Goal: Information Seeking & Learning: Learn about a topic

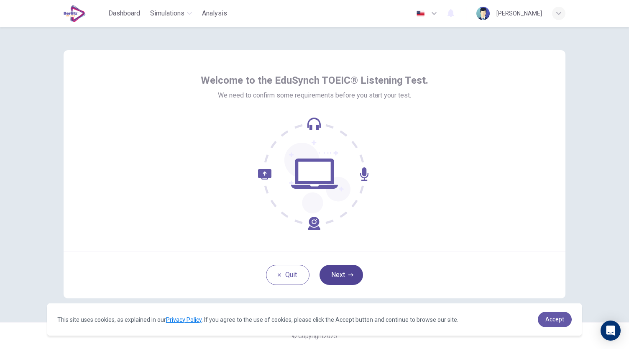
click at [336, 275] on button "Next" at bounding box center [342, 275] width 44 height 20
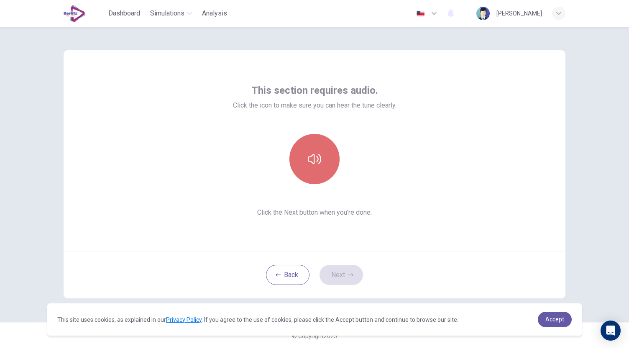
click at [320, 159] on icon "button" at bounding box center [314, 158] width 13 height 13
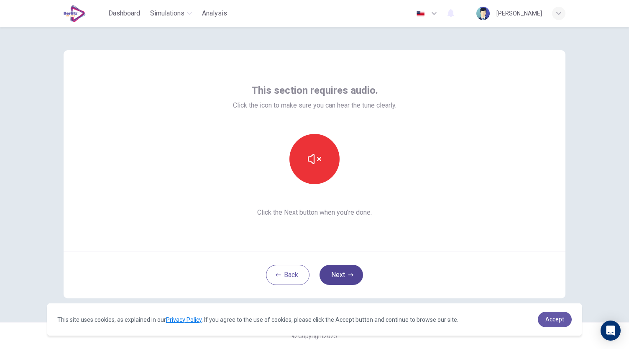
click at [344, 273] on button "Next" at bounding box center [342, 275] width 44 height 20
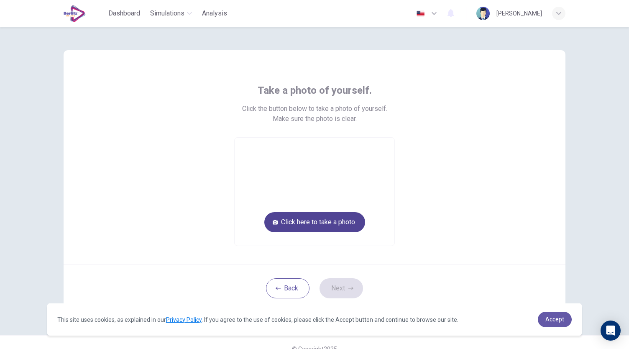
click at [307, 219] on button "Click here to take a photo" at bounding box center [314, 222] width 101 height 20
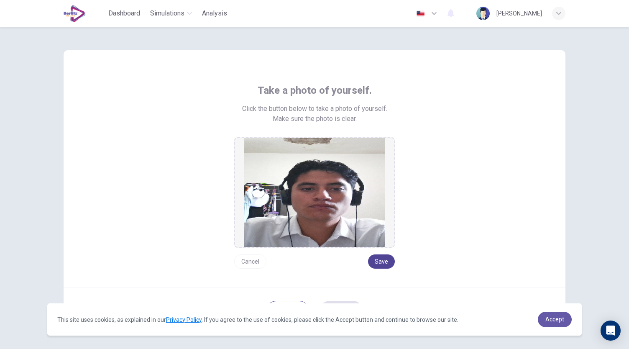
click at [382, 261] on button "Save" at bounding box center [381, 261] width 27 height 14
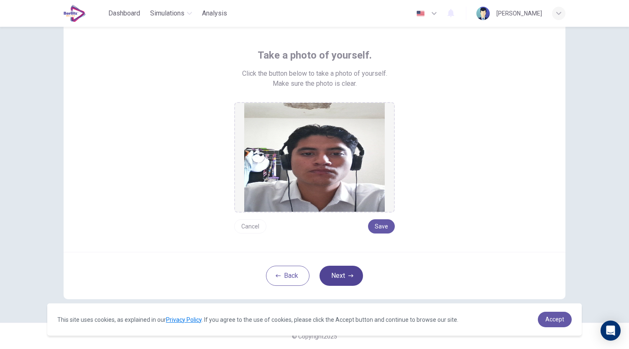
click at [344, 275] on button "Next" at bounding box center [342, 276] width 44 height 20
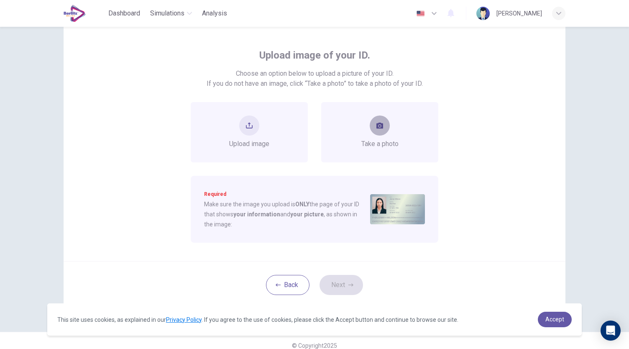
click at [380, 131] on button "take photo" at bounding box center [380, 126] width 20 height 20
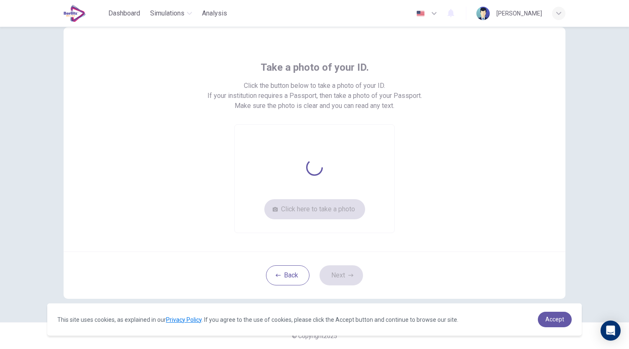
scroll to position [23, 0]
click at [313, 208] on button "Click here to take a photo" at bounding box center [314, 210] width 101 height 20
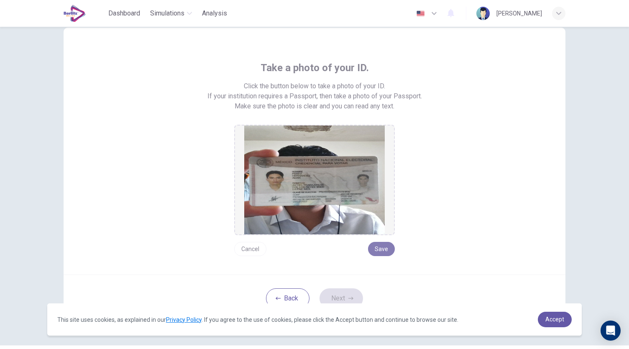
click at [381, 250] on button "Save" at bounding box center [381, 249] width 27 height 14
click at [353, 294] on button "Next" at bounding box center [342, 298] width 44 height 20
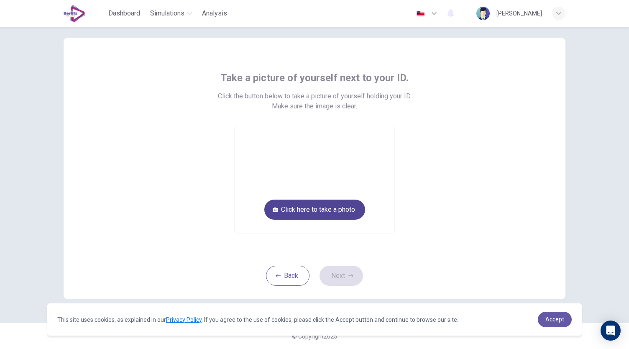
click at [323, 207] on button "Click here to take a photo" at bounding box center [314, 210] width 101 height 20
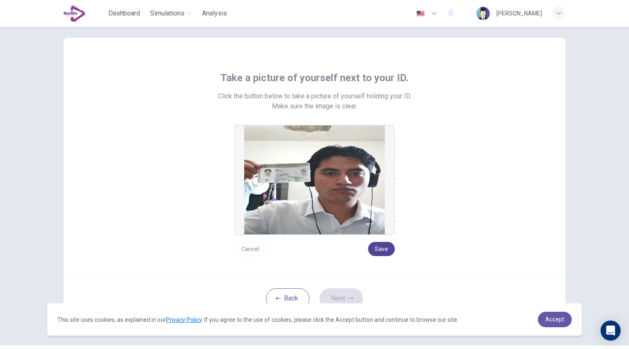
click at [386, 254] on button "Save" at bounding box center [381, 249] width 27 height 14
click at [354, 298] on button "Next" at bounding box center [342, 298] width 44 height 20
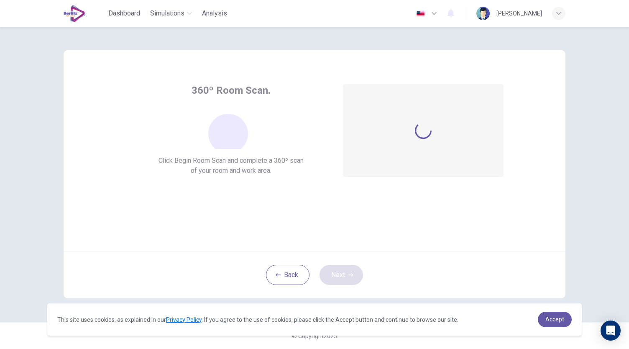
scroll to position [0, 0]
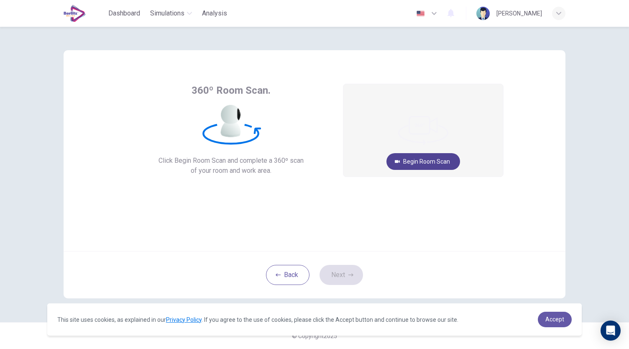
click at [418, 156] on button "Begin Room Scan" at bounding box center [424, 161] width 74 height 17
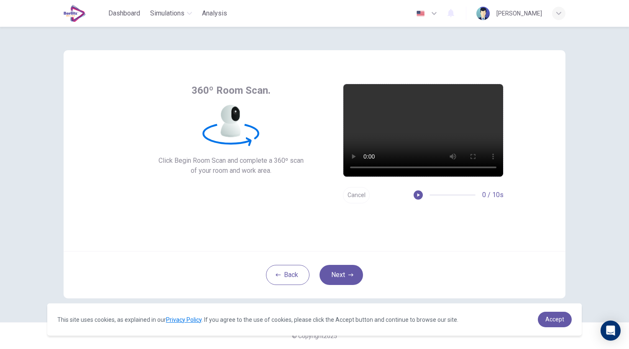
click at [357, 193] on button "Cancel" at bounding box center [356, 195] width 27 height 16
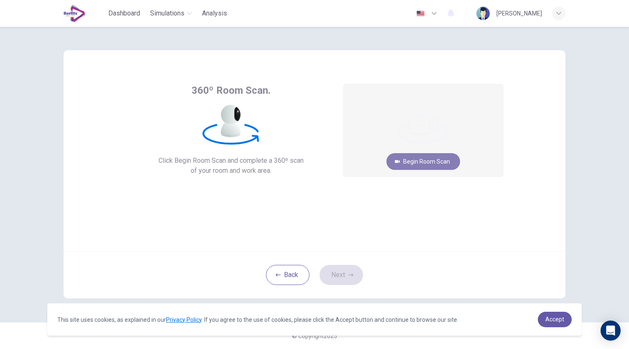
click at [428, 161] on button "Begin Room Scan" at bounding box center [424, 161] width 74 height 17
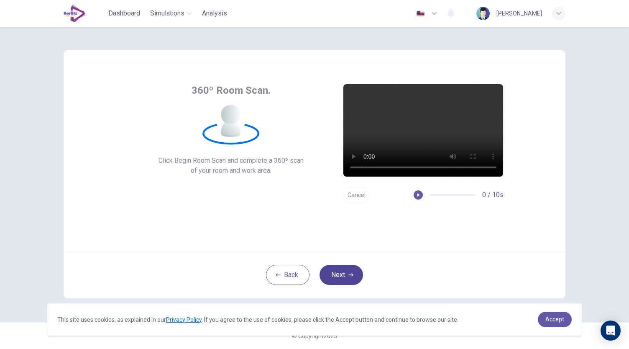
click at [345, 267] on button "Next" at bounding box center [342, 275] width 44 height 20
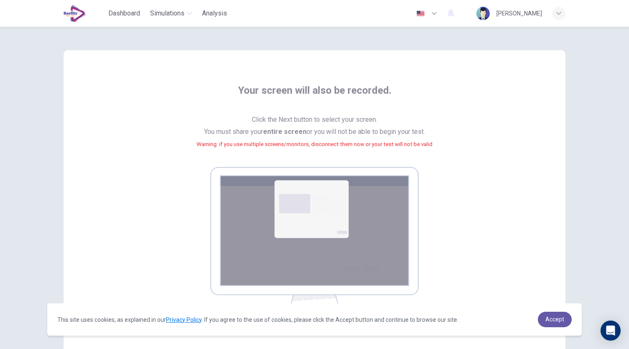
scroll to position [85, 0]
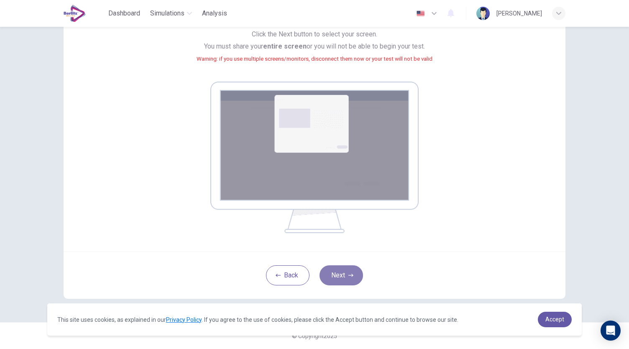
click at [348, 271] on button "Next" at bounding box center [342, 275] width 44 height 20
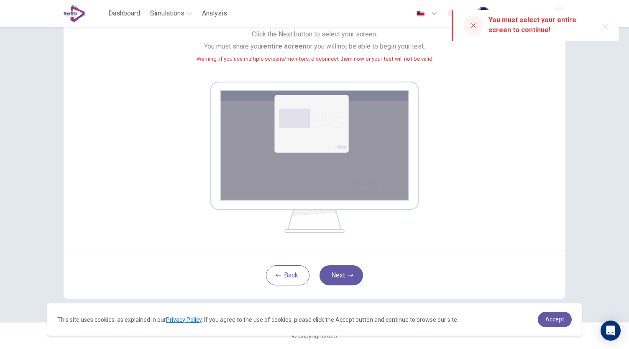
click at [341, 182] on img at bounding box center [314, 157] width 208 height 151
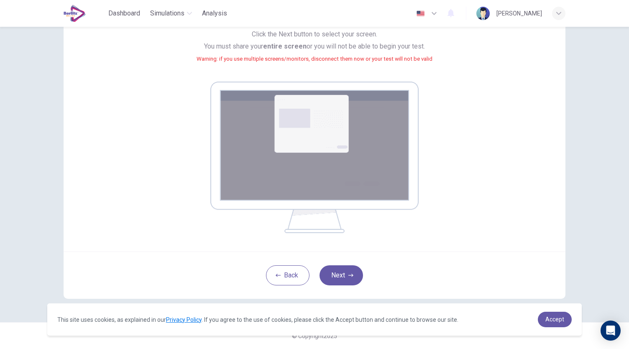
click at [403, 60] on small "Warning: if you use multiple screens/monitors, disconnect them now or your test…" at bounding box center [315, 59] width 236 height 6
click at [275, 181] on img at bounding box center [314, 157] width 208 height 151
click at [293, 129] on img at bounding box center [314, 157] width 208 height 151
click at [292, 277] on button "Back" at bounding box center [288, 275] width 44 height 20
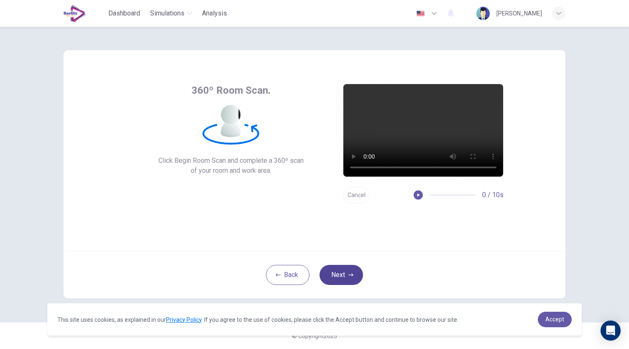
click at [349, 277] on button "Next" at bounding box center [342, 275] width 44 height 20
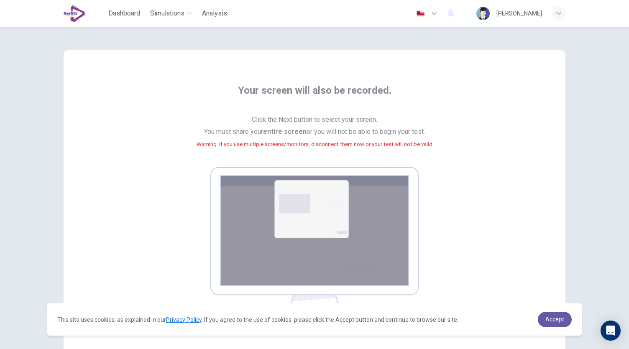
click at [307, 212] on img at bounding box center [314, 242] width 208 height 151
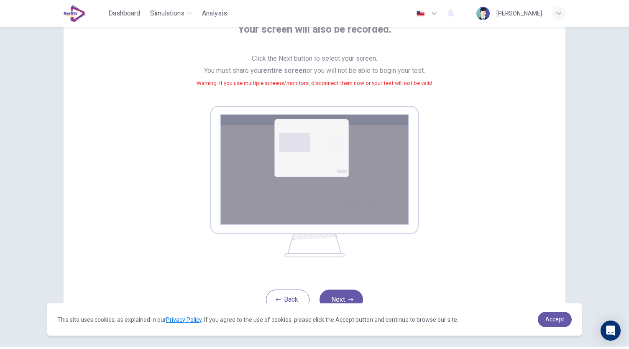
scroll to position [85, 0]
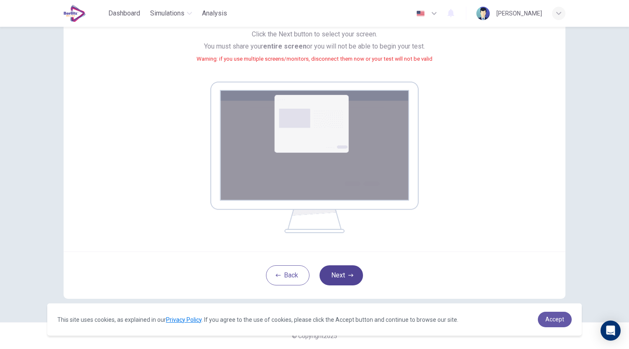
click at [327, 277] on button "Next" at bounding box center [342, 275] width 44 height 20
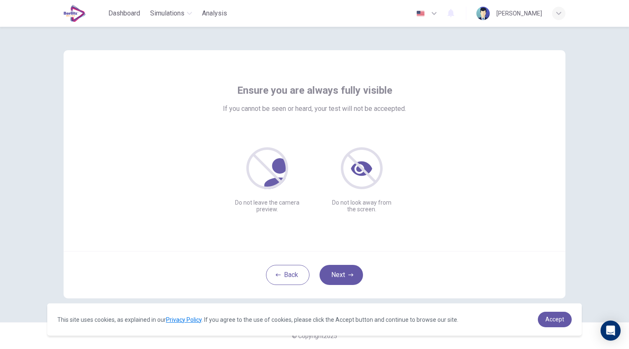
scroll to position [0, 0]
click at [344, 272] on button "Next" at bounding box center [342, 275] width 44 height 20
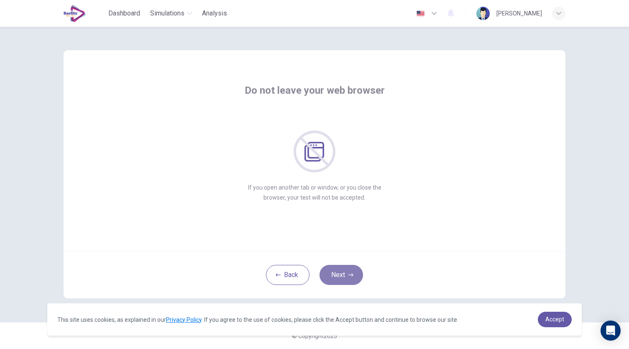
click at [344, 272] on button "Next" at bounding box center [342, 275] width 44 height 20
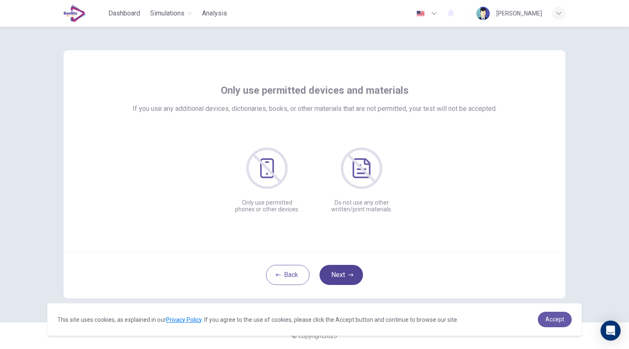
click at [344, 272] on button "Next" at bounding box center [342, 275] width 44 height 20
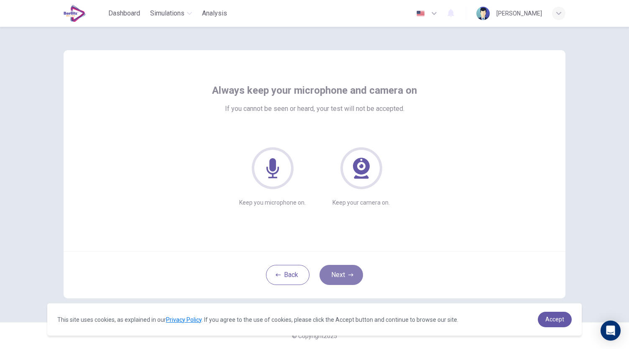
click at [344, 272] on button "Next" at bounding box center [342, 275] width 44 height 20
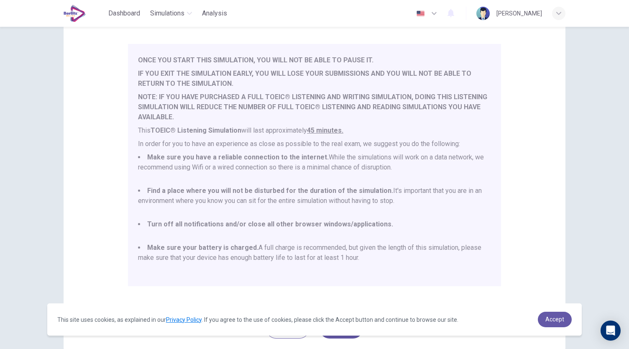
scroll to position [69, 0]
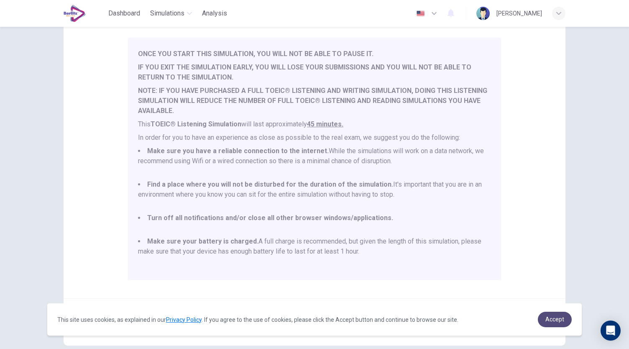
click at [557, 316] on span "Accept" at bounding box center [555, 319] width 19 height 7
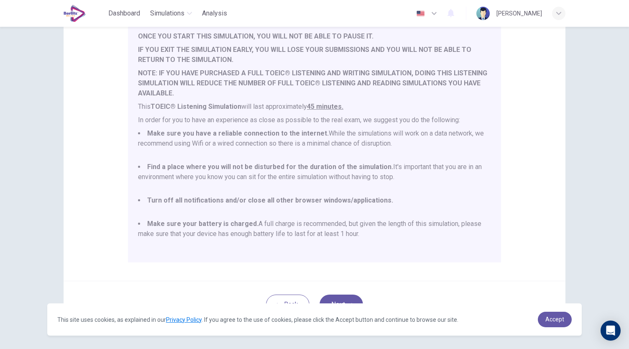
scroll to position [116, 0]
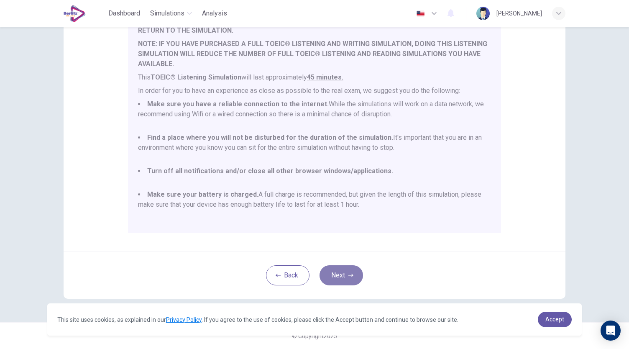
click at [343, 271] on button "Next" at bounding box center [342, 275] width 44 height 20
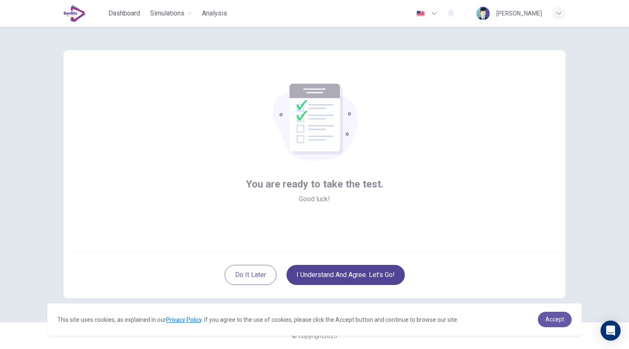
scroll to position [0, 0]
click at [369, 276] on button "I understand and agree. Let’s go!" at bounding box center [346, 275] width 118 height 20
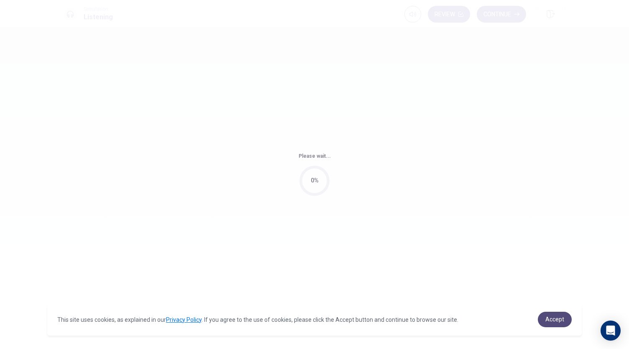
click at [558, 321] on span "Accept" at bounding box center [555, 319] width 19 height 7
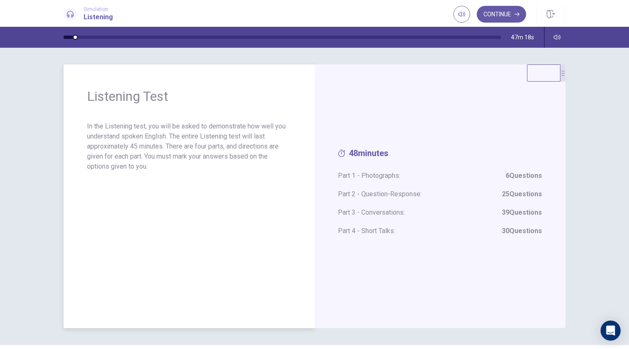
click at [186, 147] on p "In the Listening test, you will be asked to demonstrate how well you understand…" at bounding box center [189, 146] width 204 height 50
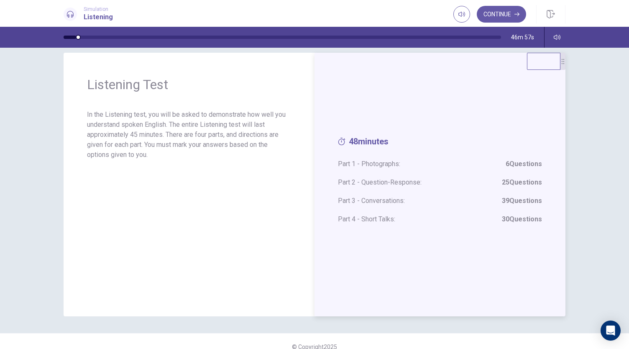
scroll to position [9, 0]
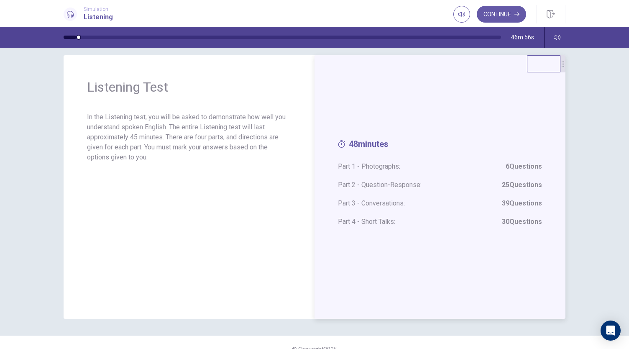
click at [347, 167] on span "Part 1 - Photographs: 6 Questions" at bounding box center [440, 167] width 204 height 10
click at [504, 12] on button "Continue" at bounding box center [501, 14] width 49 height 17
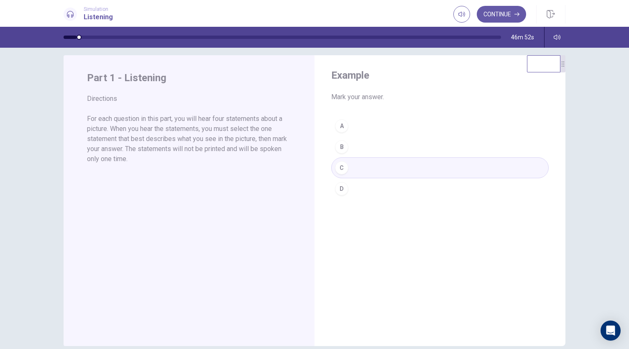
click at [364, 167] on div "A B C D" at bounding box center [440, 158] width 218 height 84
click at [505, 13] on button "Continue" at bounding box center [501, 14] width 49 height 17
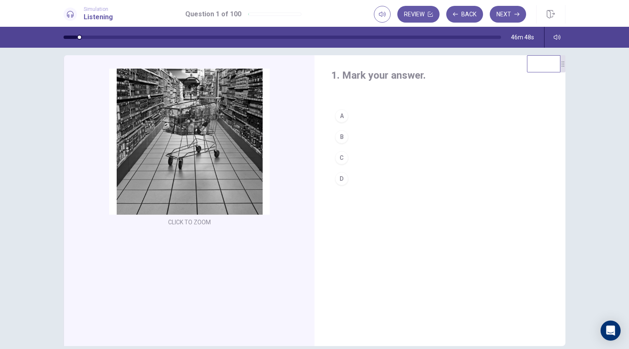
scroll to position [0, 0]
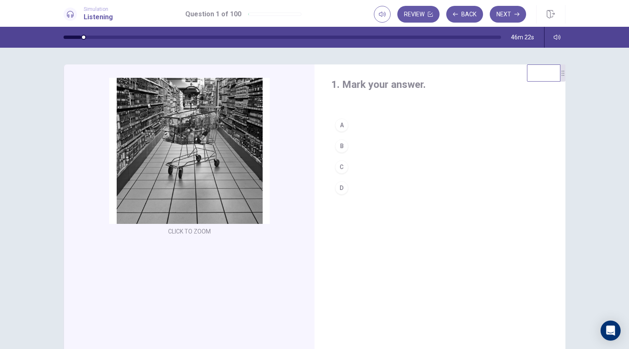
click at [340, 164] on div "C" at bounding box center [341, 166] width 13 height 13
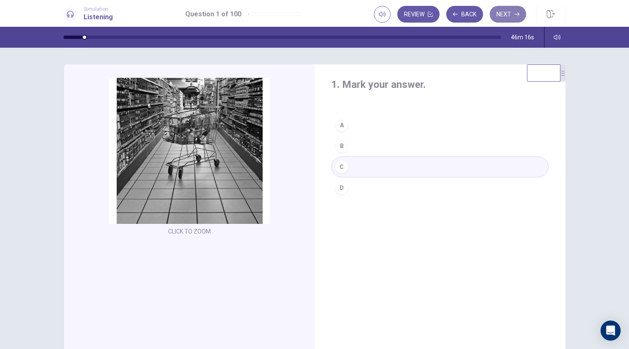
click at [512, 13] on button "Next" at bounding box center [508, 14] width 36 height 17
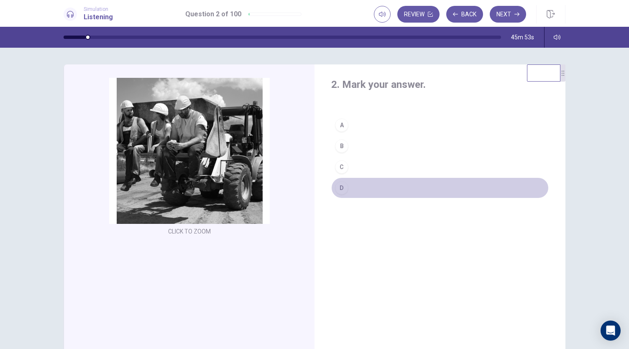
click at [341, 184] on div "D" at bounding box center [341, 187] width 13 height 13
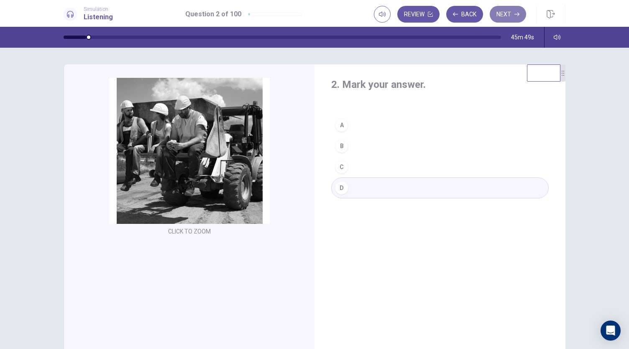
click at [511, 19] on button "Next" at bounding box center [508, 14] width 36 height 17
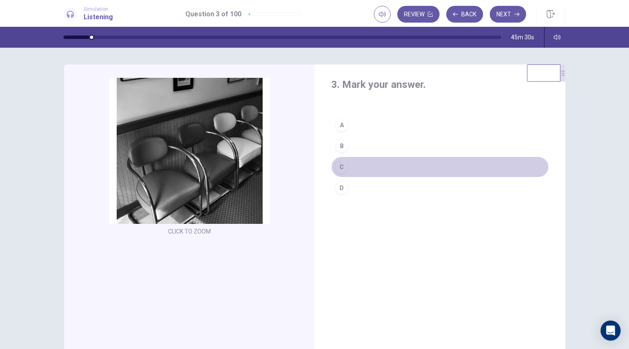
click at [341, 164] on div "C" at bounding box center [341, 166] width 13 height 13
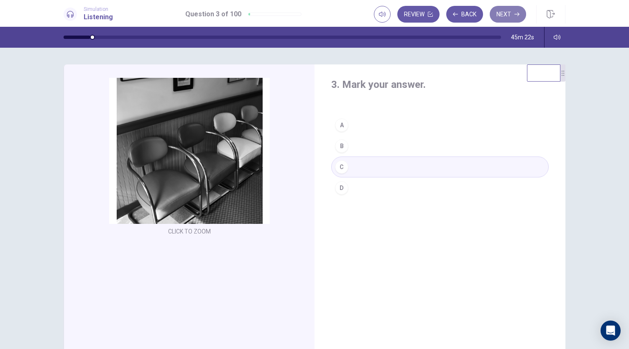
click at [506, 10] on button "Next" at bounding box center [508, 14] width 36 height 17
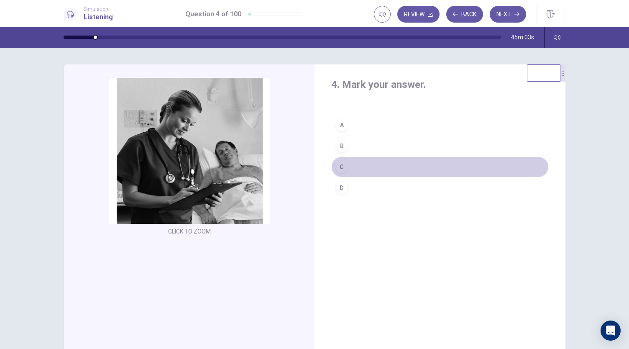
click at [340, 166] on div "C" at bounding box center [341, 166] width 13 height 13
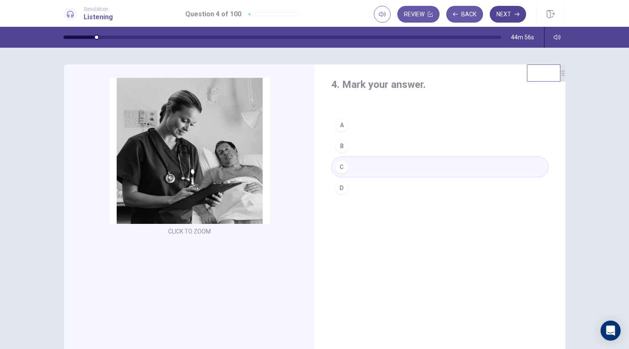
click at [507, 18] on button "Next" at bounding box center [508, 14] width 36 height 17
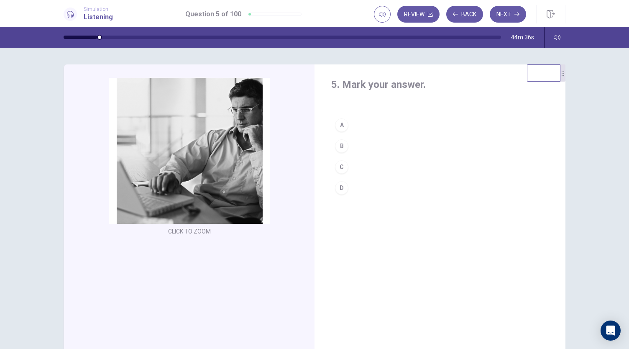
click at [342, 147] on div "B" at bounding box center [341, 145] width 13 height 13
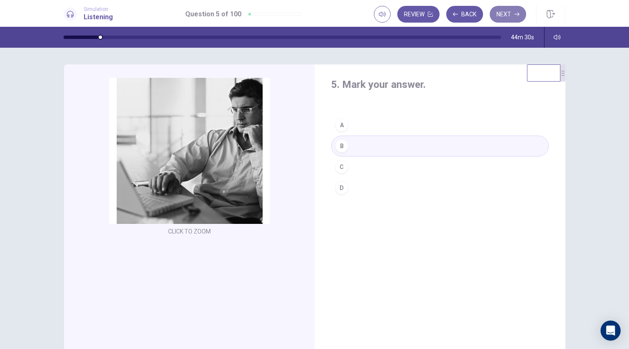
click at [502, 12] on button "Next" at bounding box center [508, 14] width 36 height 17
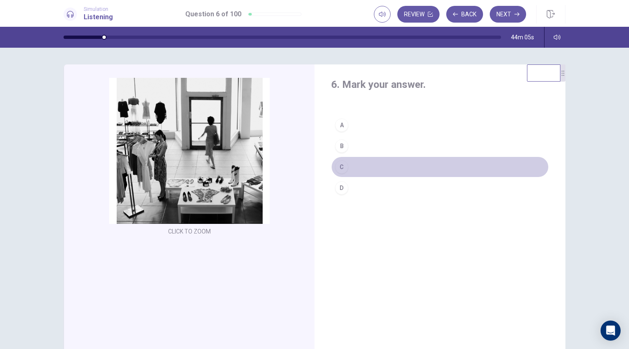
click at [341, 164] on div "C" at bounding box center [341, 166] width 13 height 13
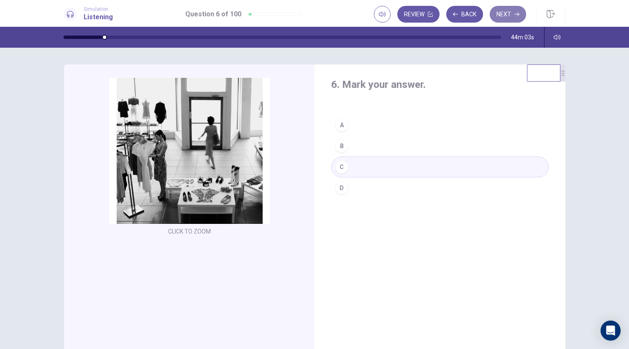
click at [506, 14] on button "Next" at bounding box center [508, 14] width 36 height 17
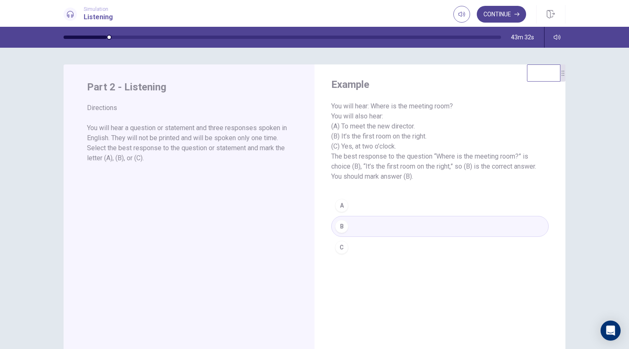
click at [512, 15] on button "Continue" at bounding box center [501, 14] width 49 height 17
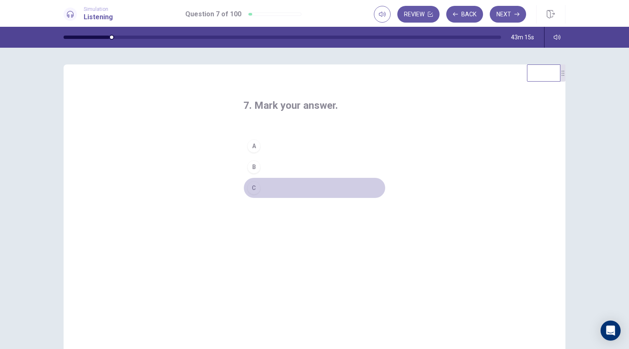
click at [252, 184] on div "C" at bounding box center [253, 187] width 13 height 13
click at [281, 162] on button "B" at bounding box center [315, 167] width 142 height 21
click at [274, 186] on button "C" at bounding box center [315, 187] width 142 height 21
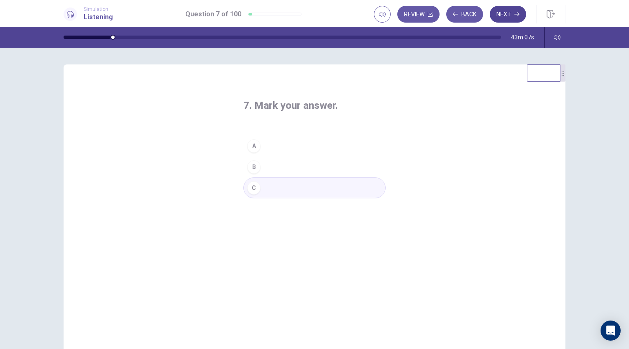
click at [511, 11] on button "Next" at bounding box center [508, 14] width 36 height 17
click at [254, 166] on div "B" at bounding box center [253, 166] width 13 height 13
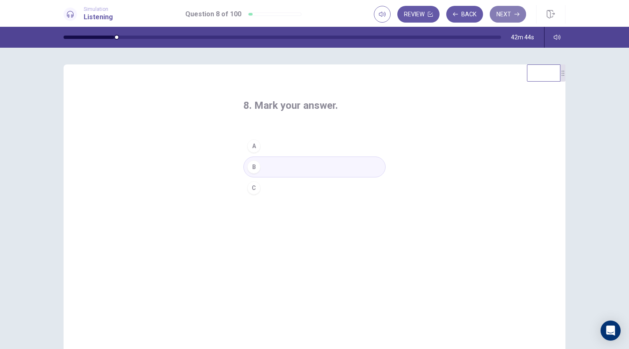
click at [507, 15] on button "Next" at bounding box center [508, 14] width 36 height 17
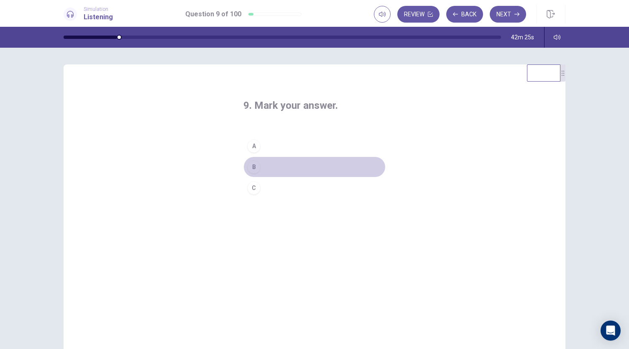
click at [254, 166] on div "B" at bounding box center [253, 166] width 13 height 13
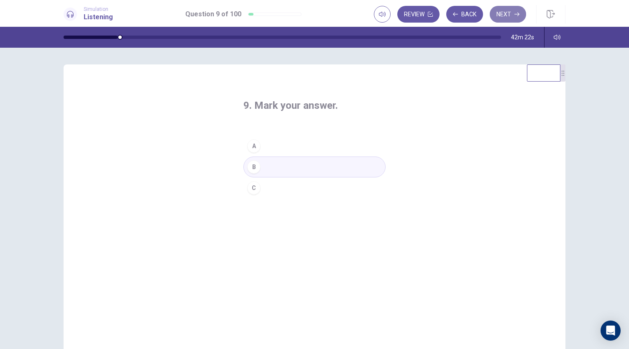
click at [509, 15] on button "Next" at bounding box center [508, 14] width 36 height 17
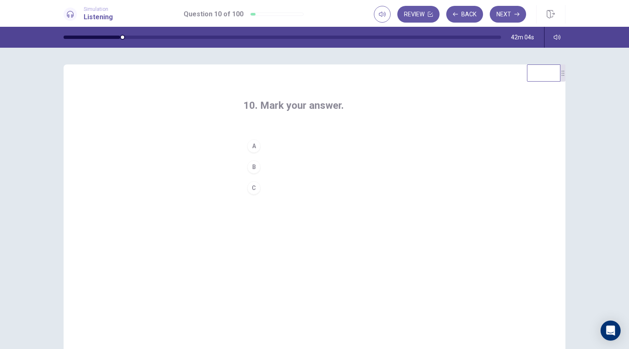
click at [253, 187] on div "C" at bounding box center [253, 187] width 13 height 13
click at [512, 15] on button "Next" at bounding box center [508, 14] width 36 height 17
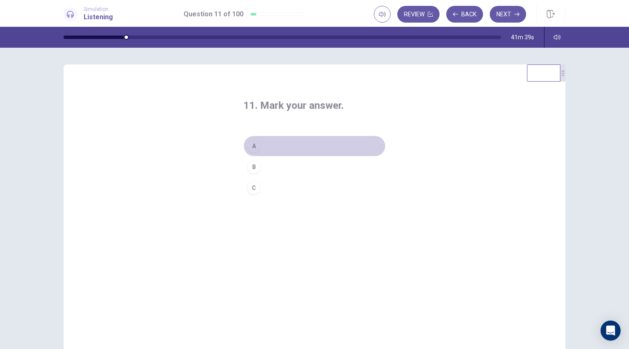
click at [253, 144] on div "A" at bounding box center [253, 145] width 13 height 13
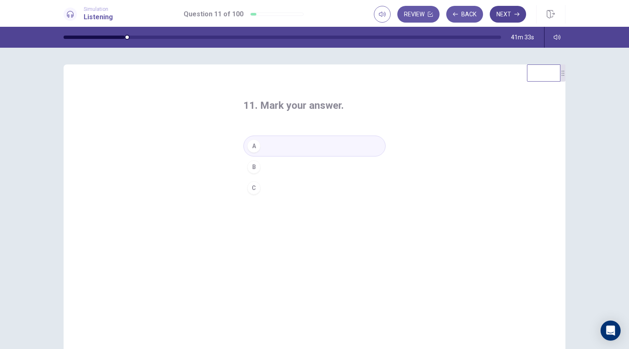
click at [503, 15] on button "Next" at bounding box center [508, 14] width 36 height 17
click at [253, 187] on div "C" at bounding box center [253, 187] width 13 height 13
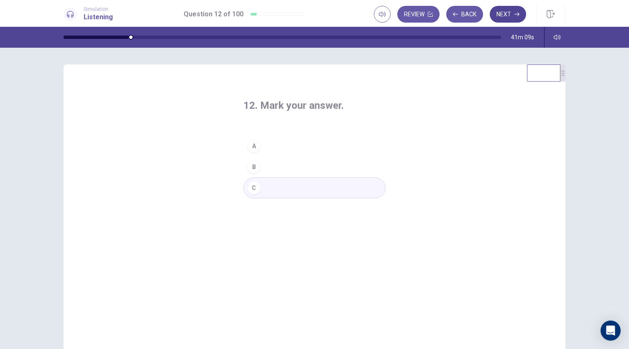
click at [507, 19] on button "Next" at bounding box center [508, 14] width 36 height 17
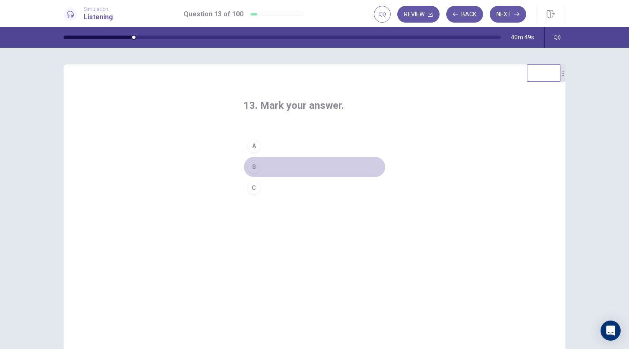
click at [257, 168] on div "B" at bounding box center [253, 166] width 13 height 13
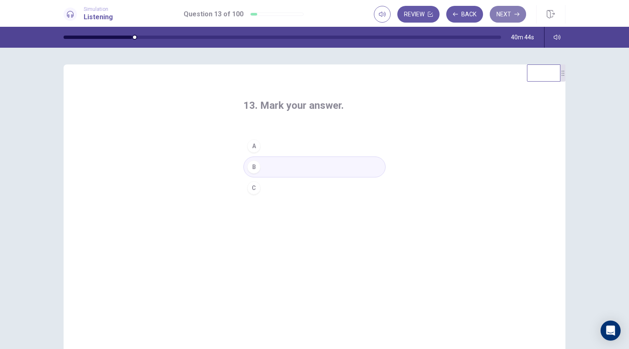
click at [517, 16] on icon "button" at bounding box center [517, 14] width 5 height 5
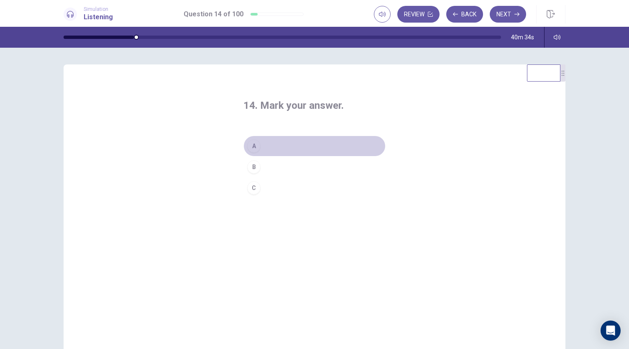
click at [254, 145] on div "A" at bounding box center [253, 145] width 13 height 13
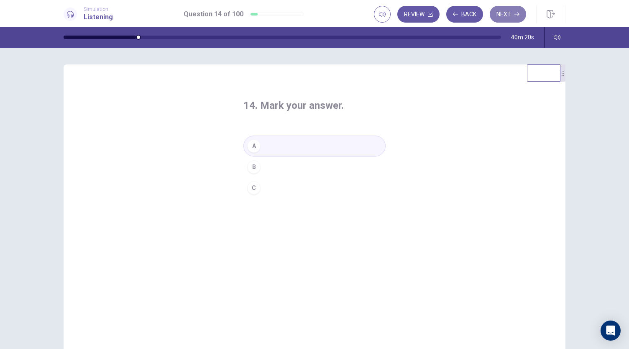
click at [505, 15] on button "Next" at bounding box center [508, 14] width 36 height 17
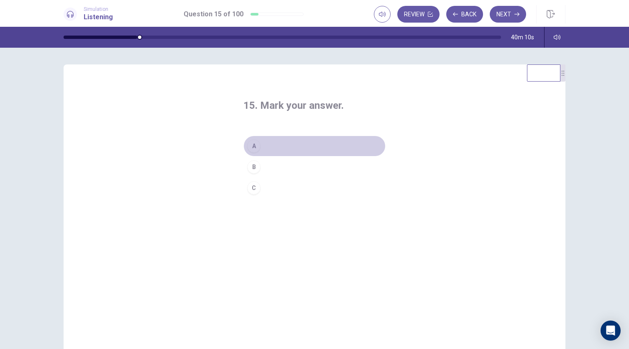
click at [263, 146] on button "A" at bounding box center [315, 146] width 142 height 21
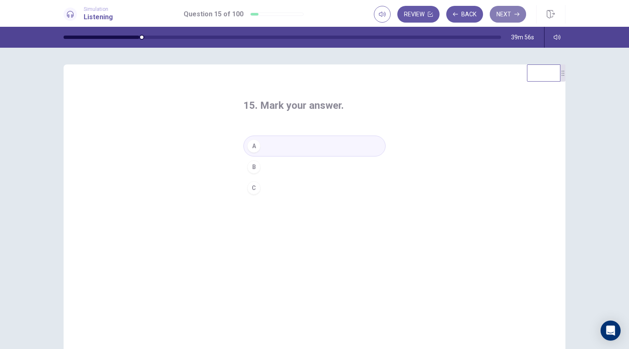
click at [505, 17] on button "Next" at bounding box center [508, 14] width 36 height 17
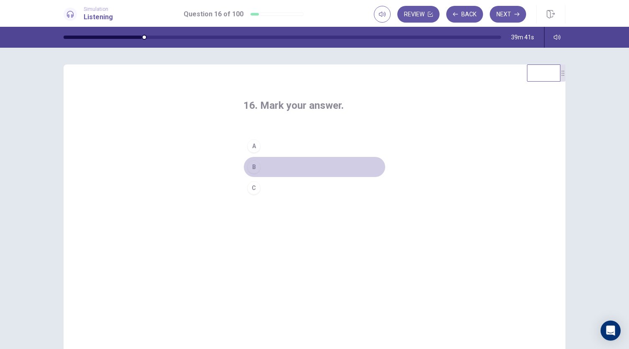
click at [258, 166] on div "B" at bounding box center [253, 166] width 13 height 13
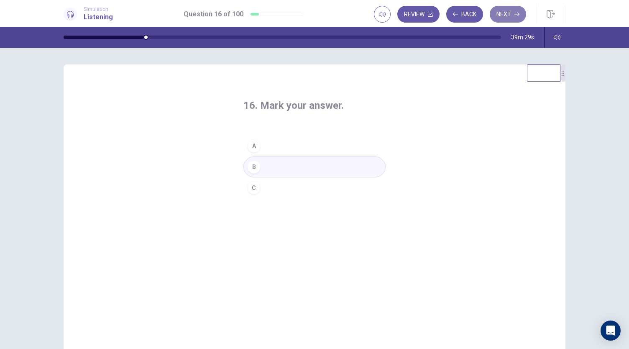
click at [512, 10] on button "Next" at bounding box center [508, 14] width 36 height 17
click at [255, 166] on div "B" at bounding box center [253, 166] width 13 height 13
click at [509, 16] on button "Next" at bounding box center [508, 14] width 36 height 17
click at [267, 186] on button "C" at bounding box center [315, 187] width 142 height 21
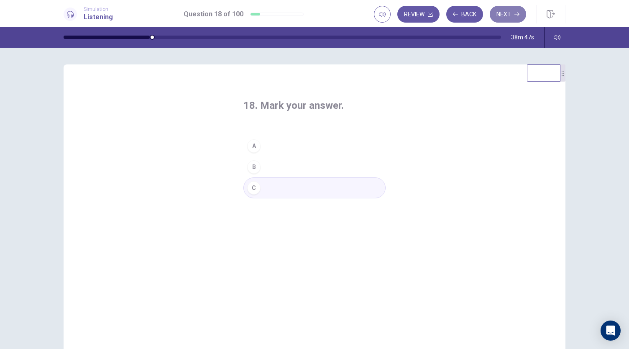
click at [513, 18] on button "Next" at bounding box center [508, 14] width 36 height 17
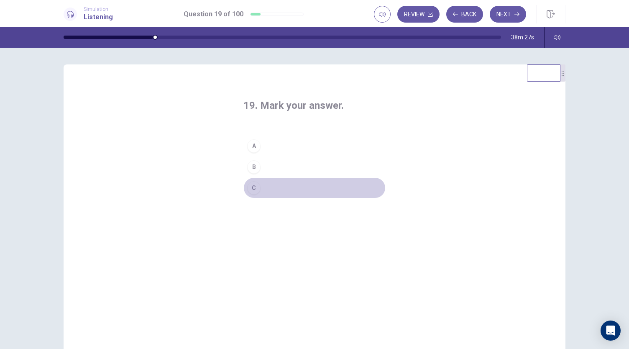
click at [254, 186] on div "C" at bounding box center [253, 187] width 13 height 13
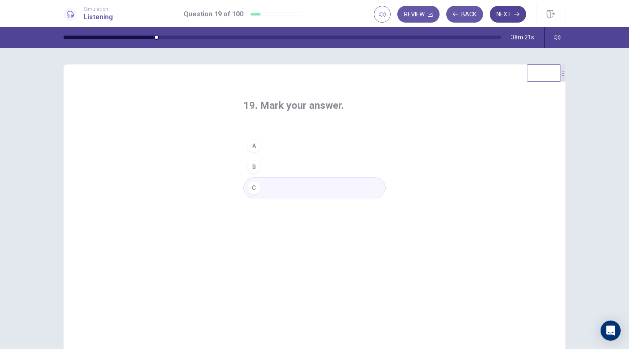
click at [509, 18] on button "Next" at bounding box center [508, 14] width 36 height 17
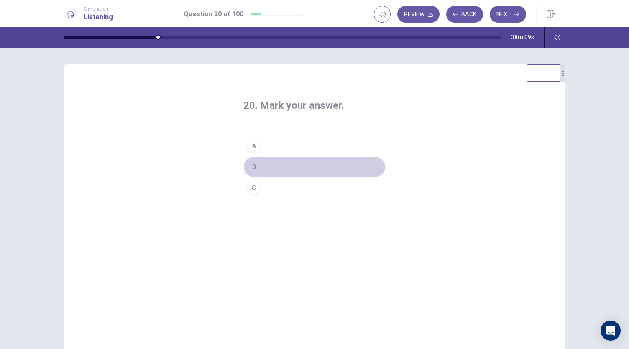
click at [253, 167] on div "B" at bounding box center [253, 166] width 13 height 13
click at [259, 185] on button "C" at bounding box center [315, 187] width 142 height 21
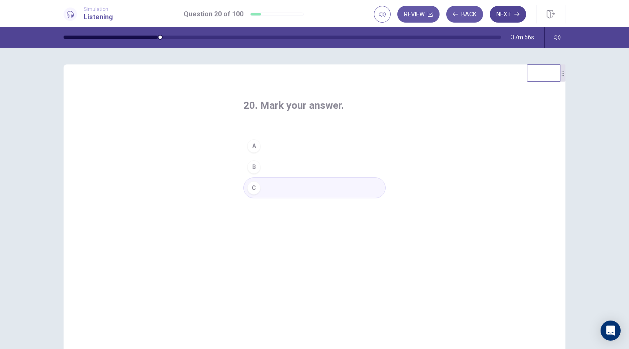
click at [504, 12] on button "Next" at bounding box center [508, 14] width 36 height 17
click at [268, 148] on button "A" at bounding box center [315, 146] width 142 height 21
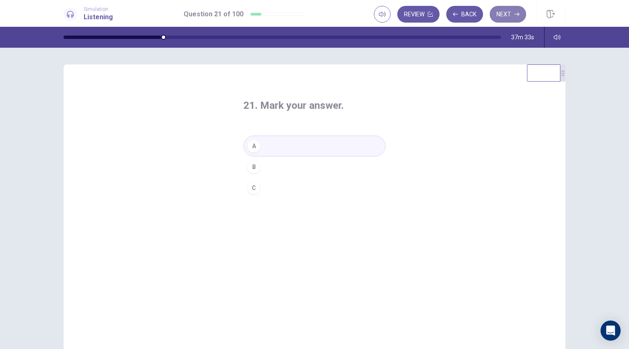
click at [507, 15] on button "Next" at bounding box center [508, 14] width 36 height 17
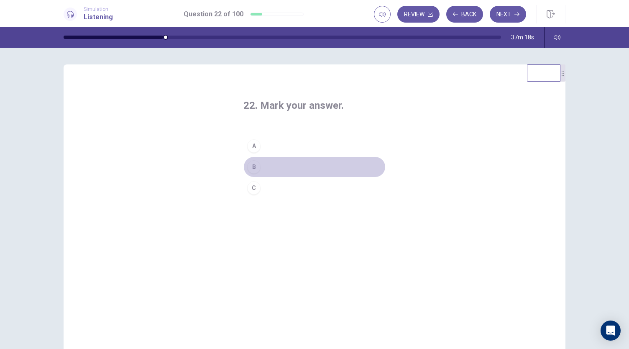
click at [255, 167] on div "B" at bounding box center [253, 166] width 13 height 13
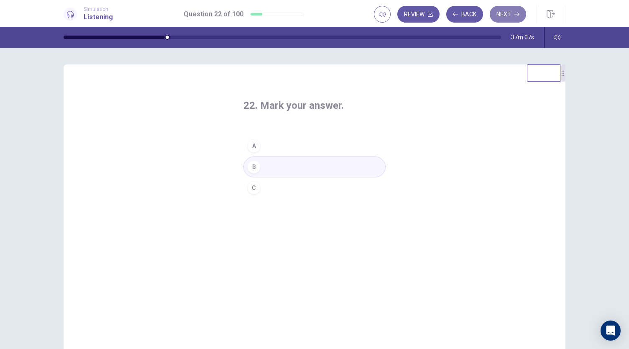
click at [510, 17] on button "Next" at bounding box center [508, 14] width 36 height 17
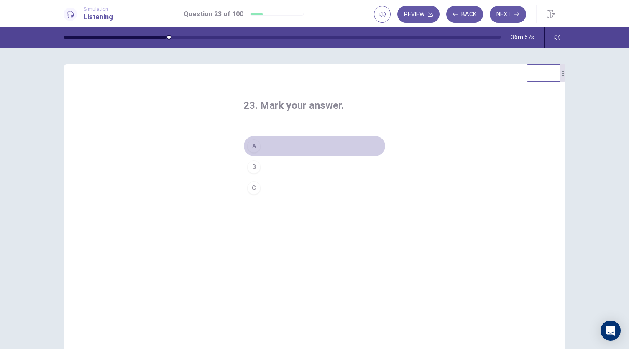
click at [357, 150] on button "A" at bounding box center [315, 146] width 142 height 21
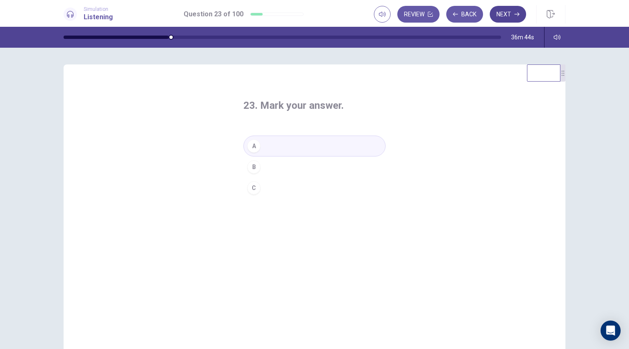
click at [511, 17] on button "Next" at bounding box center [508, 14] width 36 height 17
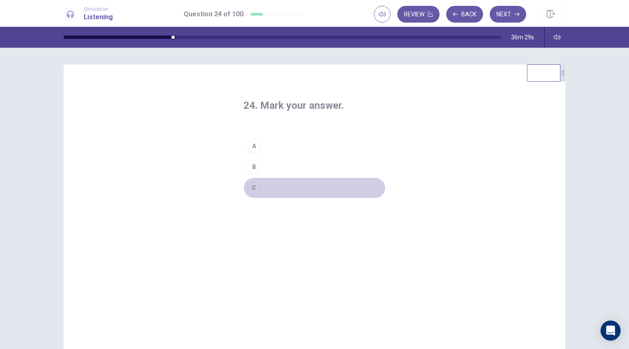
click at [255, 187] on div "C" at bounding box center [253, 187] width 13 height 13
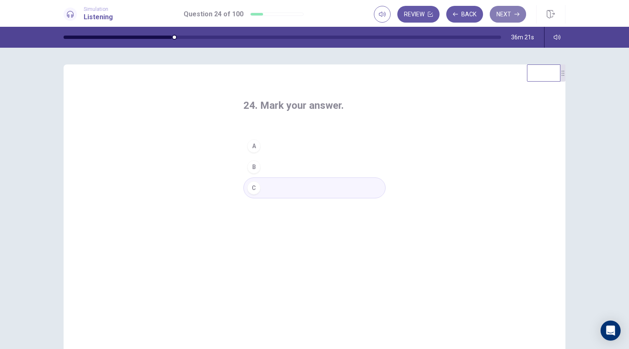
click at [511, 16] on button "Next" at bounding box center [508, 14] width 36 height 17
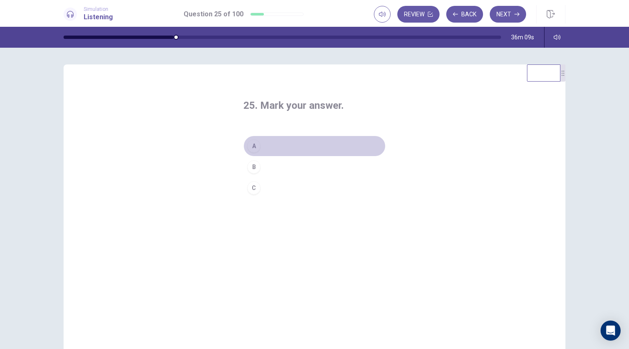
click at [263, 146] on button "A" at bounding box center [315, 146] width 142 height 21
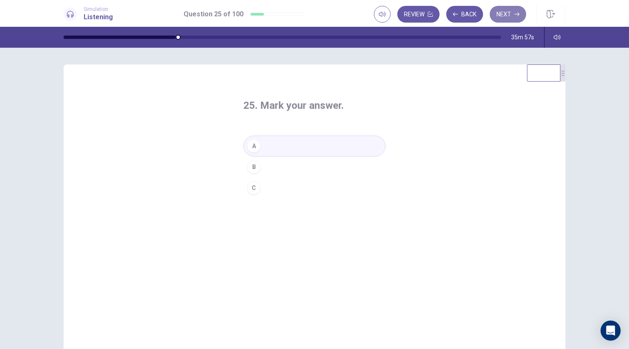
click at [510, 21] on button "Next" at bounding box center [508, 14] width 36 height 17
click at [261, 144] on button "A" at bounding box center [315, 146] width 142 height 21
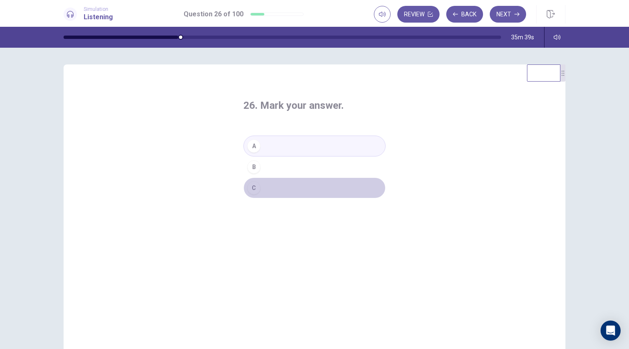
click at [286, 182] on button "C" at bounding box center [315, 187] width 142 height 21
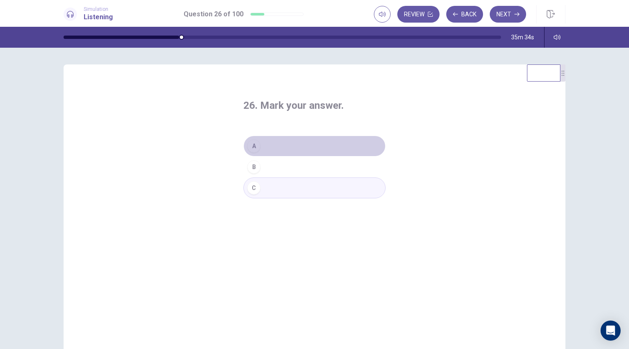
click at [290, 148] on button "A" at bounding box center [315, 146] width 142 height 21
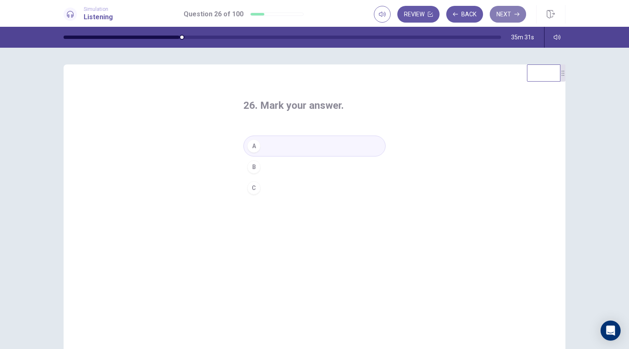
click at [510, 19] on button "Next" at bounding box center [508, 14] width 36 height 17
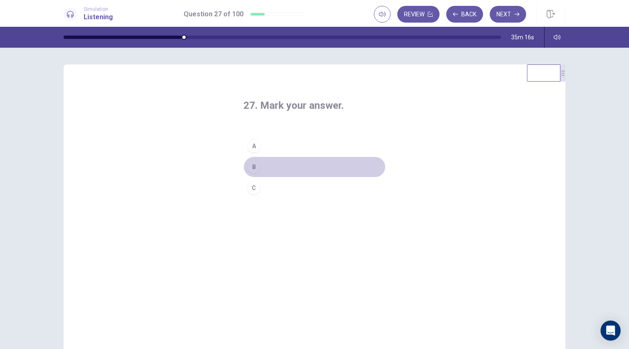
click at [265, 163] on button "B" at bounding box center [315, 167] width 142 height 21
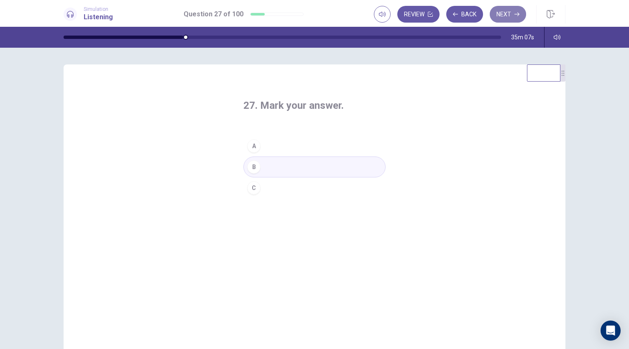
click at [508, 12] on button "Next" at bounding box center [508, 14] width 36 height 17
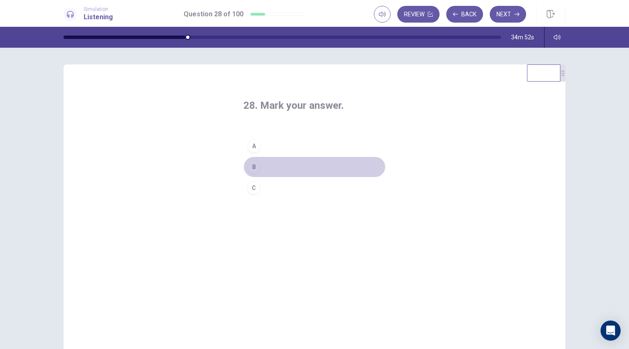
click at [270, 167] on button "B" at bounding box center [315, 167] width 142 height 21
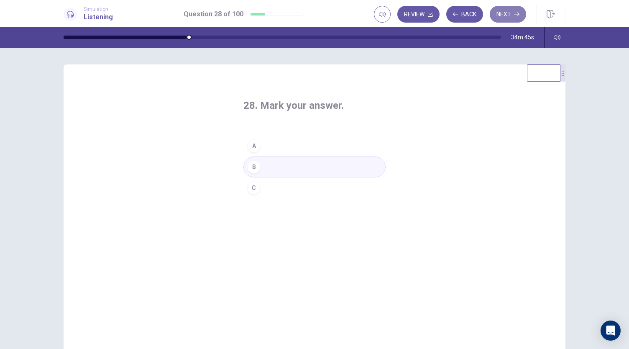
click at [510, 11] on button "Next" at bounding box center [508, 14] width 36 height 17
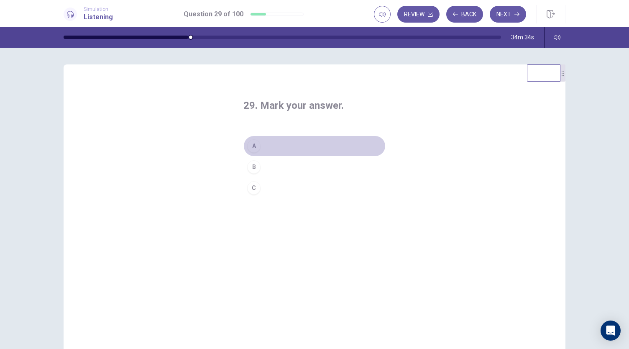
click at [279, 142] on button "A" at bounding box center [315, 146] width 142 height 21
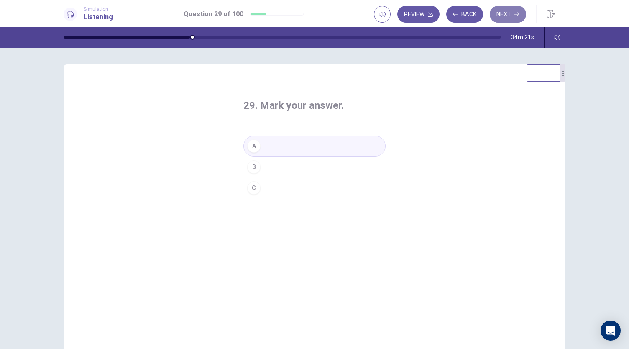
click at [516, 15] on icon "button" at bounding box center [517, 14] width 5 height 5
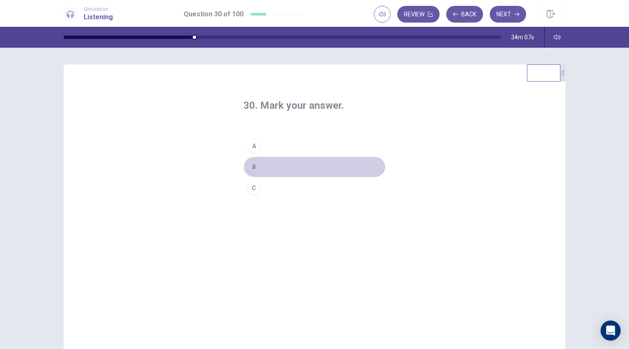
click at [273, 162] on button "B" at bounding box center [315, 167] width 142 height 21
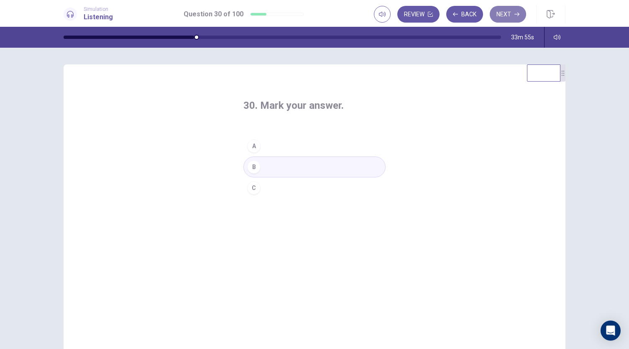
click at [517, 15] on icon "button" at bounding box center [517, 14] width 5 height 5
click at [282, 149] on button "A" at bounding box center [315, 146] width 142 height 21
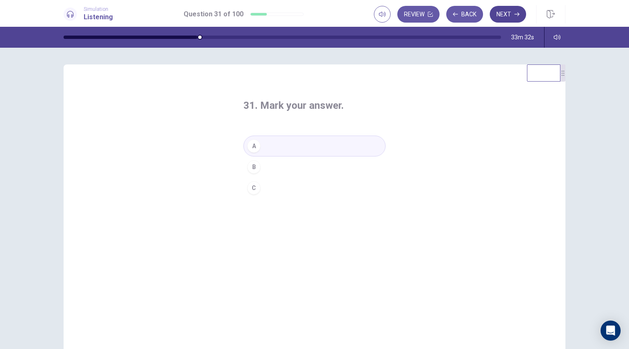
click at [511, 17] on button "Next" at bounding box center [508, 14] width 36 height 17
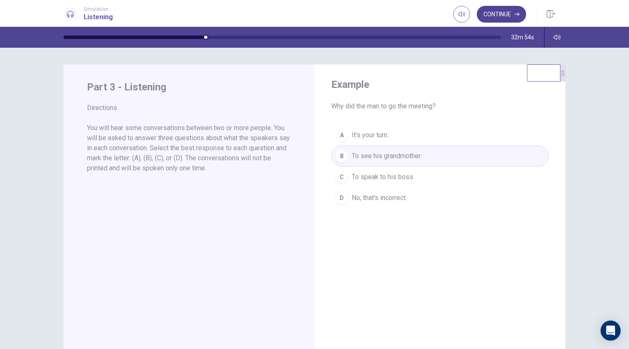
click at [512, 14] on button "Continue" at bounding box center [501, 14] width 49 height 17
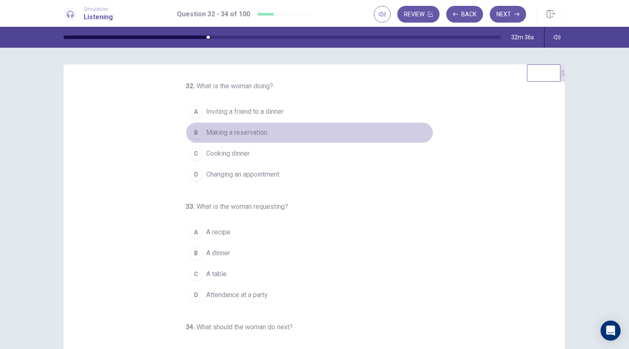
click at [228, 135] on span "Making a reservation" at bounding box center [236, 133] width 61 height 10
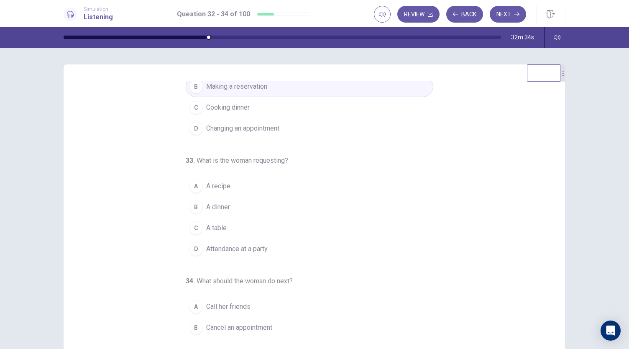
scroll to position [49, 0]
click at [218, 222] on span "A table" at bounding box center [216, 226] width 21 height 10
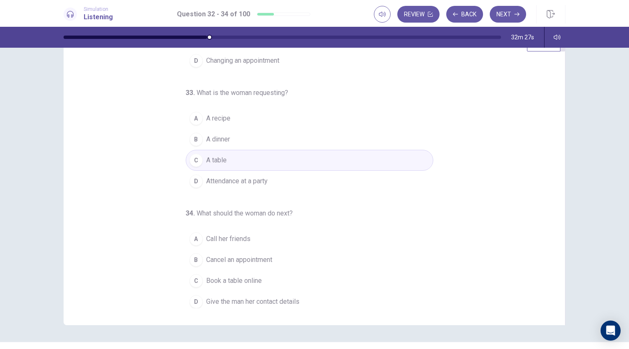
scroll to position [31, 0]
click at [252, 298] on span "Give the man her contact details" at bounding box center [252, 301] width 93 height 10
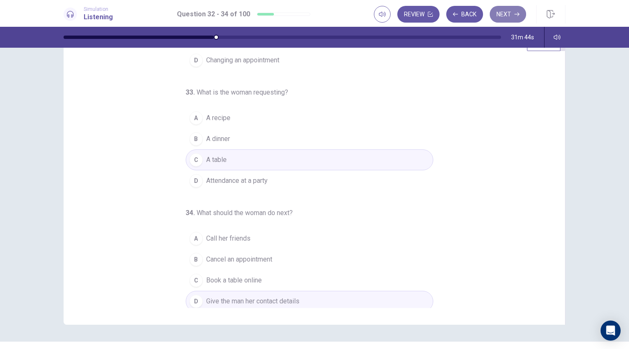
click at [521, 16] on button "Next" at bounding box center [508, 14] width 36 height 17
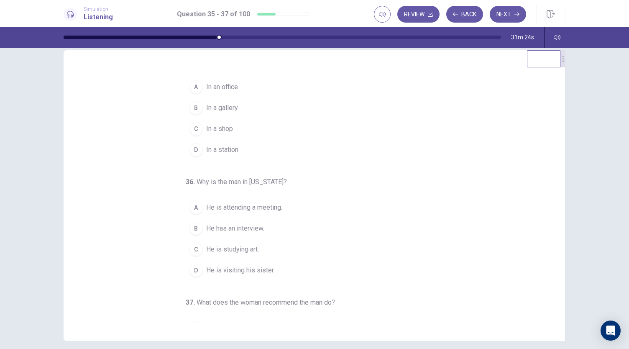
scroll to position [0, 0]
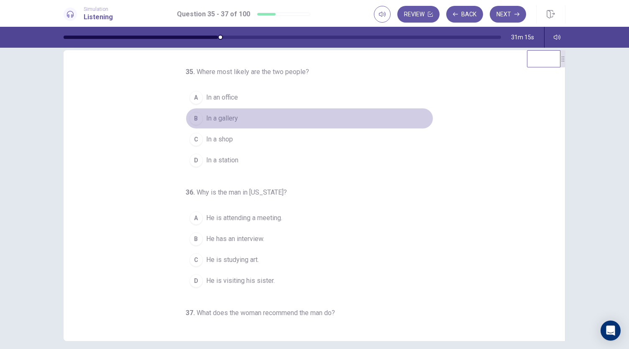
click at [231, 119] on span "In a gallery" at bounding box center [222, 118] width 32 height 10
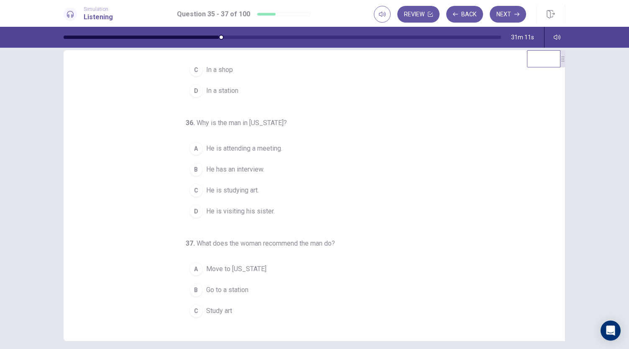
scroll to position [76, 0]
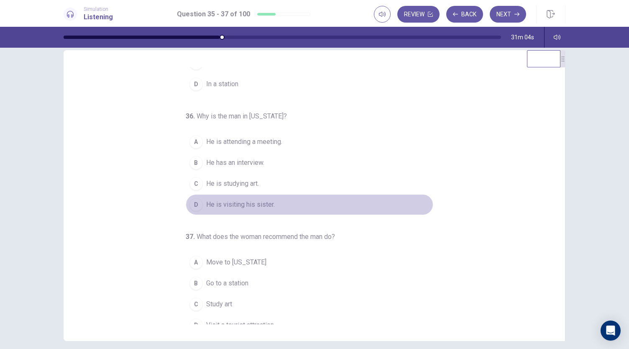
click at [264, 200] on span "He is visiting his sister." at bounding box center [240, 205] width 69 height 10
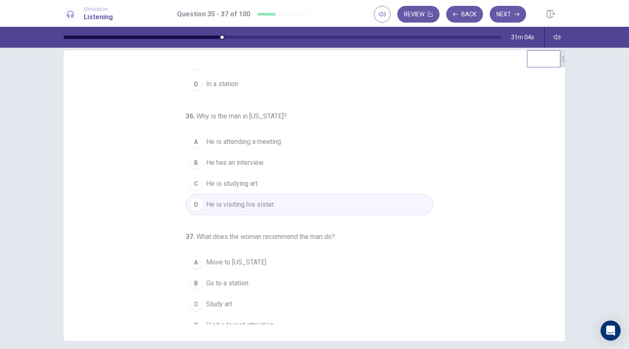
scroll to position [84, 0]
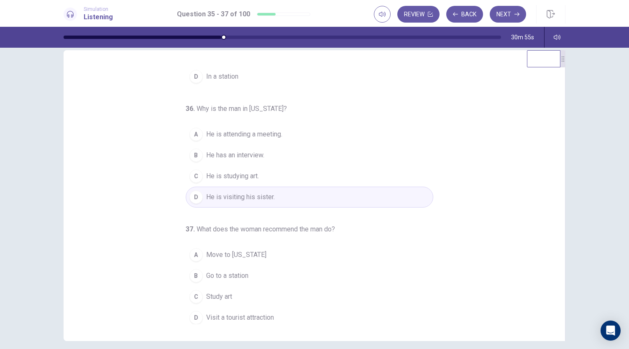
click at [242, 313] on span "Visit a tourist attraction" at bounding box center [240, 318] width 68 height 10
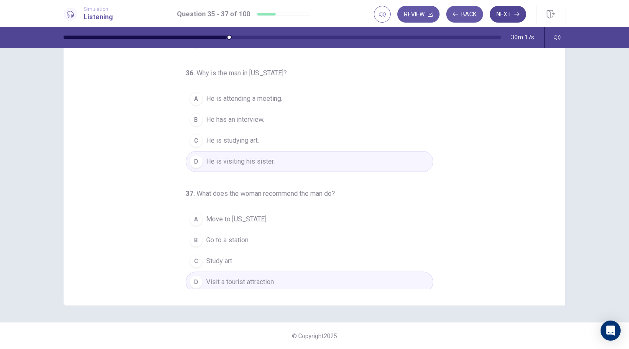
click at [517, 12] on icon "button" at bounding box center [517, 14] width 5 height 5
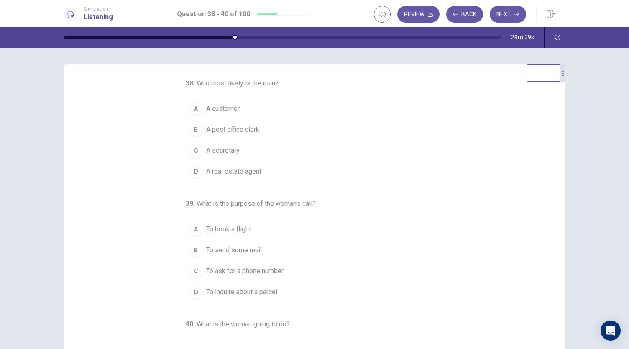
scroll to position [0, 0]
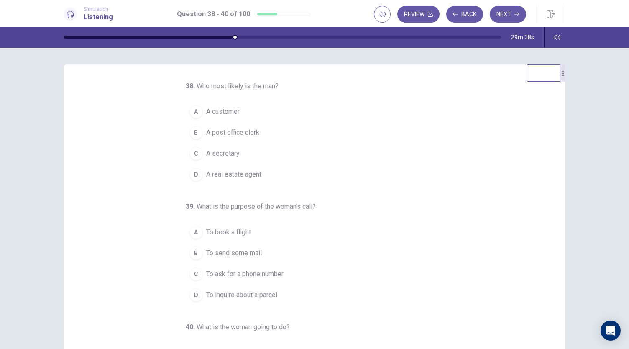
click at [249, 131] on span "A post office clerk" at bounding box center [232, 133] width 53 height 10
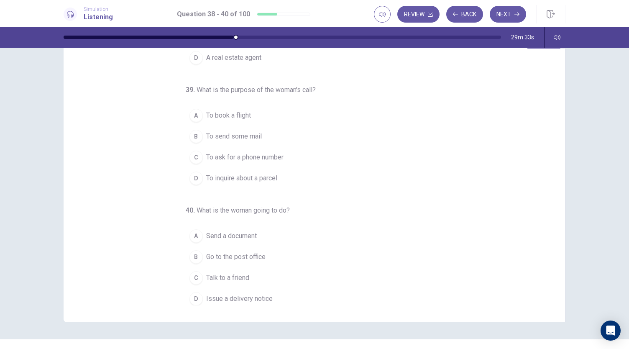
scroll to position [33, 0]
click at [242, 276] on span "Talk to a friend" at bounding box center [227, 277] width 43 height 10
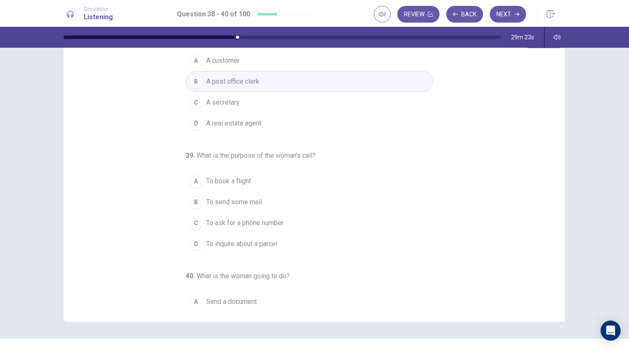
scroll to position [17, 0]
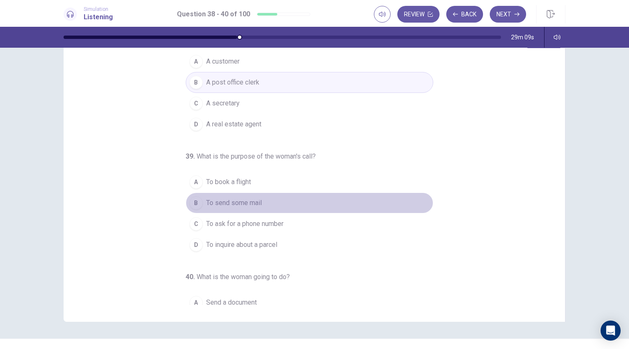
click at [241, 203] on span "To send some mail" at bounding box center [234, 203] width 56 height 10
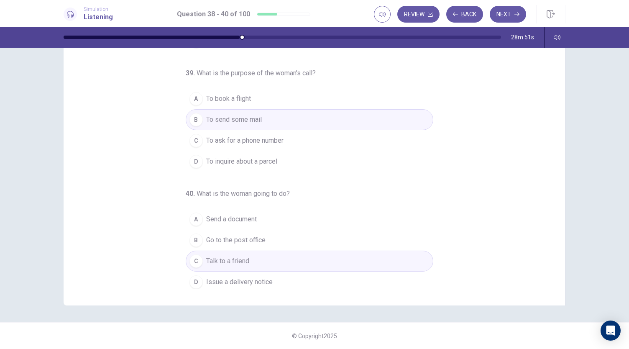
scroll to position [0, 0]
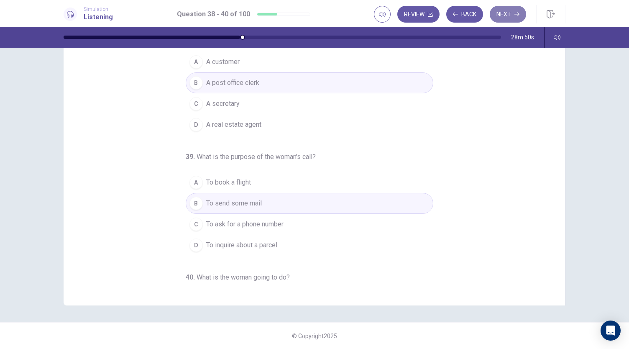
click at [517, 11] on button "Next" at bounding box center [508, 14] width 36 height 17
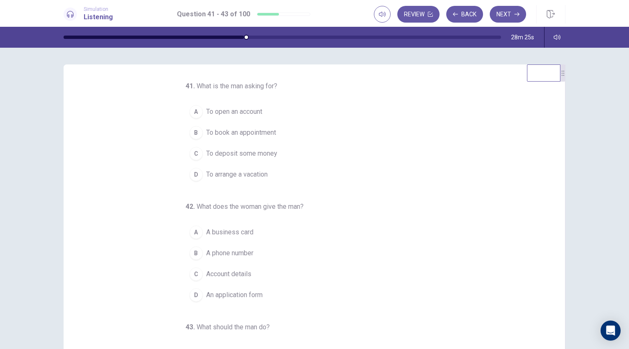
click at [253, 113] on span "To open an account" at bounding box center [234, 112] width 56 height 10
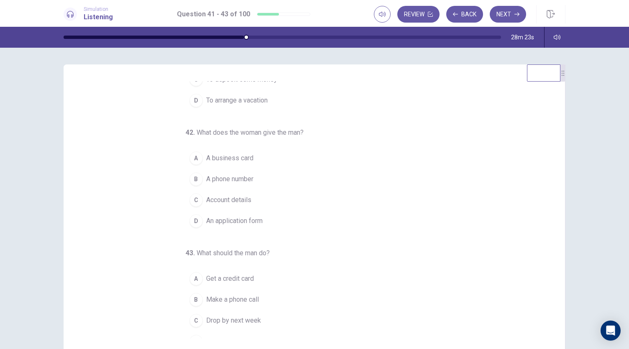
scroll to position [78, 0]
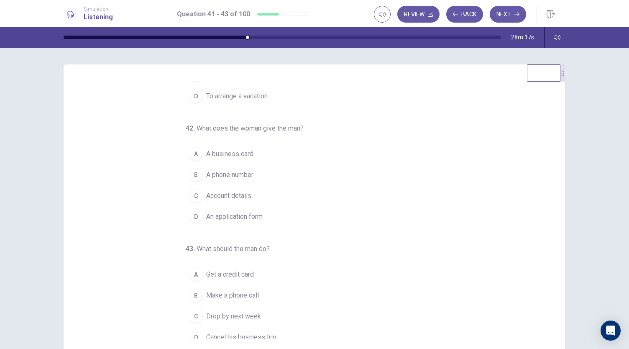
click at [250, 212] on span "An application form" at bounding box center [234, 217] width 56 height 10
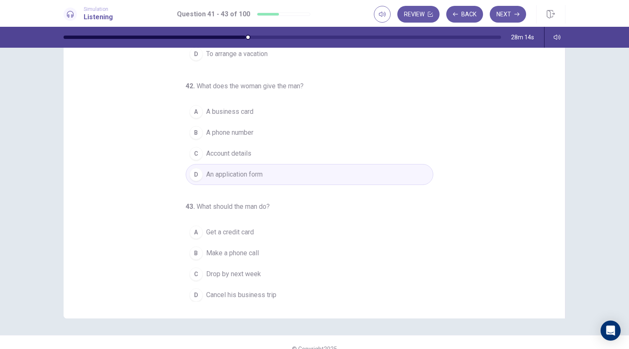
scroll to position [39, 0]
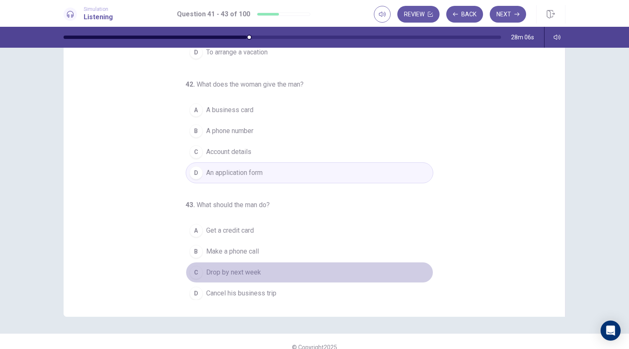
click at [250, 267] on span "Drop by next week" at bounding box center [233, 272] width 55 height 10
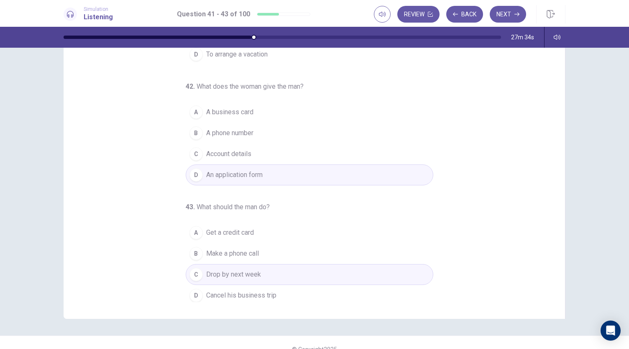
scroll to position [42, 0]
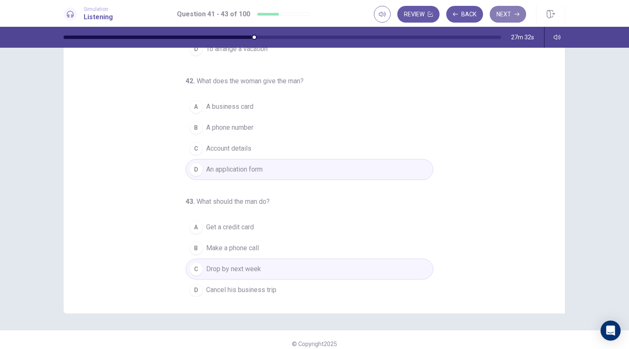
click at [509, 15] on button "Next" at bounding box center [508, 14] width 36 height 17
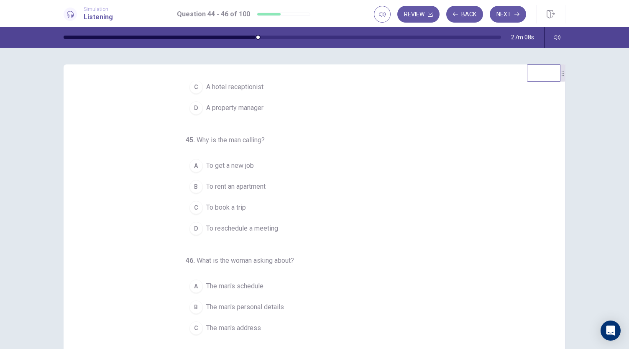
scroll to position [0, 0]
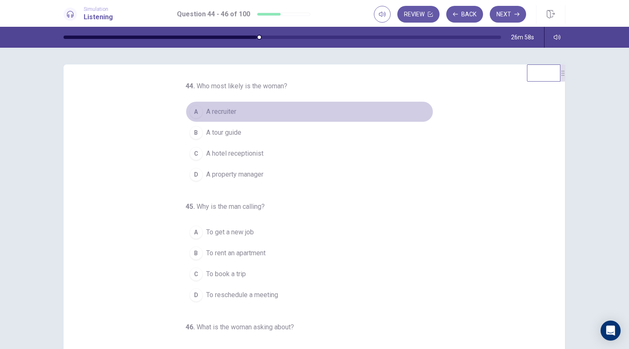
click at [224, 111] on span "A recruiter" at bounding box center [221, 112] width 30 height 10
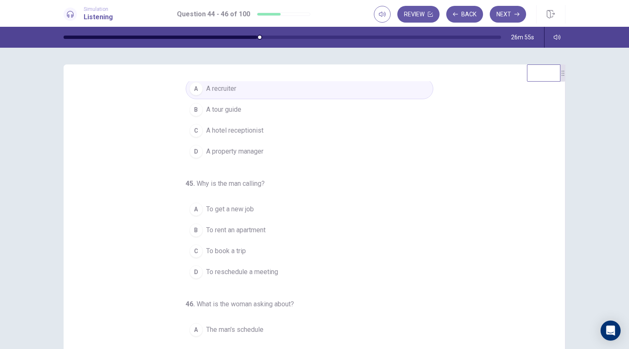
scroll to position [20, 0]
click at [256, 149] on span "A property manager" at bounding box center [234, 154] width 57 height 10
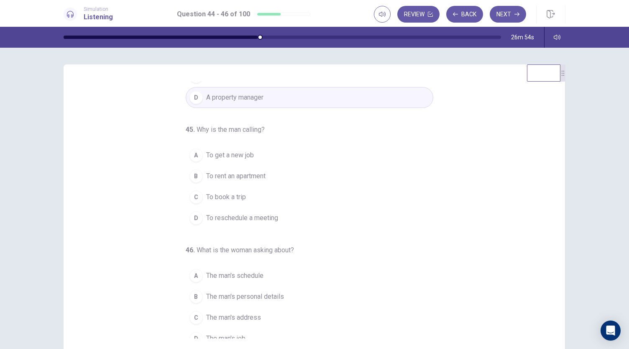
scroll to position [84, 0]
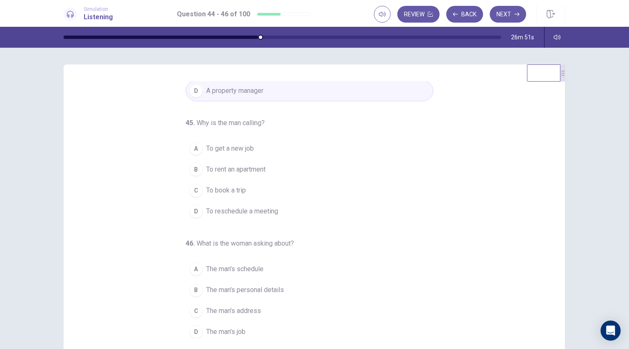
click at [259, 165] on span "To rent an apartment" at bounding box center [235, 169] width 59 height 10
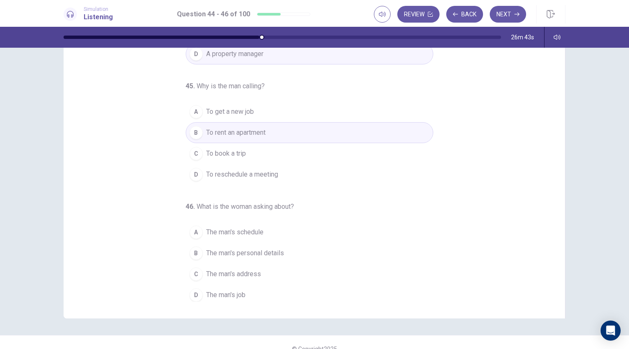
scroll to position [50, 0]
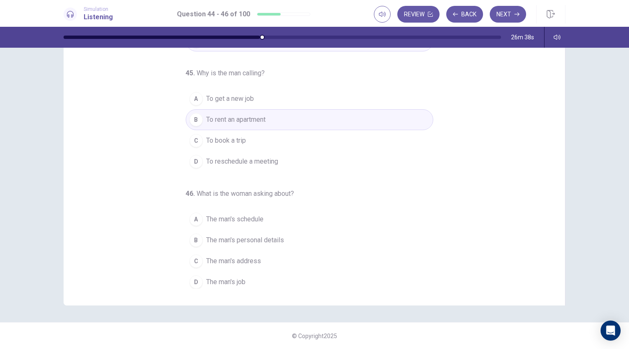
click at [271, 240] on span "The man's personal details" at bounding box center [245, 240] width 78 height 10
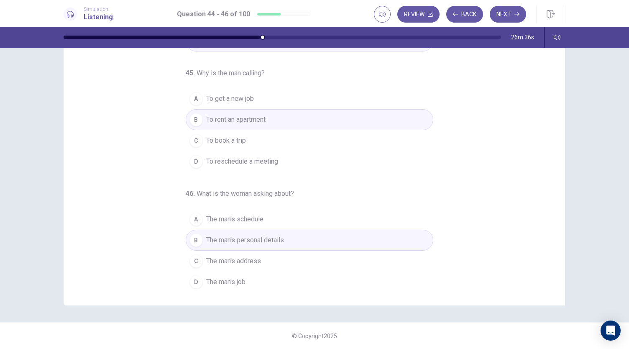
click at [259, 219] on span "The man's schedule" at bounding box center [234, 219] width 57 height 10
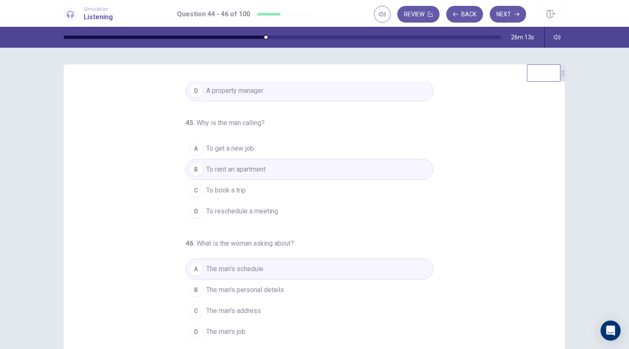
scroll to position [84, 0]
click at [515, 10] on button "Next" at bounding box center [508, 14] width 36 height 17
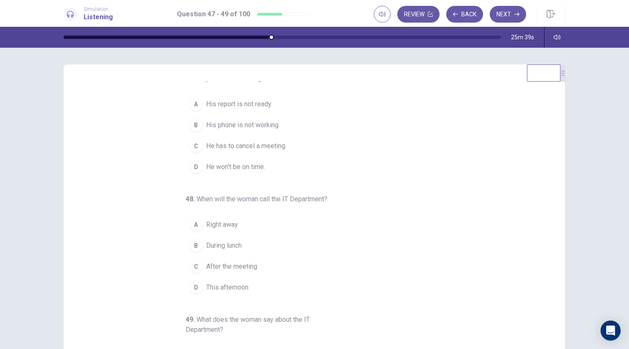
scroll to position [0, 0]
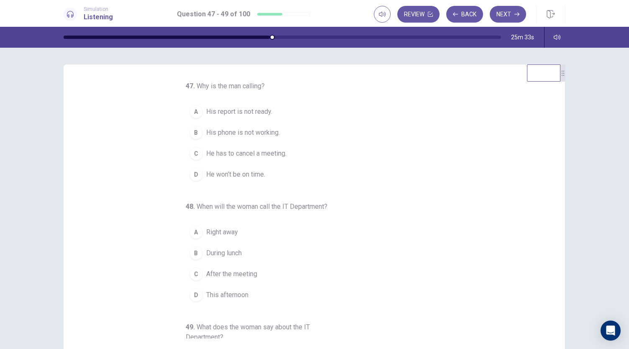
click at [264, 130] on span "His phone is not working." at bounding box center [243, 133] width 74 height 10
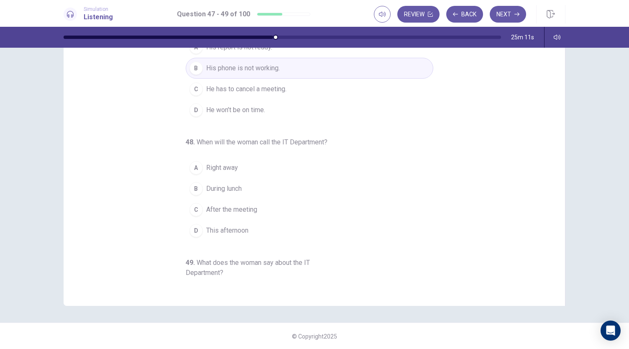
scroll to position [11, 0]
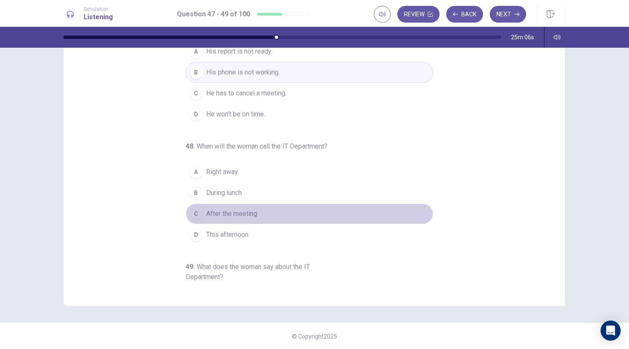
click at [236, 214] on span "After the meeting" at bounding box center [231, 214] width 51 height 10
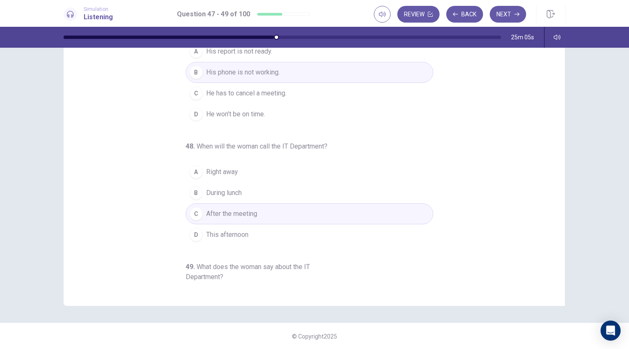
scroll to position [94, 0]
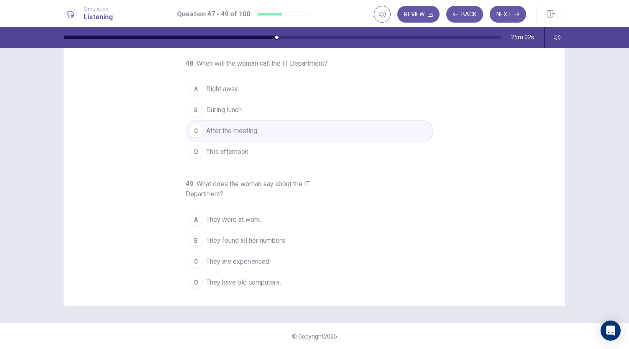
click at [266, 241] on span "They found all her numbers." at bounding box center [246, 241] width 80 height 10
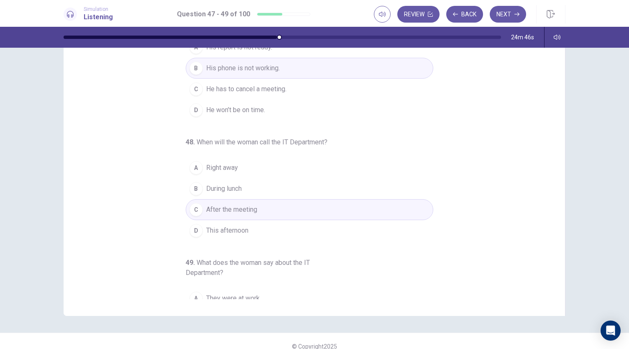
scroll to position [24, 0]
click at [240, 232] on span "This afternoon" at bounding box center [227, 231] width 42 height 10
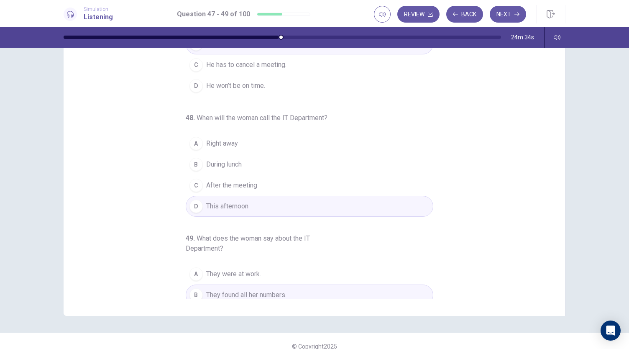
scroll to position [69, 0]
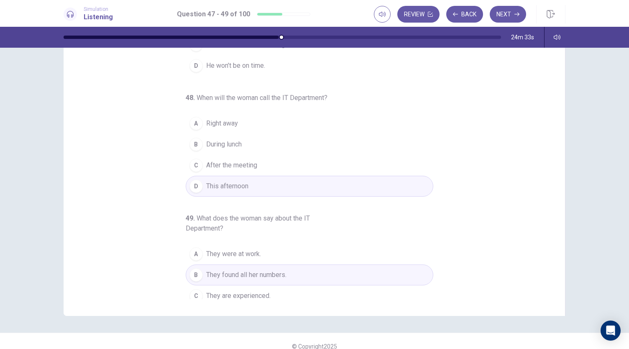
click at [277, 164] on button "C After the meeting" at bounding box center [310, 165] width 248 height 21
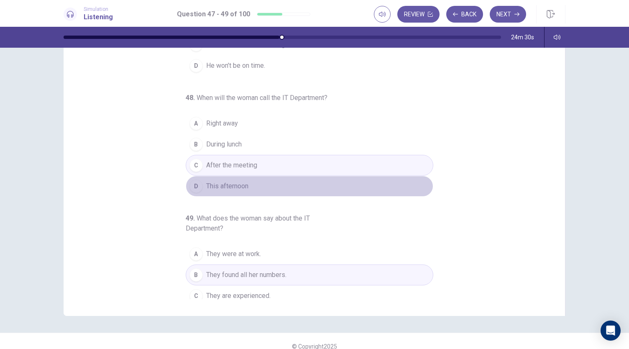
click at [271, 181] on button "D This afternoon" at bounding box center [310, 186] width 248 height 21
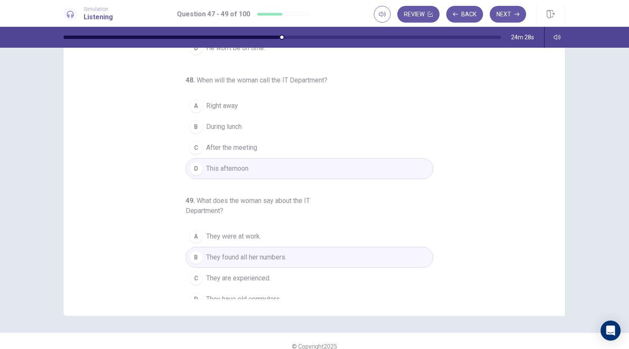
scroll to position [86, 0]
click at [516, 18] on button "Next" at bounding box center [508, 14] width 36 height 17
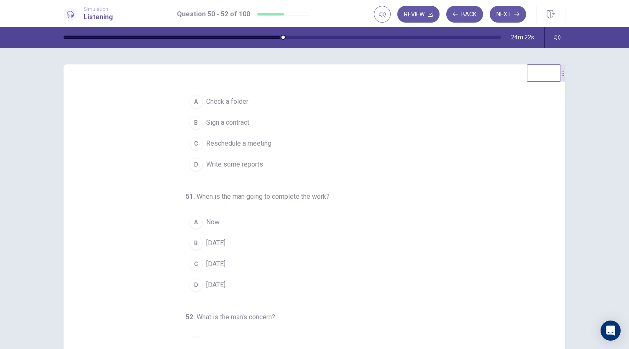
scroll to position [0, 0]
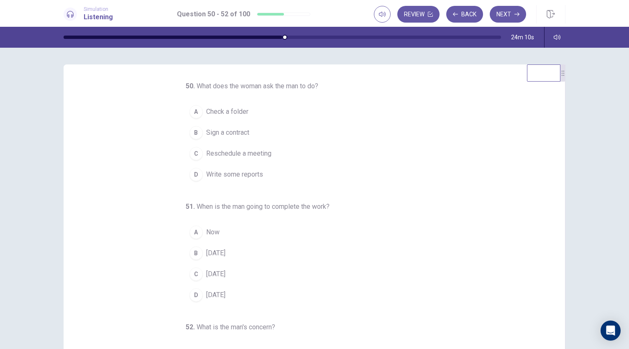
click at [242, 150] on span "Reschedule a meeting" at bounding box center [238, 154] width 65 height 10
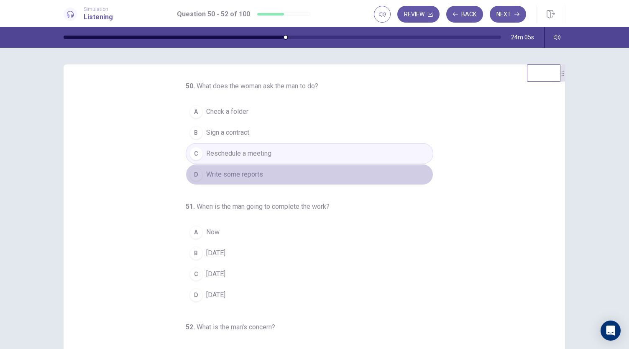
click at [251, 171] on span "Write some reports" at bounding box center [234, 174] width 57 height 10
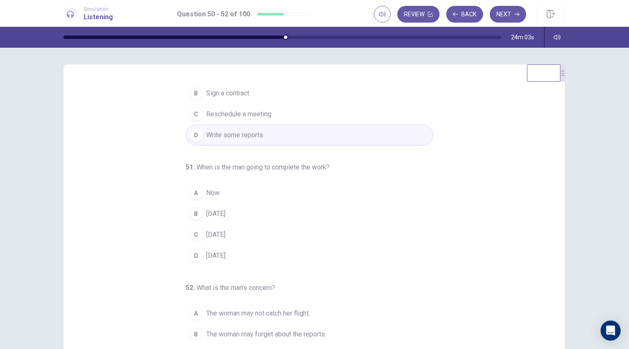
scroll to position [40, 0]
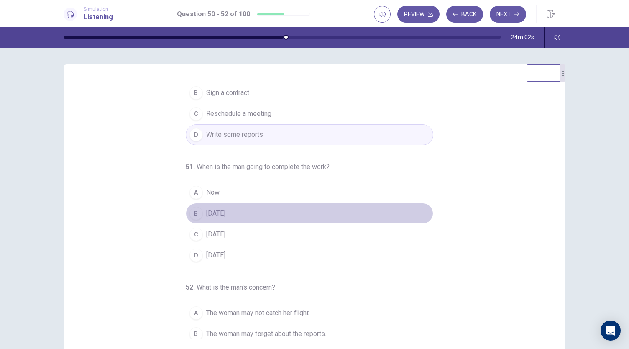
click at [259, 209] on button "B Thursday" at bounding box center [310, 213] width 248 height 21
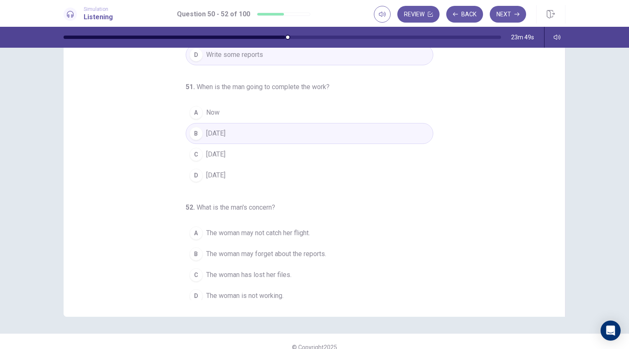
scroll to position [84, 0]
click at [296, 226] on span "The woman may not catch her flight." at bounding box center [258, 231] width 104 height 10
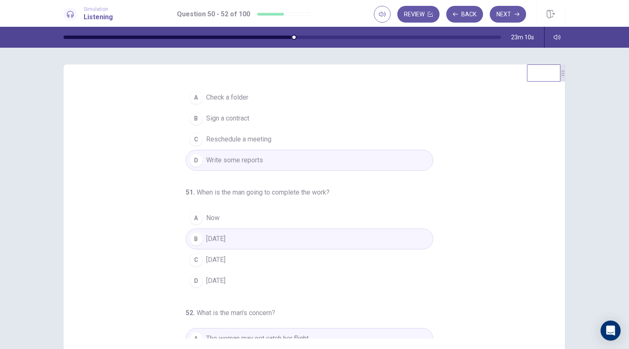
scroll to position [0, 0]
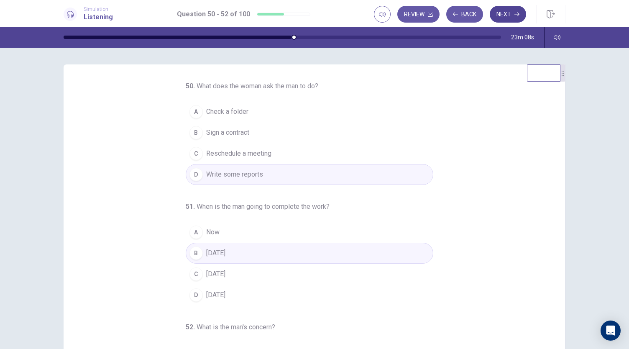
click at [515, 19] on button "Next" at bounding box center [508, 14] width 36 height 17
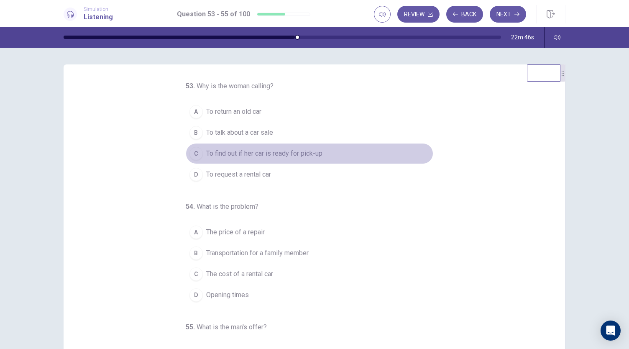
click at [283, 153] on span "To find out if her car is ready for pick-up" at bounding box center [264, 154] width 116 height 10
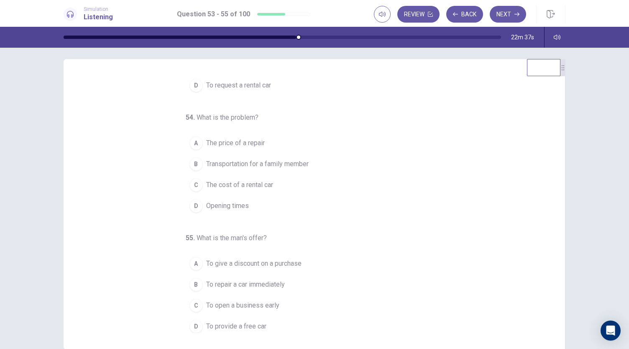
scroll to position [7, 0]
click at [267, 159] on span "Transportation for a family member" at bounding box center [257, 163] width 103 height 10
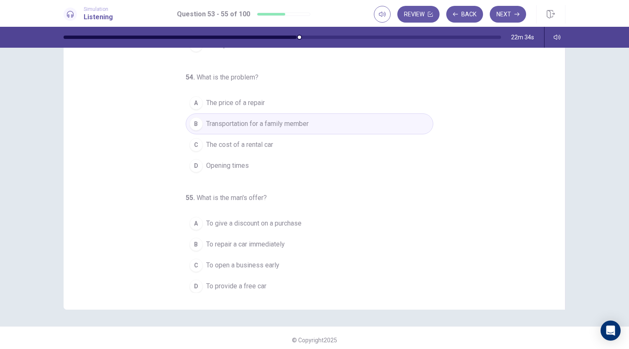
scroll to position [50, 0]
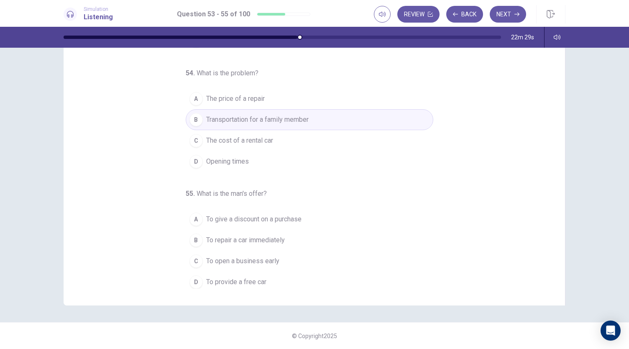
click at [259, 279] on span "To provide a free car" at bounding box center [236, 282] width 60 height 10
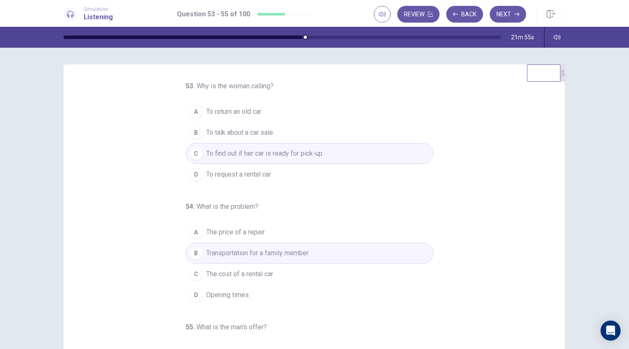
scroll to position [84, 0]
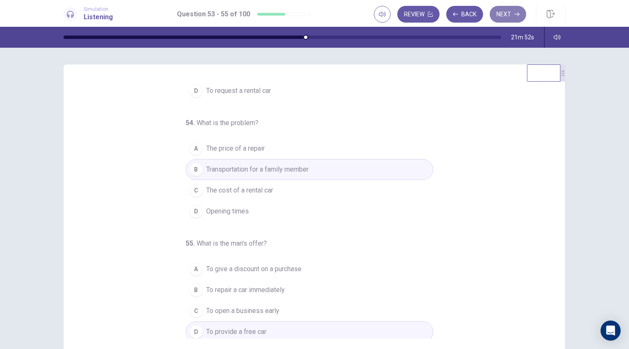
click at [516, 11] on button "Next" at bounding box center [508, 14] width 36 height 17
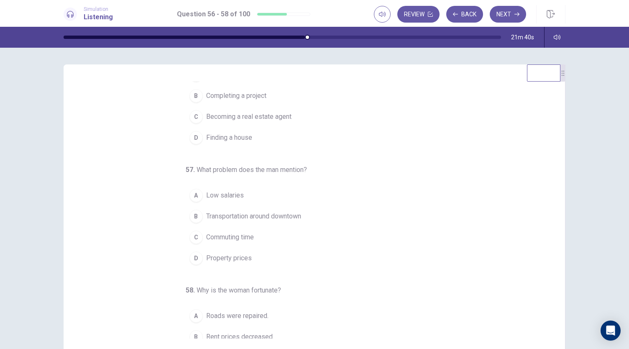
scroll to position [0, 0]
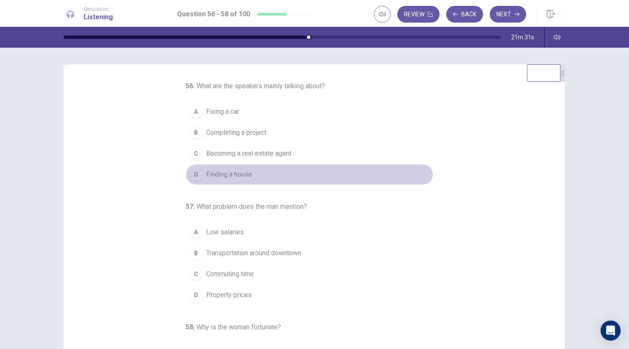
click at [253, 173] on button "D Finding a house" at bounding box center [310, 174] width 248 height 21
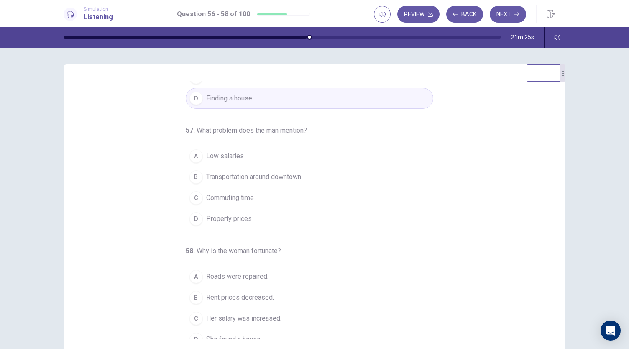
scroll to position [80, 0]
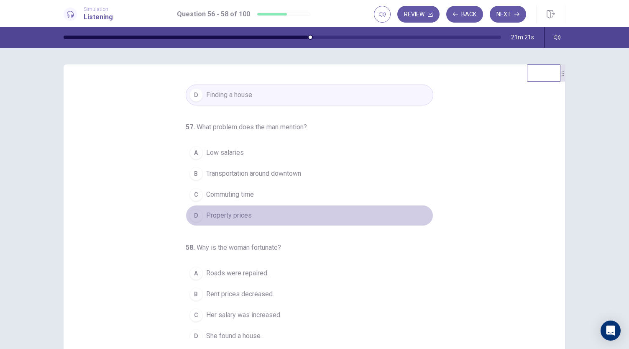
click at [244, 215] on span "Property prices" at bounding box center [229, 215] width 46 height 10
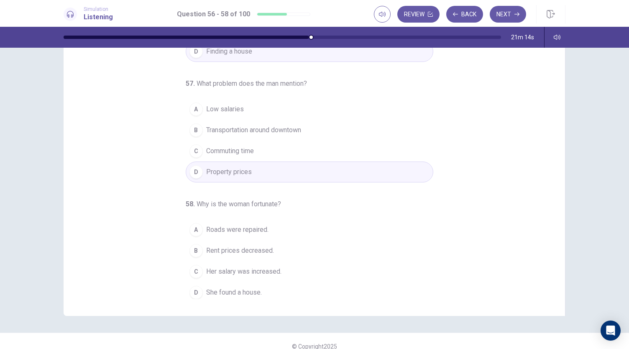
scroll to position [50, 0]
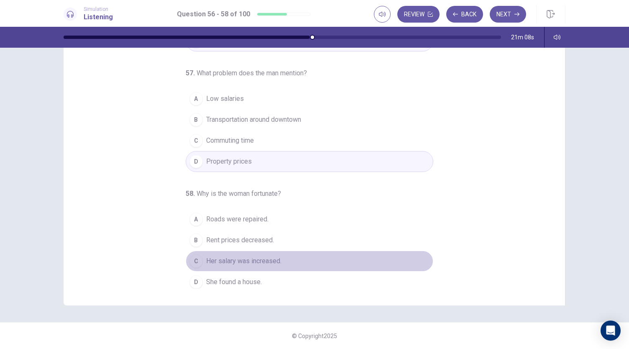
click at [277, 256] on span "Her salary was increased." at bounding box center [243, 261] width 75 height 10
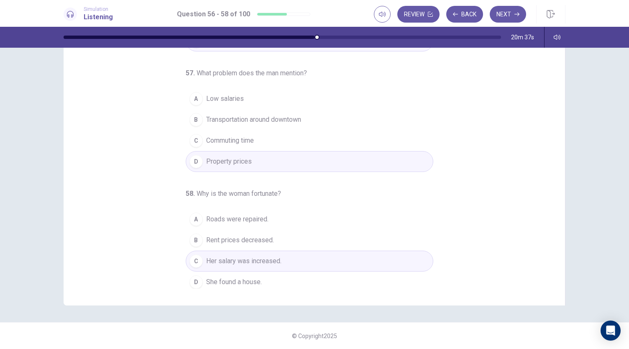
scroll to position [0, 0]
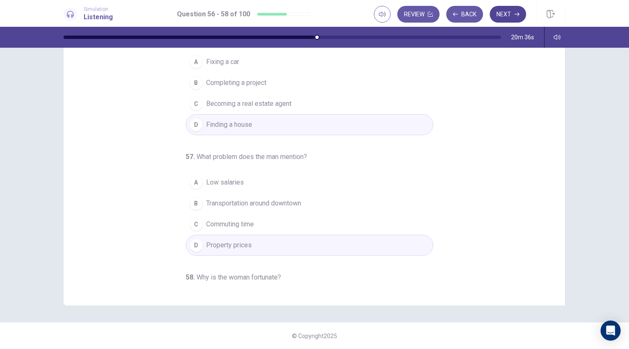
click at [509, 17] on button "Next" at bounding box center [508, 14] width 36 height 17
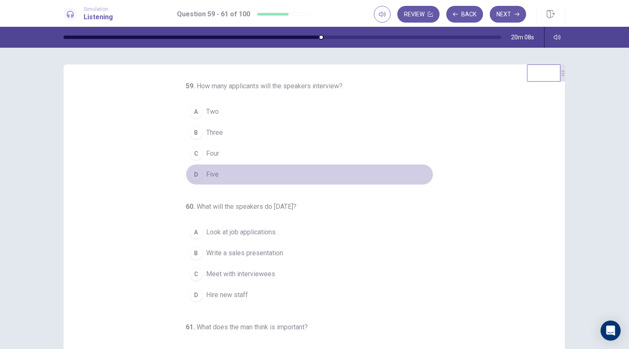
click at [213, 172] on span "Five" at bounding box center [212, 174] width 13 height 10
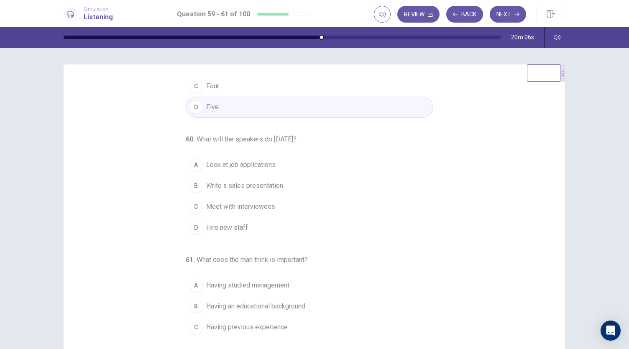
scroll to position [69, 0]
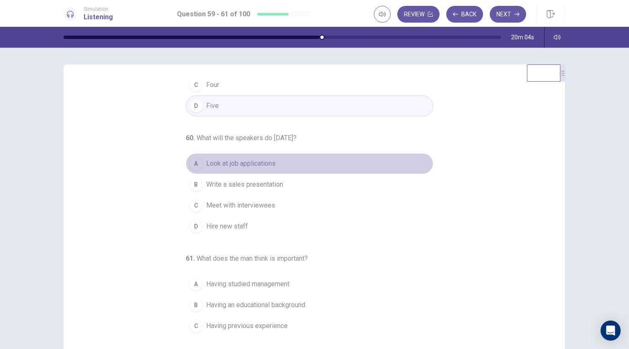
click at [251, 159] on span "Look at job applications" at bounding box center [240, 164] width 69 height 10
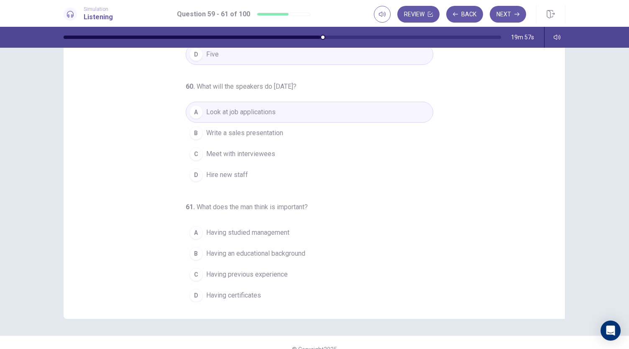
scroll to position [50, 0]
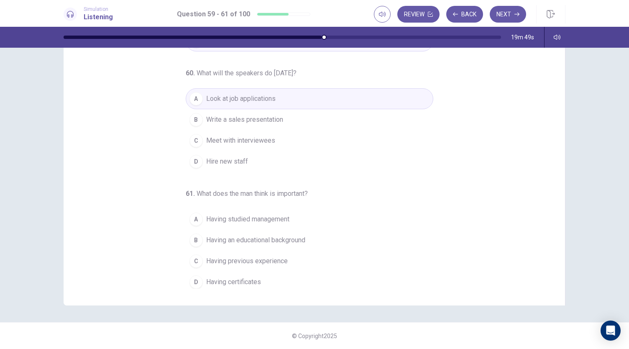
click at [262, 257] on span "Having previous experience" at bounding box center [247, 261] width 82 height 10
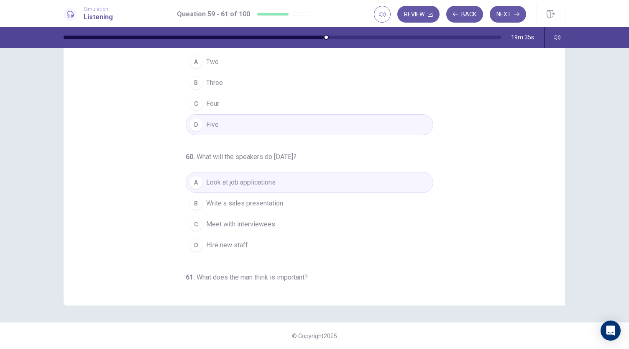
scroll to position [0, 0]
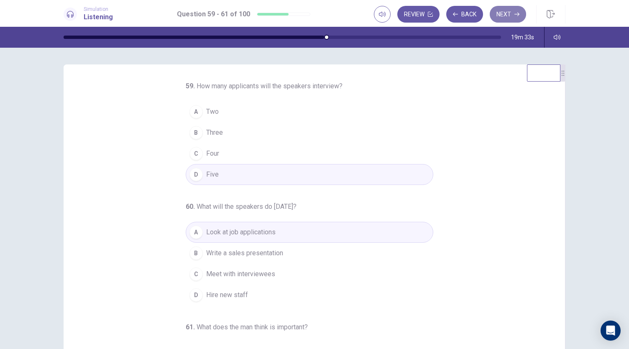
click at [506, 16] on button "Next" at bounding box center [508, 14] width 36 height 17
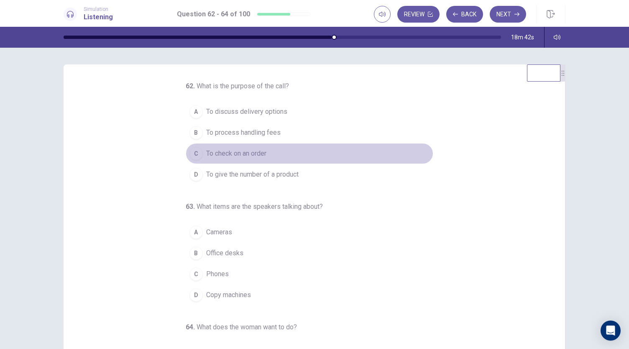
click at [259, 156] on span "To check on an order" at bounding box center [236, 154] width 60 height 10
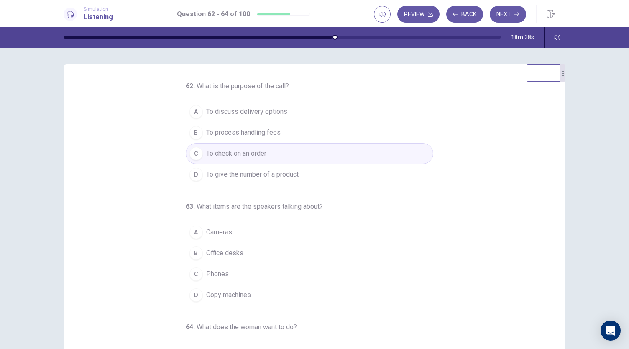
click at [234, 293] on span "Copy machines" at bounding box center [228, 295] width 45 height 10
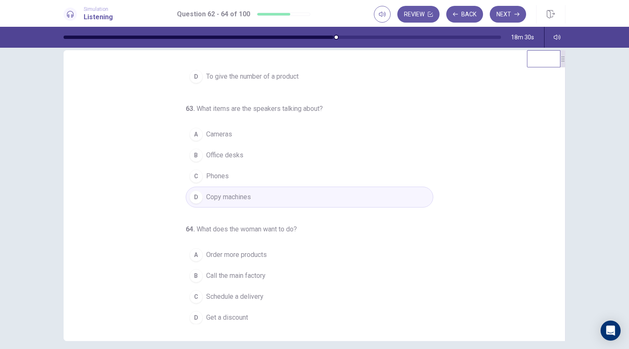
scroll to position [15, 0]
click at [252, 252] on span "Order more products" at bounding box center [236, 254] width 61 height 10
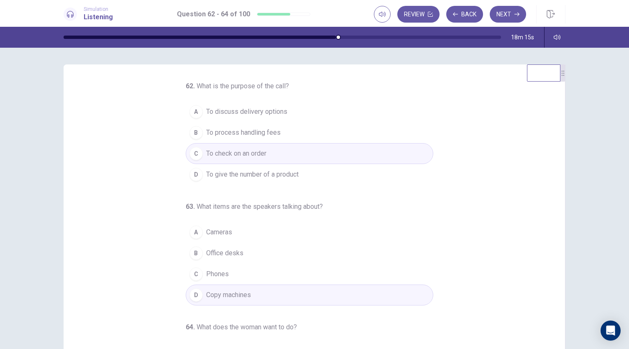
scroll to position [84, 0]
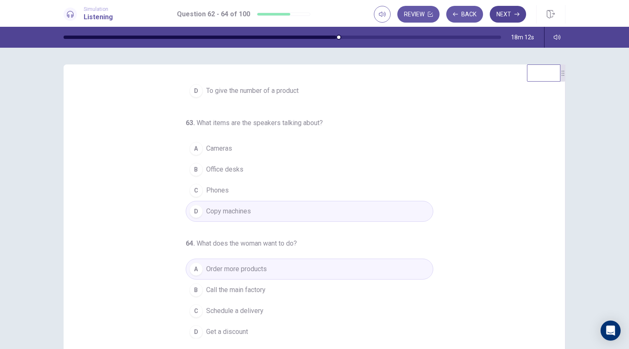
click at [508, 16] on button "Next" at bounding box center [508, 14] width 36 height 17
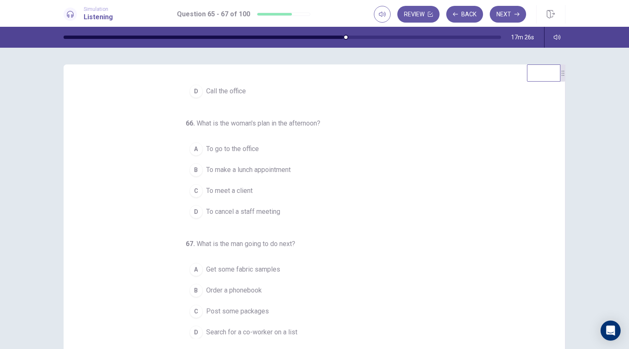
scroll to position [0, 0]
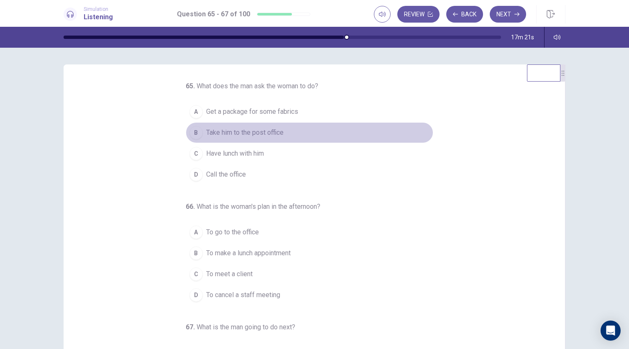
click at [271, 132] on span "Take him to the post office" at bounding box center [244, 133] width 77 height 10
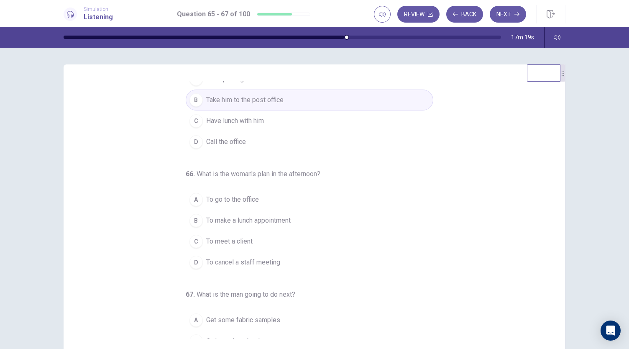
scroll to position [33, 0]
click at [257, 239] on button "C To meet a client" at bounding box center [310, 241] width 248 height 21
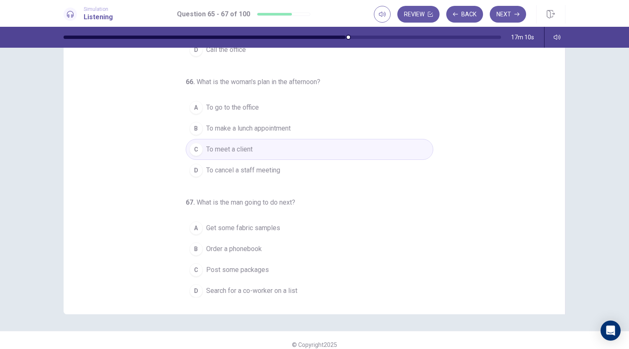
scroll to position [42, 0]
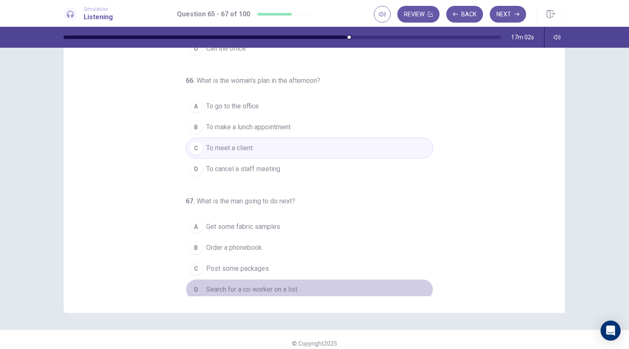
click at [262, 285] on span "Search for a co-worker on a list" at bounding box center [251, 290] width 91 height 10
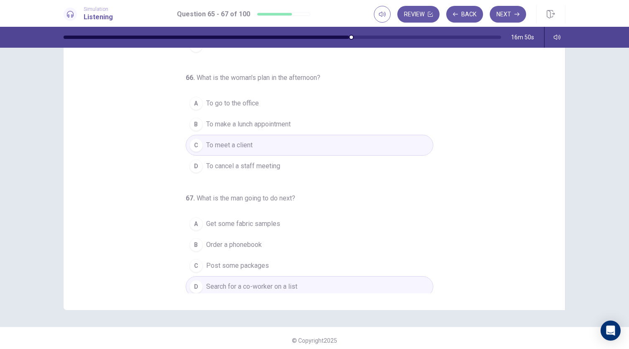
scroll to position [47, 0]
click at [513, 9] on button "Next" at bounding box center [508, 14] width 36 height 17
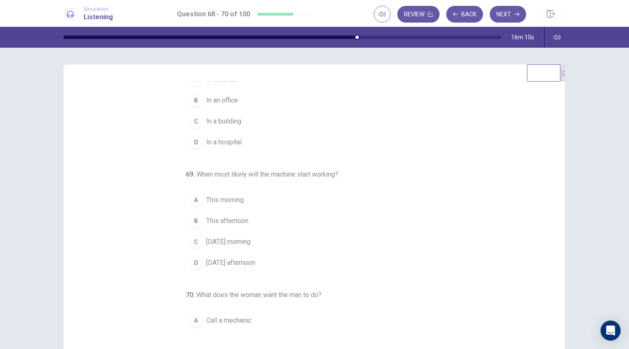
scroll to position [42, 0]
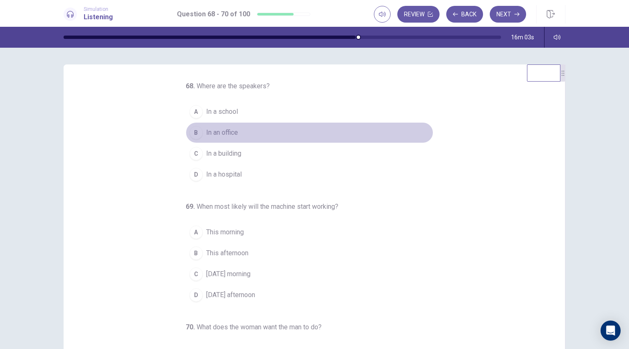
click at [233, 129] on span "In an office" at bounding box center [222, 133] width 32 height 10
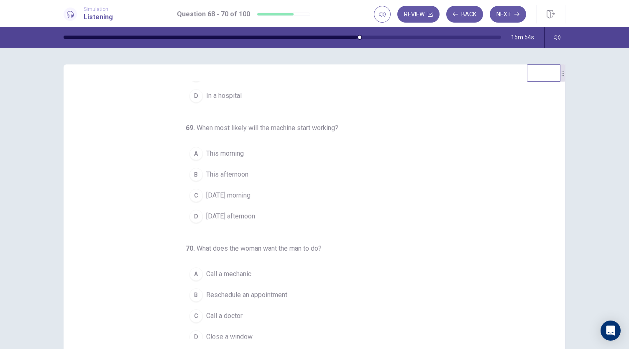
scroll to position [84, 0]
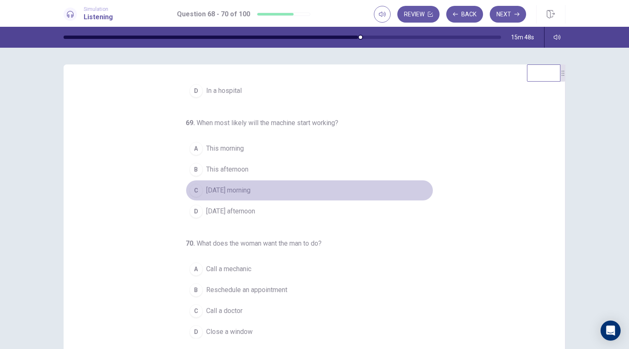
click at [251, 190] on span "Tomorrow morning" at bounding box center [228, 190] width 44 height 10
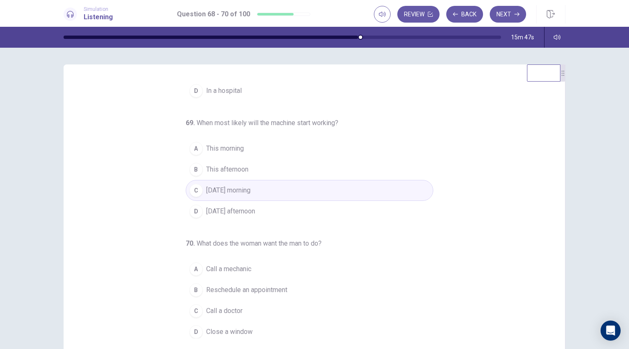
scroll to position [50, 0]
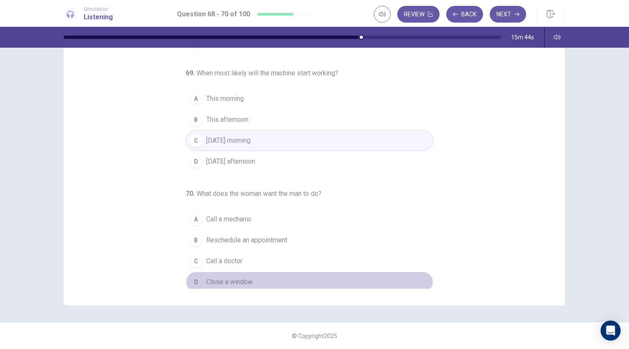
click at [228, 277] on span "Close a window" at bounding box center [229, 282] width 46 height 10
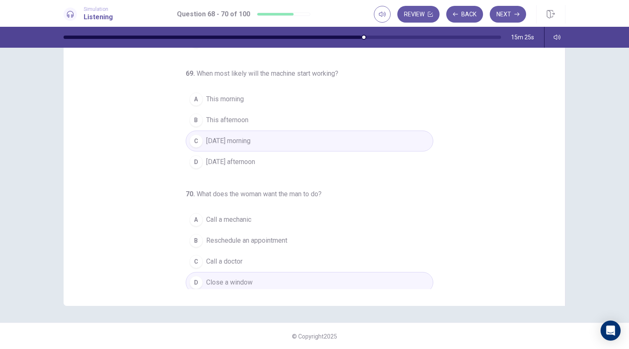
scroll to position [0, 0]
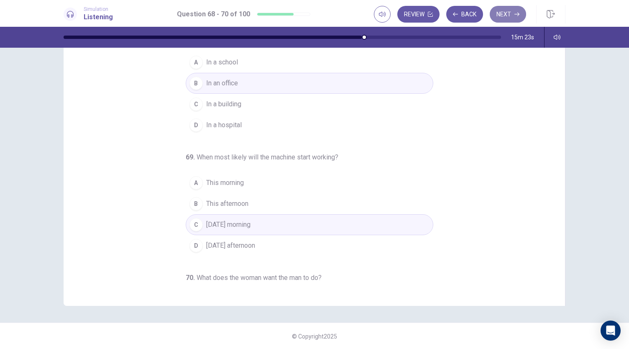
click at [520, 15] on button "Next" at bounding box center [508, 14] width 36 height 17
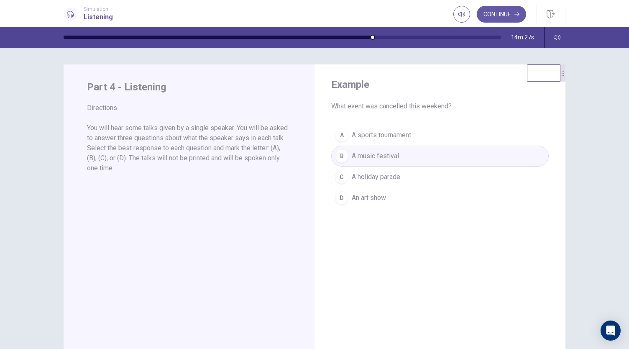
click at [206, 144] on p "You will hear some talks given by a single speaker. You will be asked to answer…" at bounding box center [189, 148] width 204 height 50
click at [212, 156] on p "You will hear some talks given by a single speaker. You will be asked to answer…" at bounding box center [189, 148] width 204 height 50
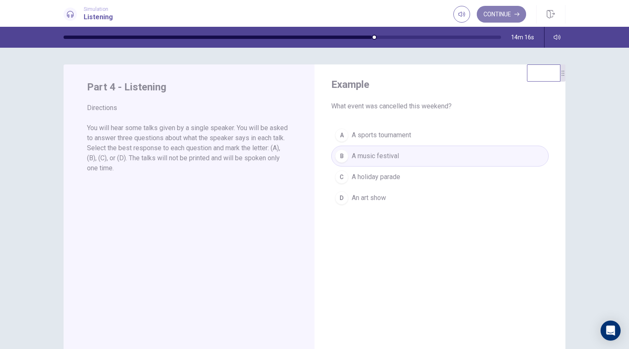
click at [519, 14] on icon "button" at bounding box center [517, 15] width 5 height 4
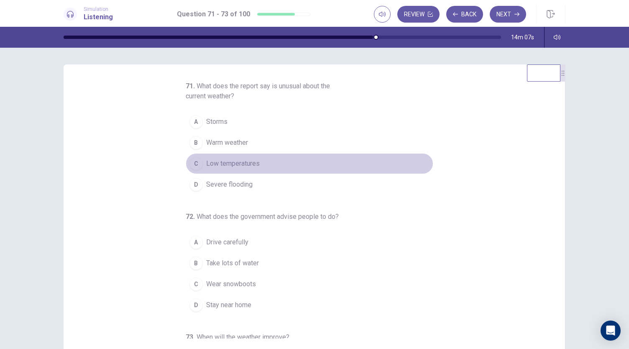
click at [249, 160] on span "Low temperatures" at bounding box center [233, 164] width 54 height 10
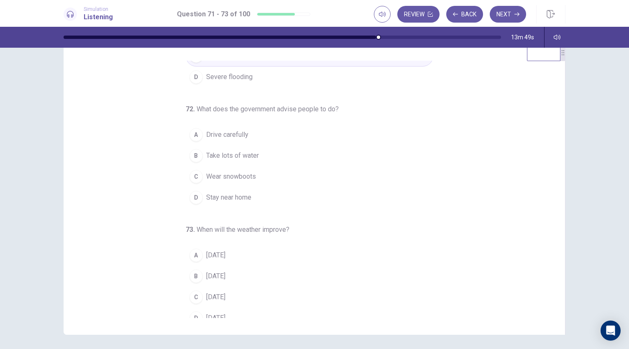
scroll to position [86, 0]
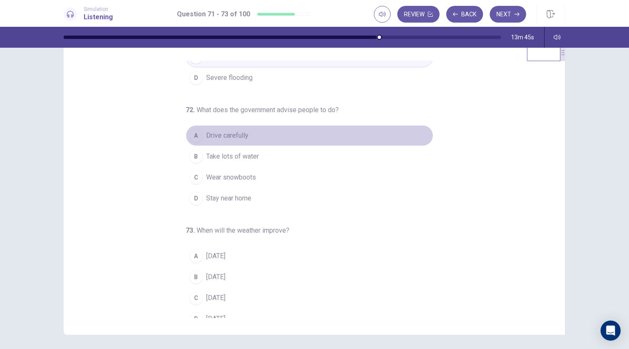
click at [241, 135] on span "Drive carefully" at bounding box center [227, 136] width 42 height 10
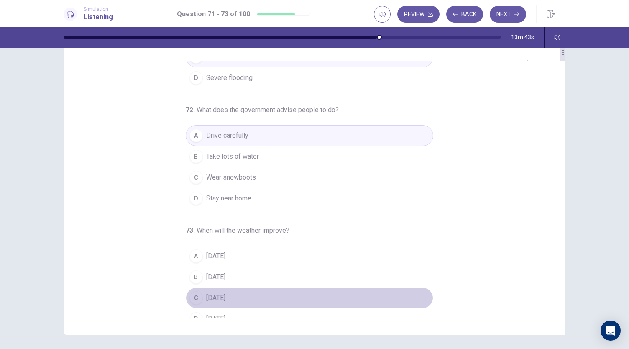
click at [226, 293] on span "On Sunday" at bounding box center [215, 298] width 19 height 10
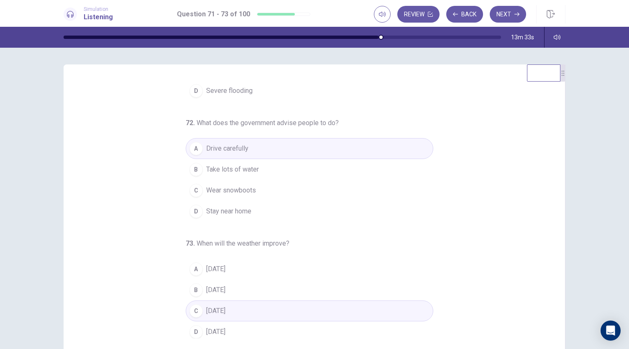
scroll to position [0, 0]
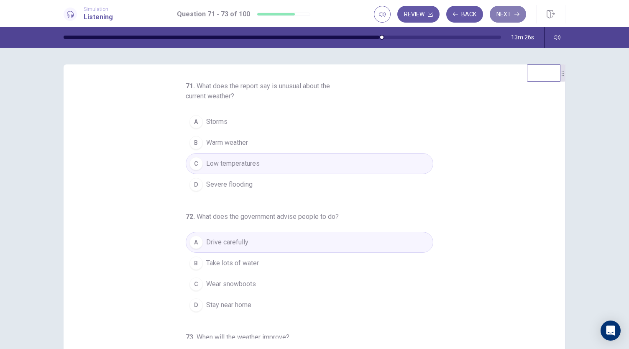
click at [515, 11] on button "Next" at bounding box center [508, 14] width 36 height 17
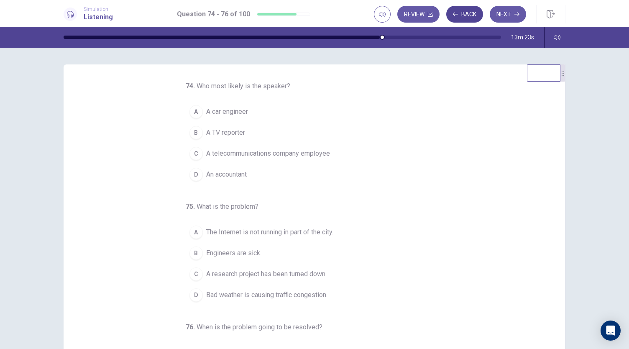
click at [473, 15] on button "Back" at bounding box center [465, 14] width 37 height 17
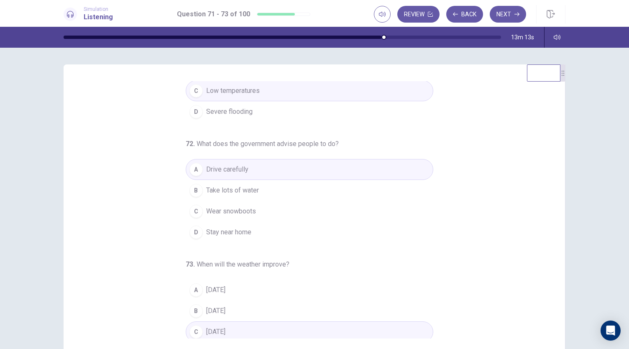
scroll to position [94, 0]
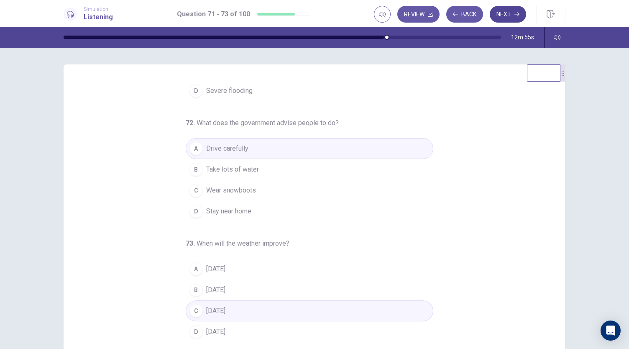
click at [504, 18] on button "Next" at bounding box center [508, 14] width 36 height 17
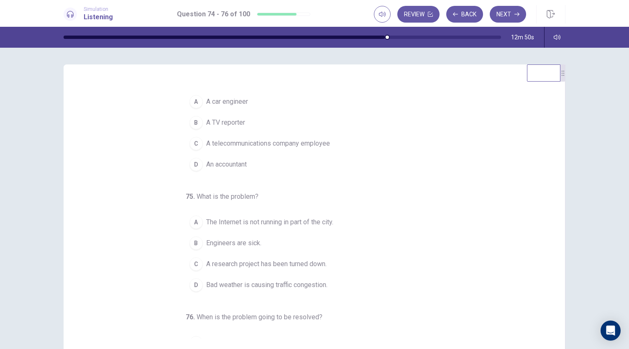
scroll to position [0, 0]
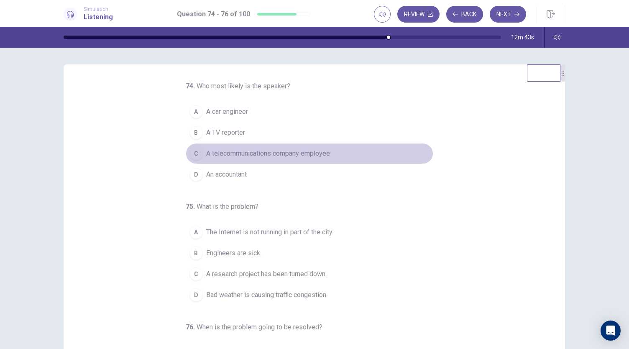
click at [312, 149] on span "A telecommunications company employee" at bounding box center [268, 154] width 124 height 10
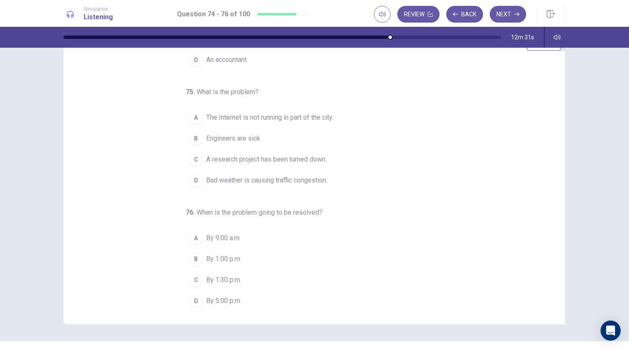
scroll to position [31, 0]
click at [234, 238] on span "By 9:00 a.m." at bounding box center [223, 238] width 35 height 10
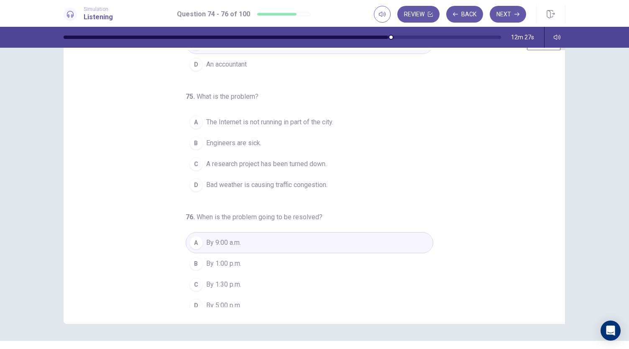
scroll to position [78, 0]
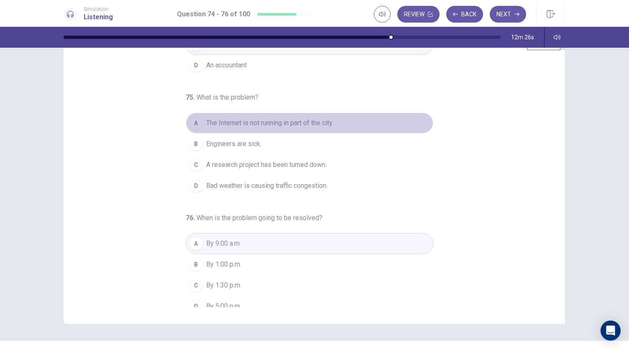
click at [314, 124] on span "The Internet is not running in part of the city." at bounding box center [269, 123] width 127 height 10
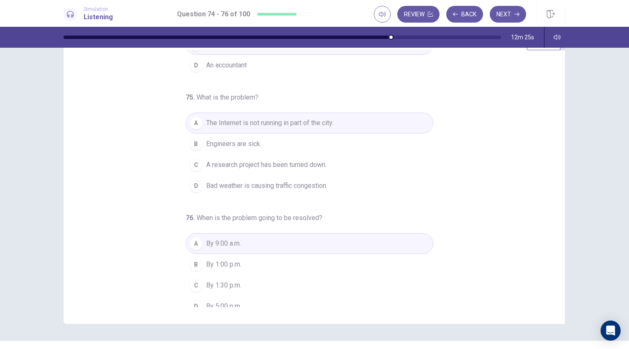
scroll to position [84, 0]
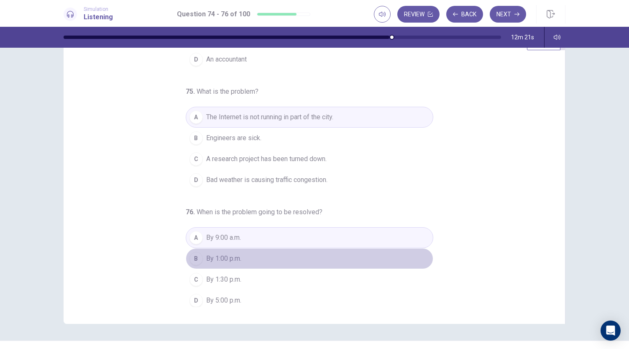
click at [246, 257] on button "B By 1:00 p.m." at bounding box center [310, 258] width 248 height 21
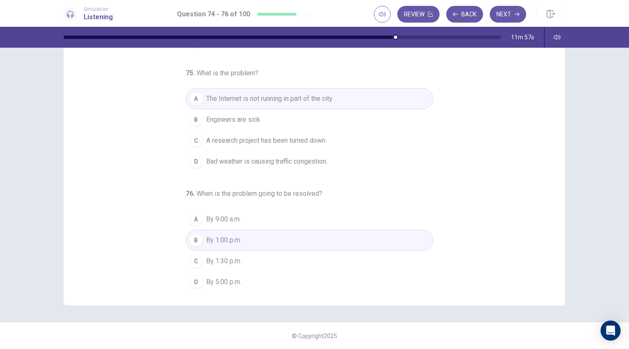
scroll to position [0, 0]
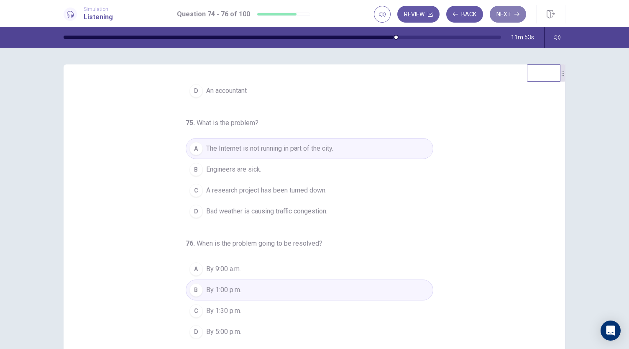
click at [503, 16] on button "Next" at bounding box center [508, 14] width 36 height 17
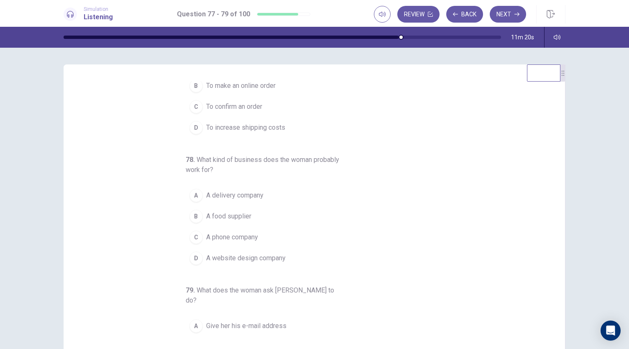
scroll to position [49, 0]
click at [236, 213] on span "A food supplier" at bounding box center [228, 215] width 45 height 10
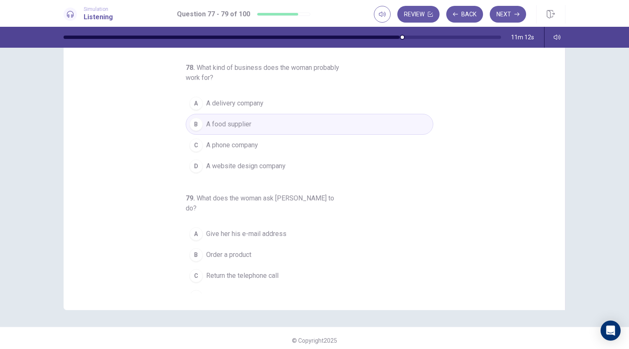
scroll to position [50, 0]
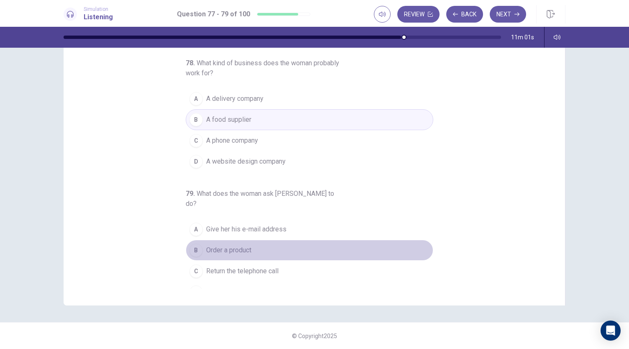
click at [259, 240] on button "B Order a product" at bounding box center [310, 250] width 248 height 21
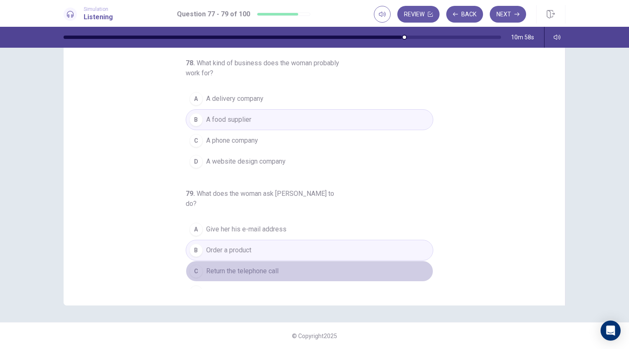
click at [264, 266] on span "Return the telephone call" at bounding box center [242, 271] width 72 height 10
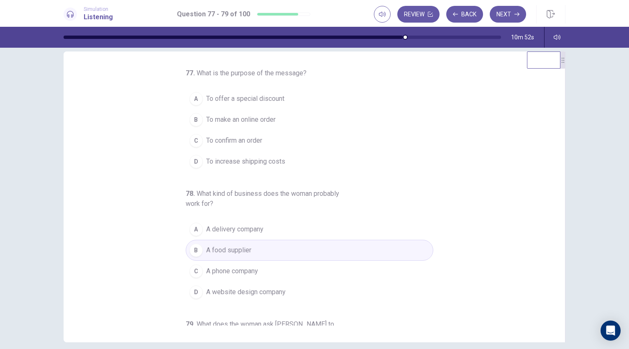
scroll to position [0, 0]
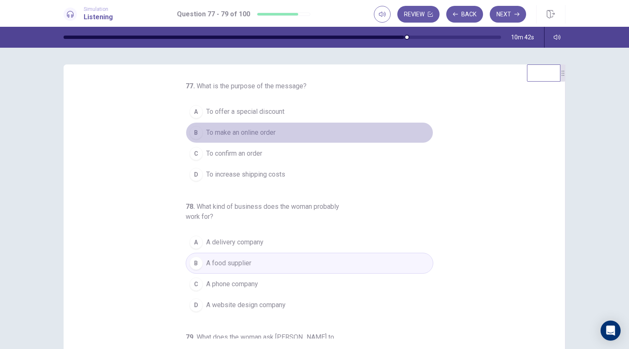
click at [273, 129] on span "To make an online order" at bounding box center [240, 133] width 69 height 10
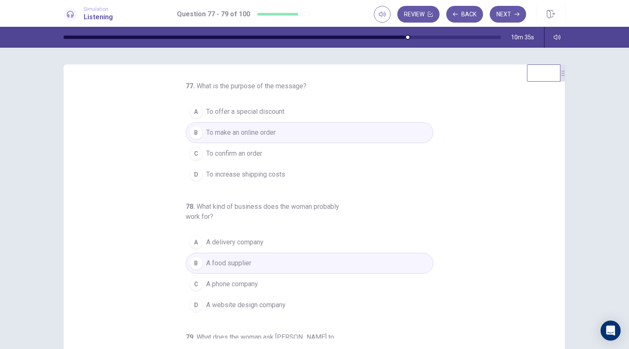
click at [247, 149] on span "To confirm an order" at bounding box center [234, 154] width 56 height 10
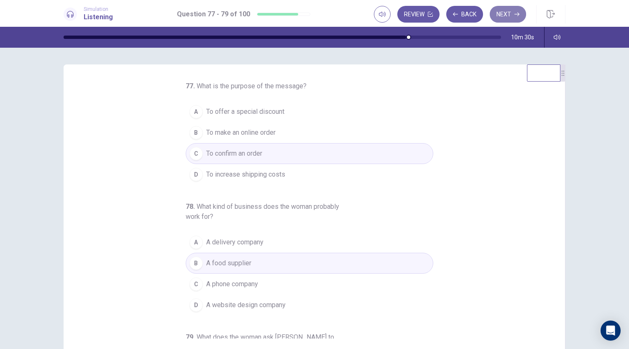
click at [519, 18] on button "Next" at bounding box center [508, 14] width 36 height 17
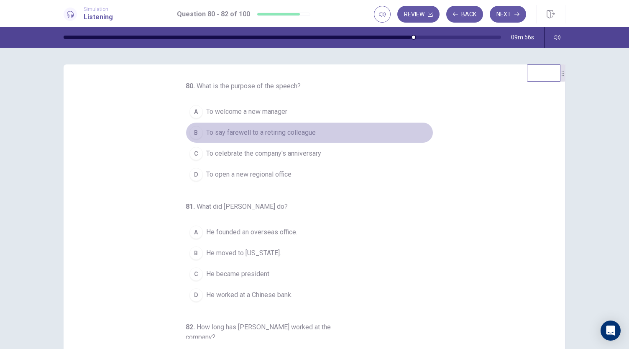
click at [297, 135] on span "To say farewell to a retiring colleague" at bounding box center [261, 133] width 110 height 10
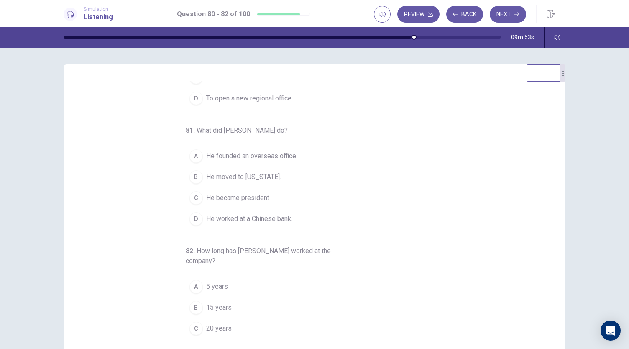
scroll to position [77, 0]
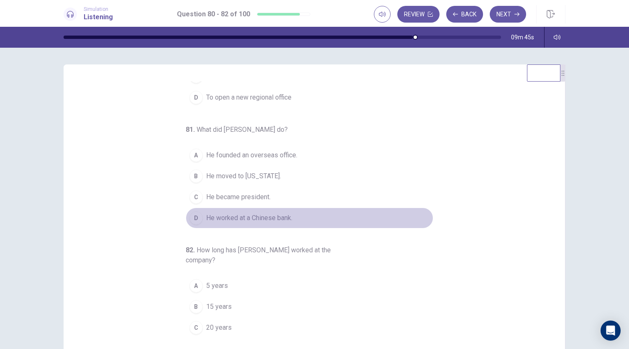
click at [264, 214] on span "He worked at a Chinese bank." at bounding box center [249, 218] width 86 height 10
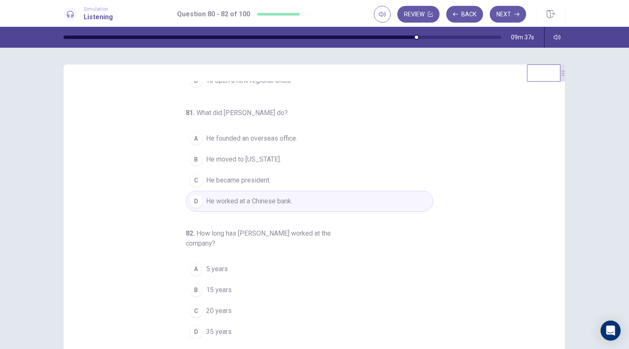
scroll to position [50, 0]
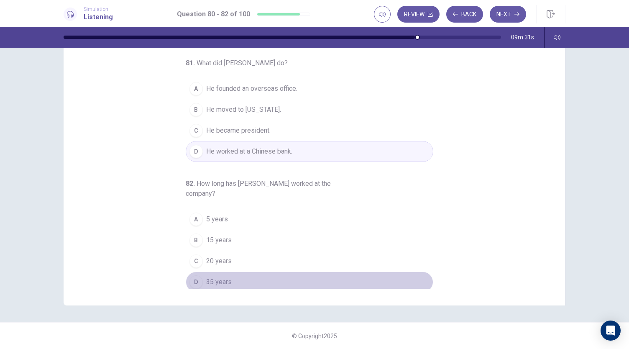
click at [220, 277] on span "35 years" at bounding box center [219, 282] width 26 height 10
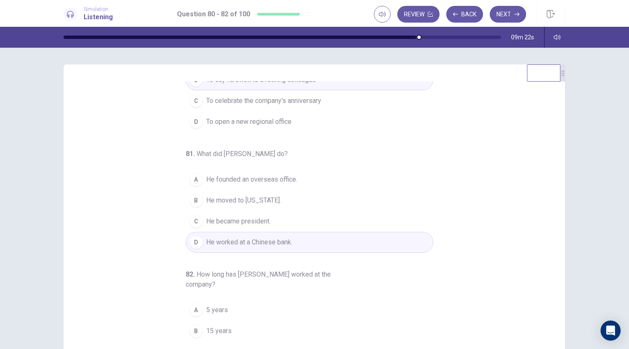
scroll to position [0, 0]
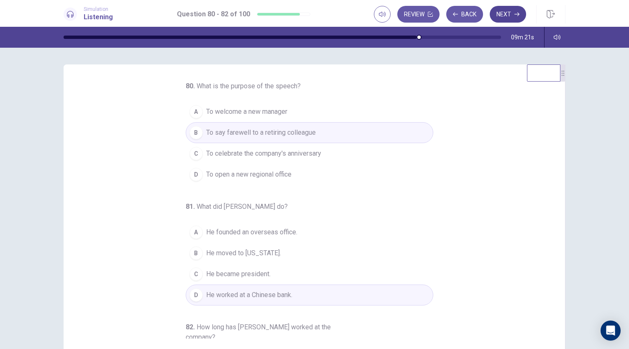
click at [514, 20] on button "Next" at bounding box center [508, 14] width 36 height 17
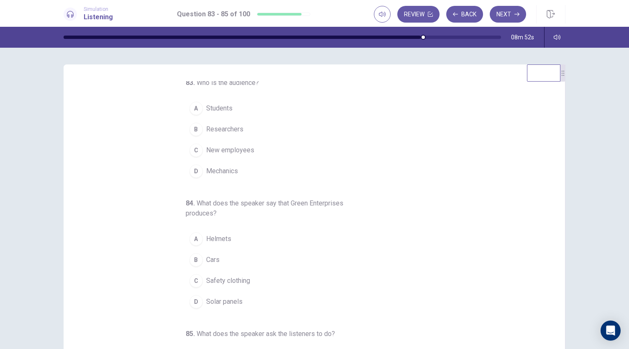
scroll to position [1, 0]
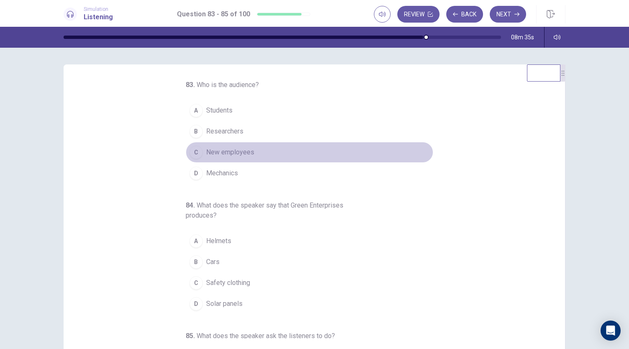
click at [244, 150] on span "New employees" at bounding box center [230, 152] width 48 height 10
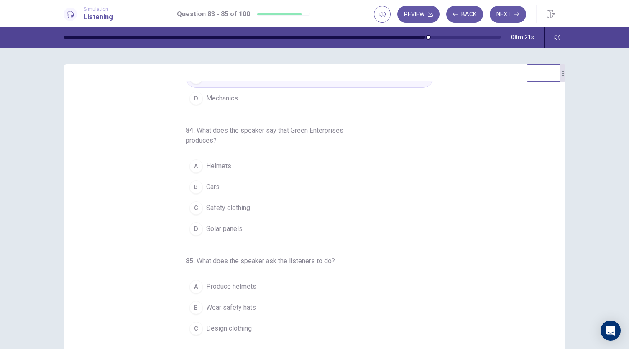
scroll to position [94, 0]
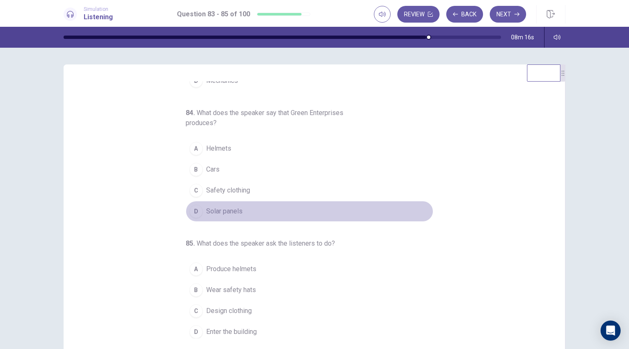
click at [231, 210] on span "Solar panels" at bounding box center [224, 211] width 36 height 10
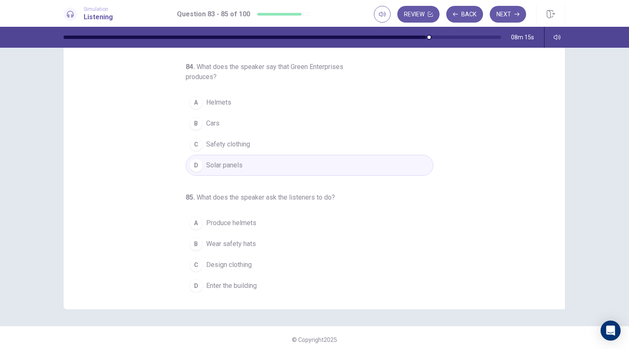
scroll to position [50, 0]
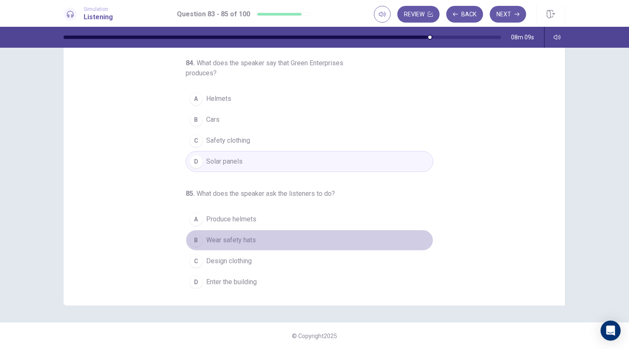
click at [245, 235] on span "Wear safety hats" at bounding box center [231, 240] width 50 height 10
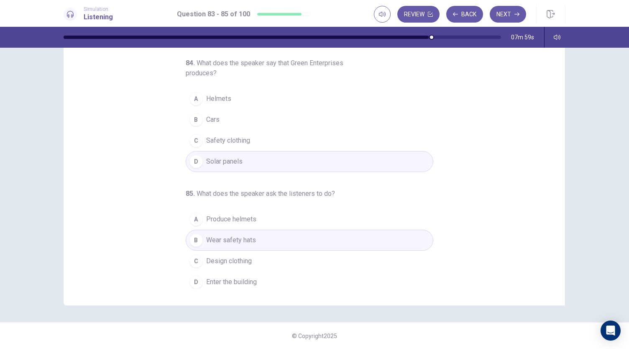
scroll to position [0, 0]
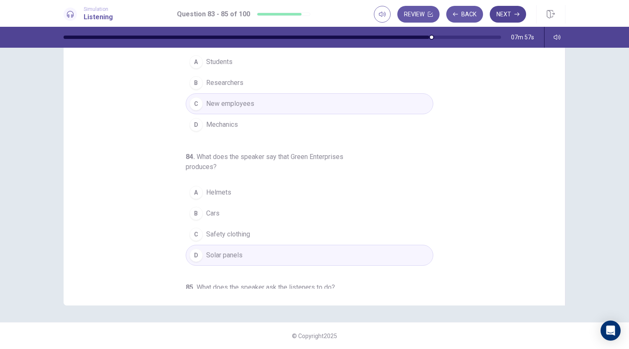
click at [511, 11] on button "Next" at bounding box center [508, 14] width 36 height 17
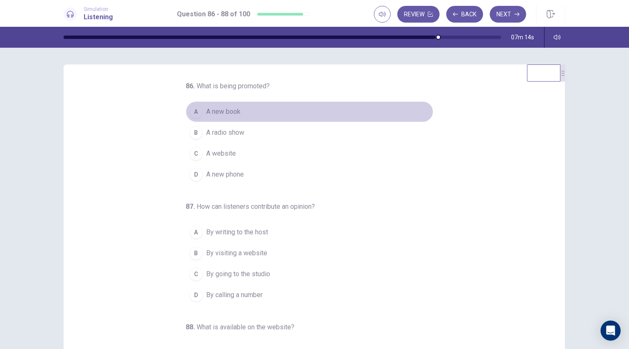
click at [231, 110] on span "A new book" at bounding box center [223, 112] width 34 height 10
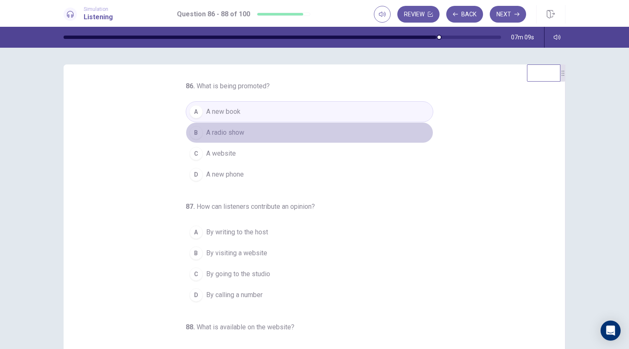
click at [239, 131] on span "A radio show" at bounding box center [225, 133] width 38 height 10
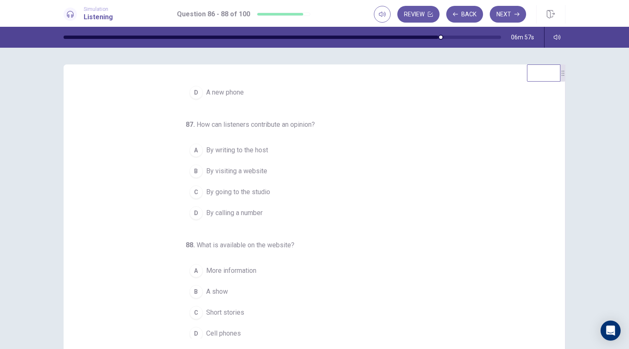
scroll to position [82, 0]
click at [245, 211] on span "By calling a number" at bounding box center [234, 213] width 56 height 10
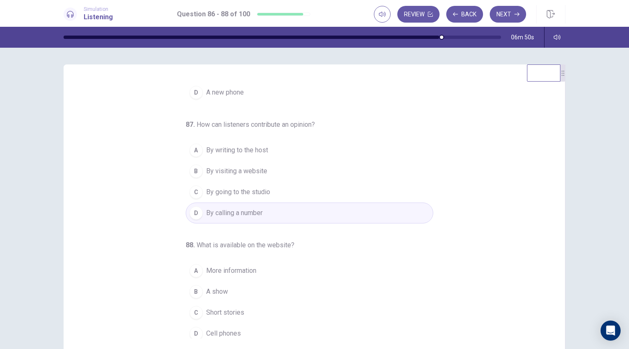
scroll to position [84, 0]
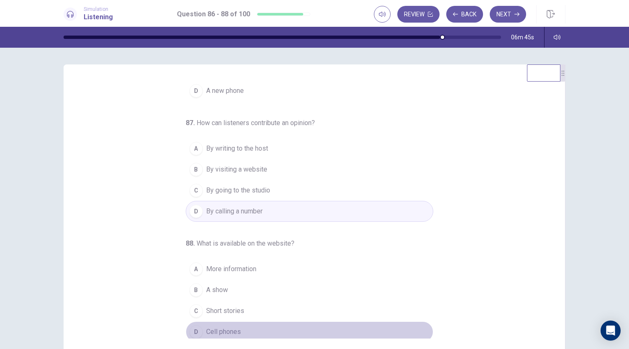
click at [228, 327] on span "Cell phones" at bounding box center [223, 332] width 35 height 10
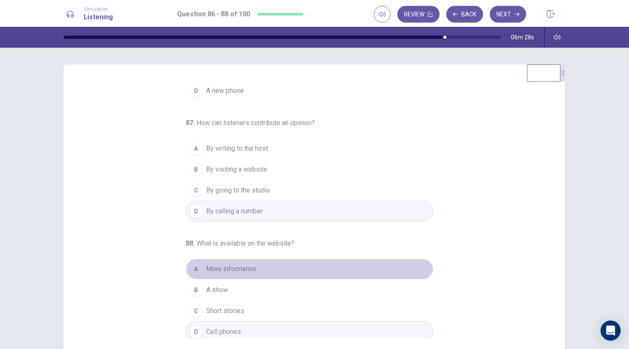
click at [265, 267] on button "A More information" at bounding box center [310, 269] width 248 height 21
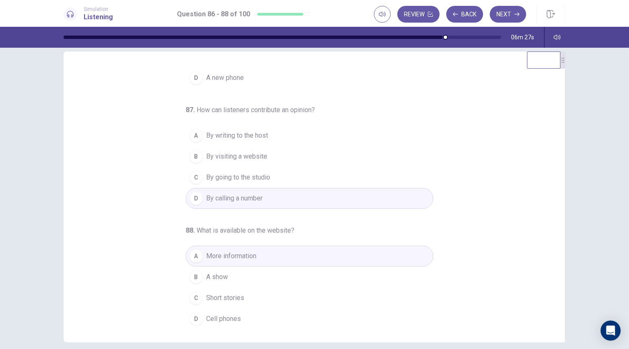
scroll to position [13, 0]
click at [258, 272] on button "B A show" at bounding box center [310, 276] width 248 height 21
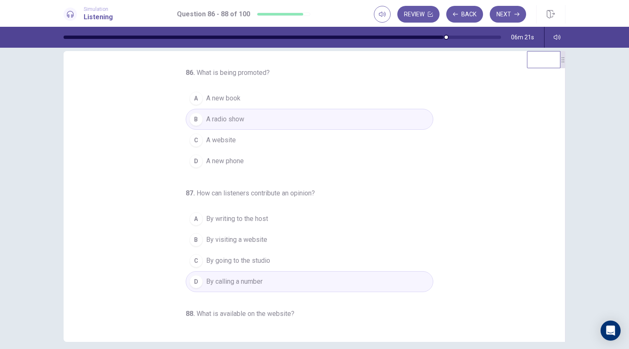
scroll to position [0, 0]
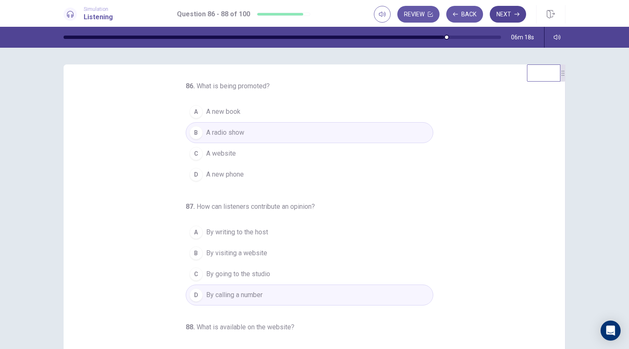
click at [520, 14] on button "Next" at bounding box center [508, 14] width 36 height 17
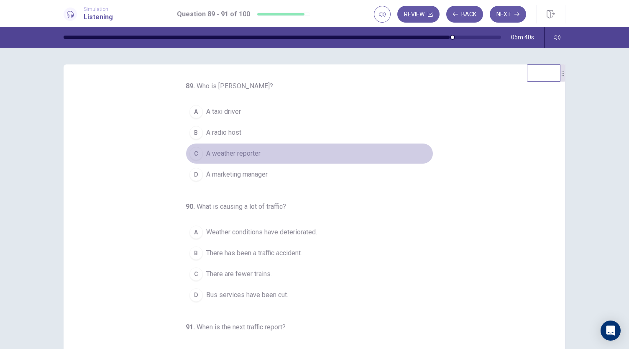
click at [244, 150] on span "A weather reporter" at bounding box center [233, 154] width 54 height 10
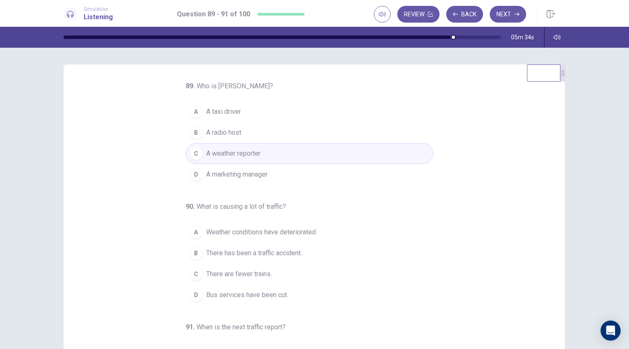
click at [252, 130] on button "B A radio host" at bounding box center [310, 132] width 248 height 21
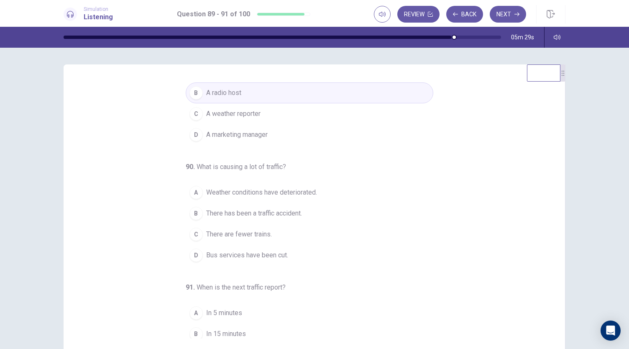
scroll to position [84, 0]
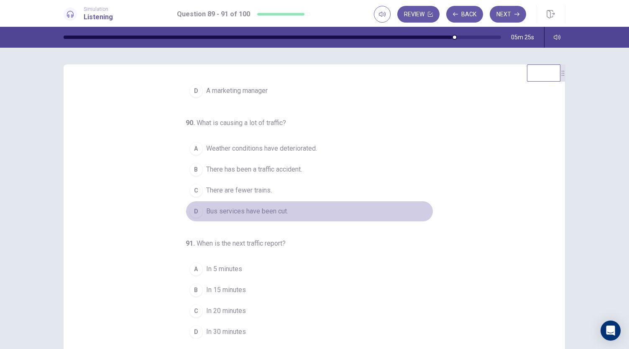
click at [266, 210] on span "Bus services have been cut." at bounding box center [247, 211] width 82 height 10
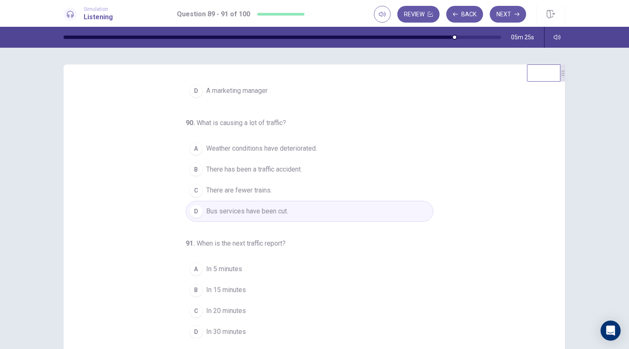
scroll to position [50, 0]
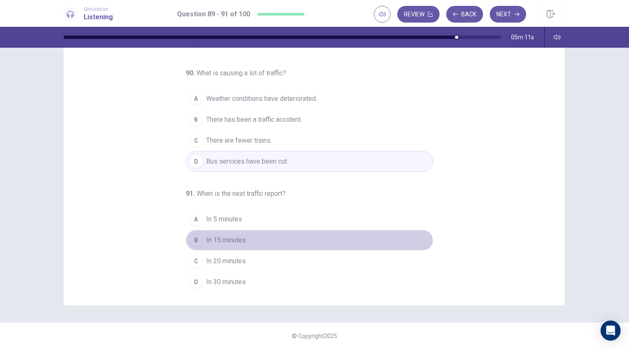
click at [240, 238] on span "In 15 minutes" at bounding box center [226, 240] width 40 height 10
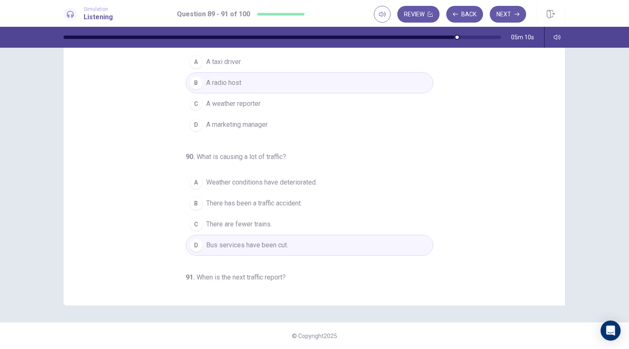
scroll to position [0, 0]
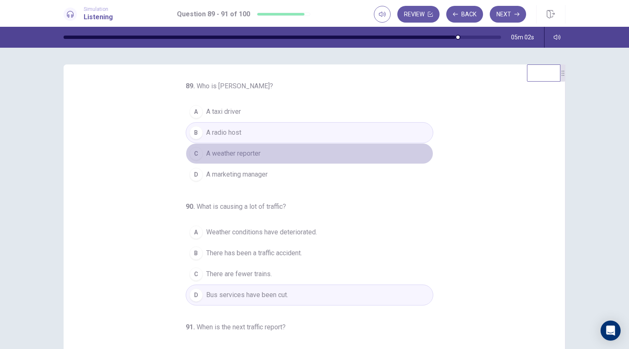
click at [229, 154] on span "A weather reporter" at bounding box center [233, 154] width 54 height 10
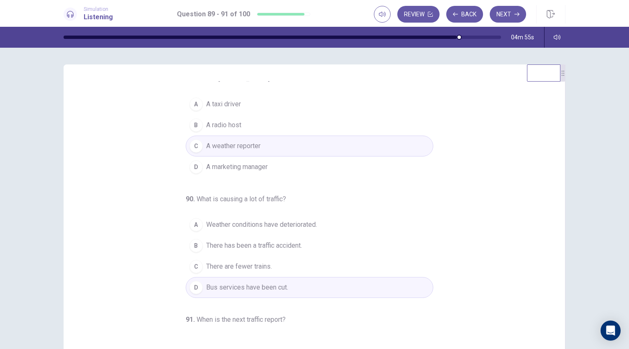
scroll to position [13, 0]
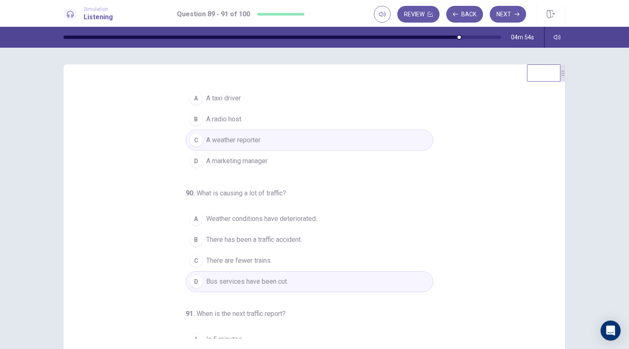
click at [260, 122] on button "B A radio host" at bounding box center [310, 119] width 248 height 21
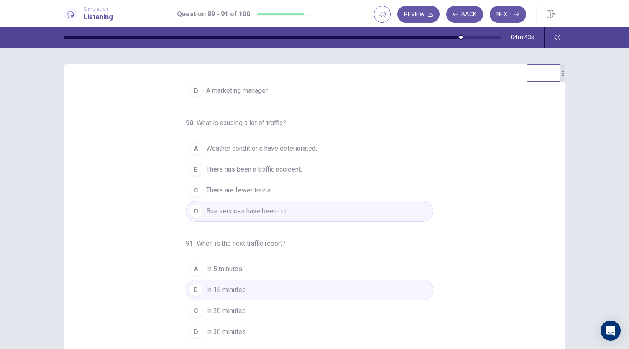
scroll to position [0, 0]
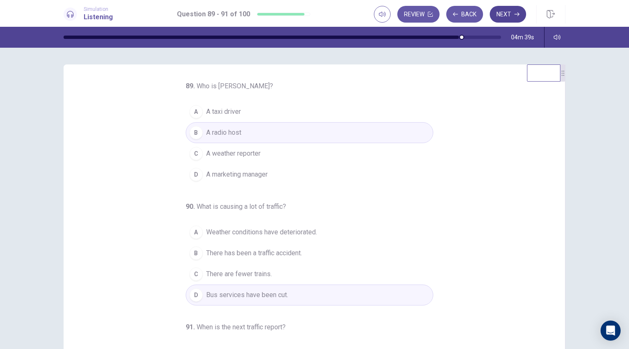
click at [511, 15] on button "Next" at bounding box center [508, 14] width 36 height 17
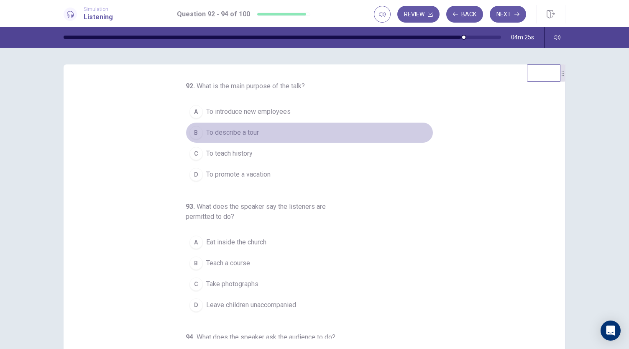
click at [262, 131] on button "B To describe a tour" at bounding box center [310, 132] width 248 height 21
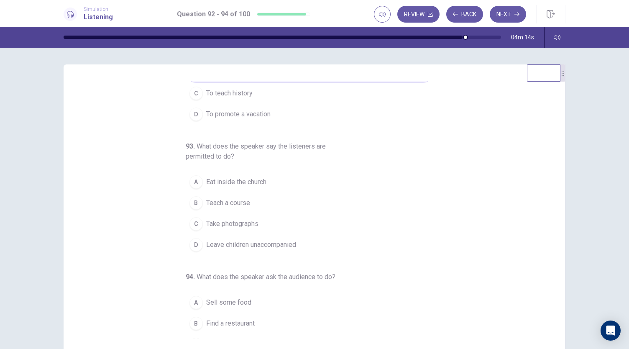
scroll to position [61, 0]
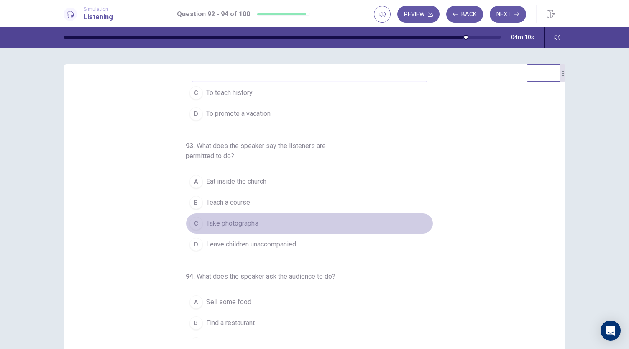
click at [249, 221] on span "Take photographs" at bounding box center [232, 223] width 52 height 10
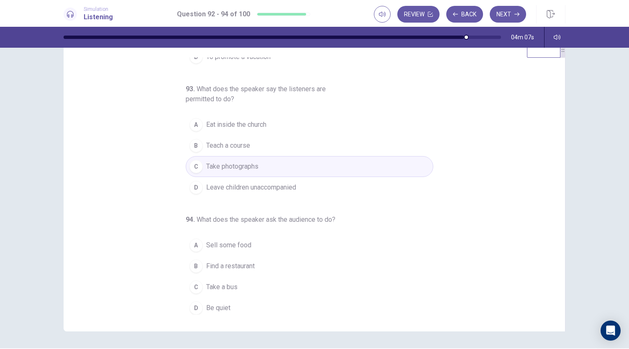
scroll to position [29, 0]
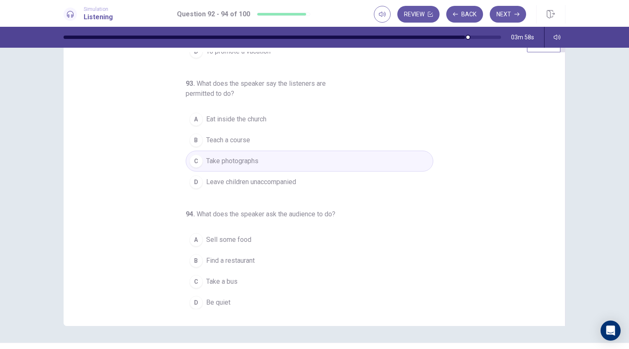
click at [222, 298] on span "Be quiet" at bounding box center [218, 303] width 24 height 10
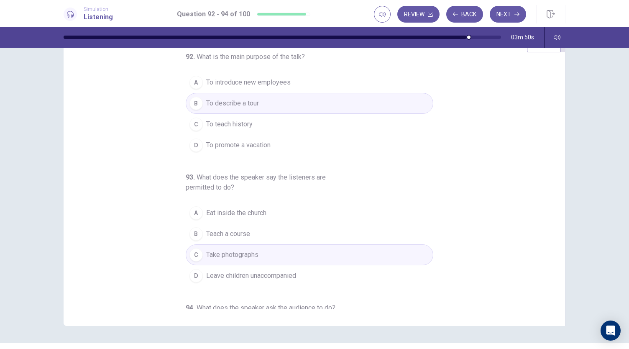
scroll to position [0, 0]
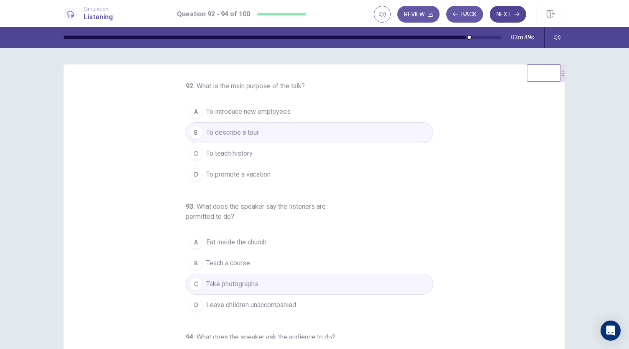
click at [518, 15] on icon "button" at bounding box center [517, 14] width 5 height 5
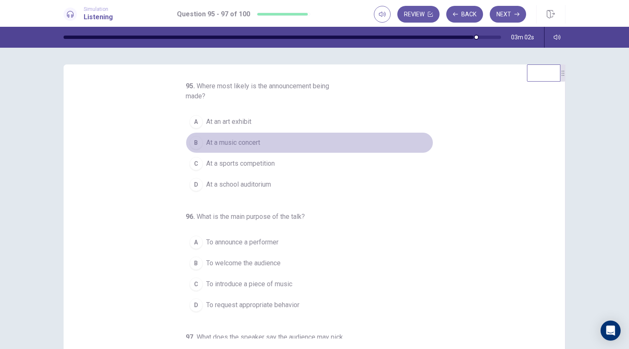
click at [251, 140] on span "At a music concert" at bounding box center [233, 143] width 54 height 10
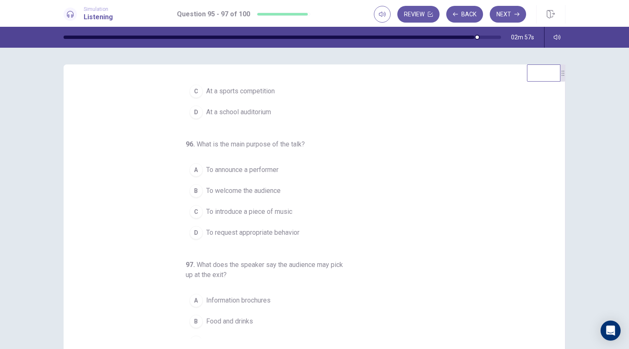
scroll to position [75, 0]
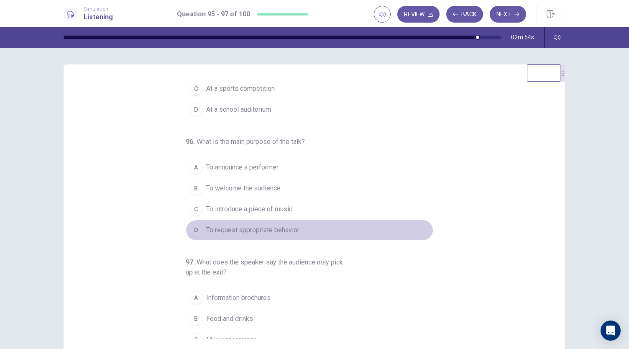
click at [289, 226] on span "To request appropriate behavior" at bounding box center [252, 230] width 93 height 10
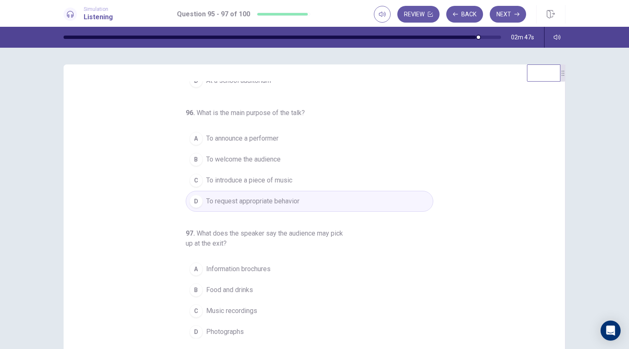
scroll to position [50, 0]
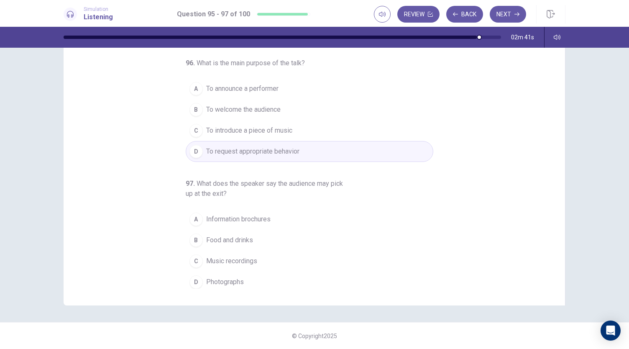
click at [258, 223] on button "A Information brochures" at bounding box center [310, 219] width 248 height 21
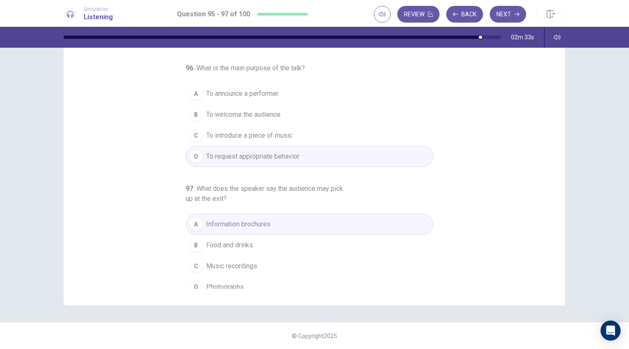
scroll to position [104, 0]
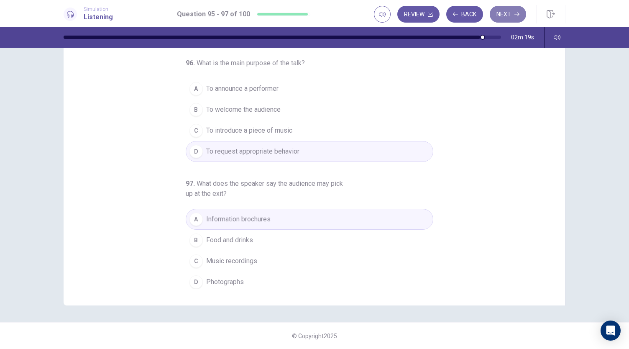
click at [522, 9] on button "Next" at bounding box center [508, 14] width 36 height 17
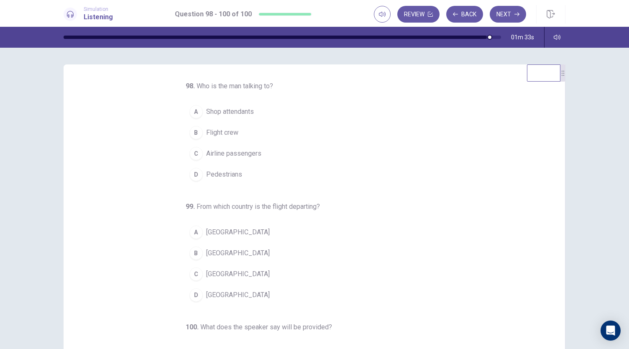
scroll to position [3, 0]
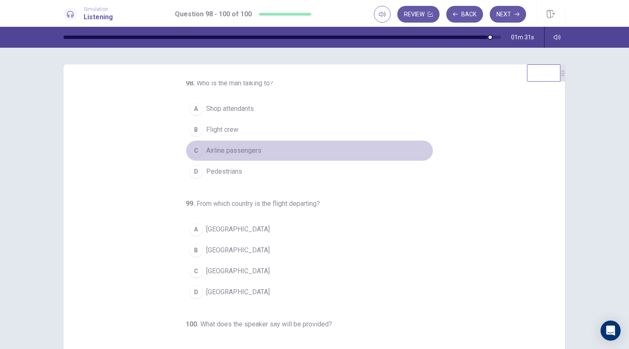
click at [224, 149] on span "Airline passengers" at bounding box center [233, 151] width 55 height 10
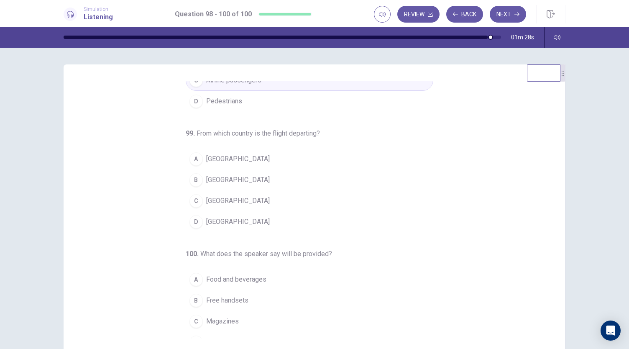
scroll to position [77, 0]
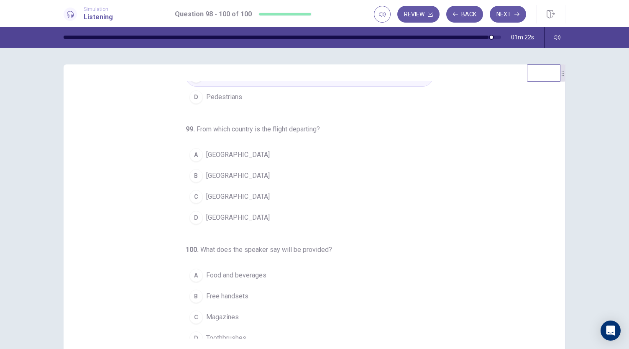
click at [215, 194] on span "Chile" at bounding box center [238, 197] width 64 height 10
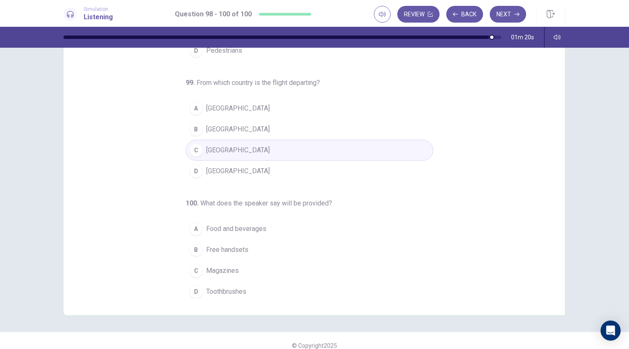
scroll to position [50, 0]
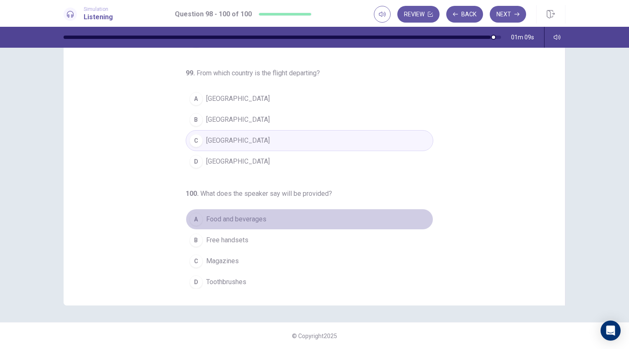
click at [257, 215] on span "Food and beverages" at bounding box center [236, 219] width 60 height 10
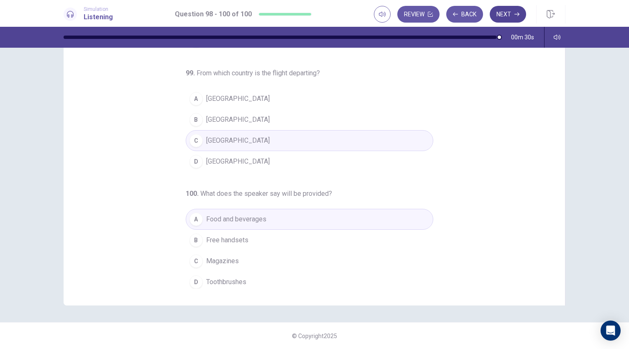
click at [514, 18] on button "Next" at bounding box center [508, 14] width 36 height 17
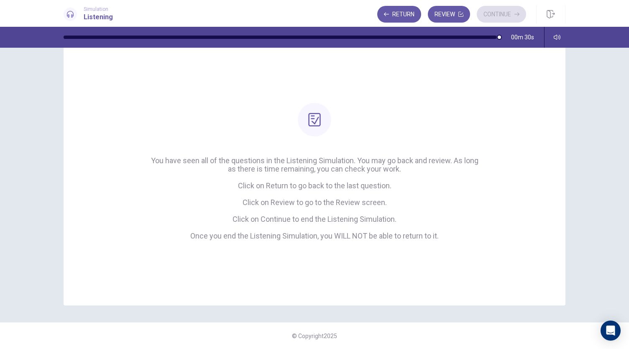
scroll to position [27, 0]
click at [500, 17] on button "Continue" at bounding box center [501, 14] width 49 height 17
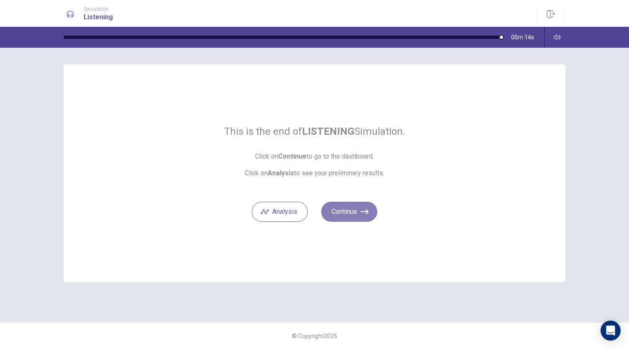
click at [339, 214] on button "Continue" at bounding box center [349, 212] width 56 height 20
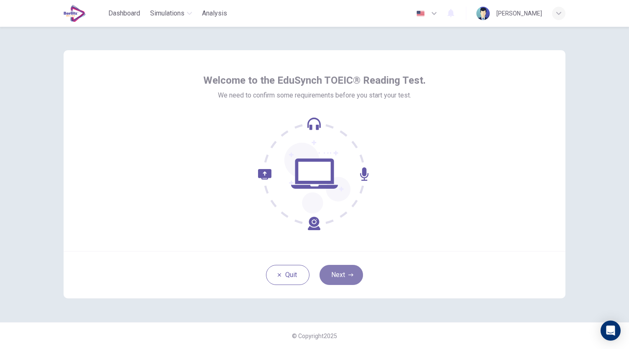
click at [346, 270] on button "Next" at bounding box center [342, 275] width 44 height 20
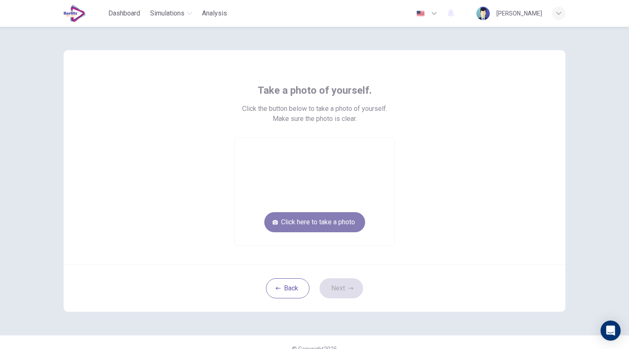
click at [336, 223] on button "Click here to take a photo" at bounding box center [314, 222] width 101 height 20
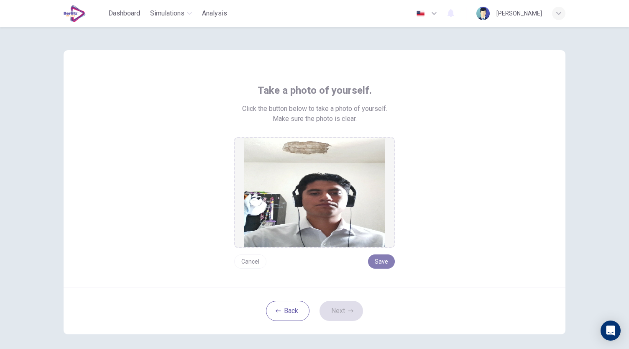
click at [379, 261] on button "Save" at bounding box center [381, 261] width 27 height 14
click at [337, 308] on button "Next" at bounding box center [342, 311] width 44 height 20
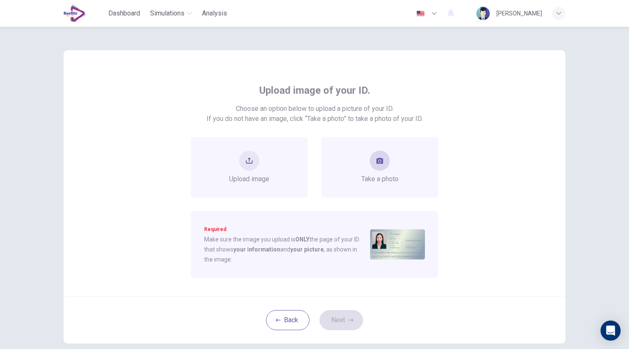
click at [393, 180] on span "Take a photo" at bounding box center [380, 179] width 37 height 10
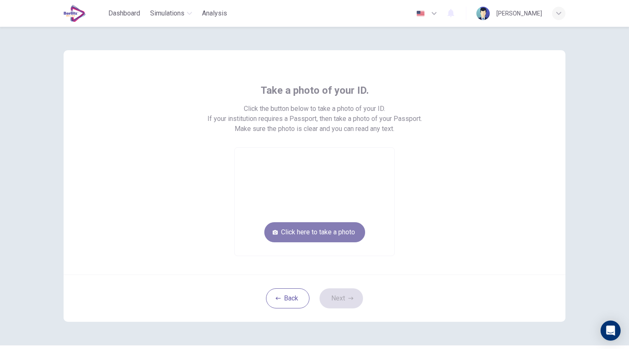
click at [350, 226] on button "Click here to take a photo" at bounding box center [314, 232] width 101 height 20
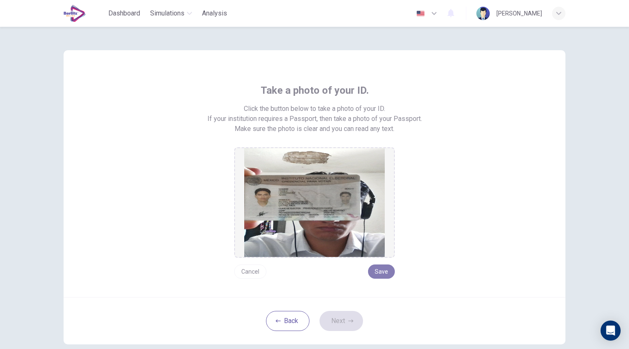
click at [378, 274] on button "Save" at bounding box center [381, 271] width 27 height 14
click at [349, 320] on icon "button" at bounding box center [351, 320] width 5 height 5
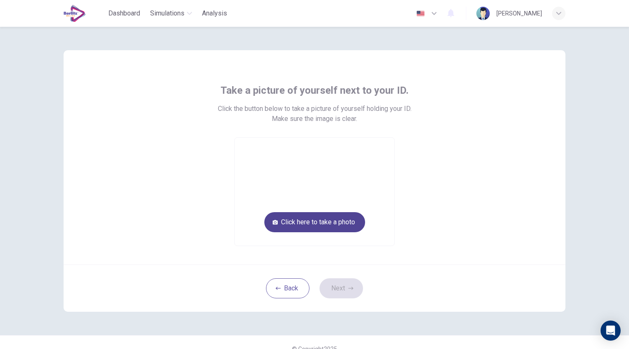
click at [332, 213] on button "Click here to take a photo" at bounding box center [314, 222] width 101 height 20
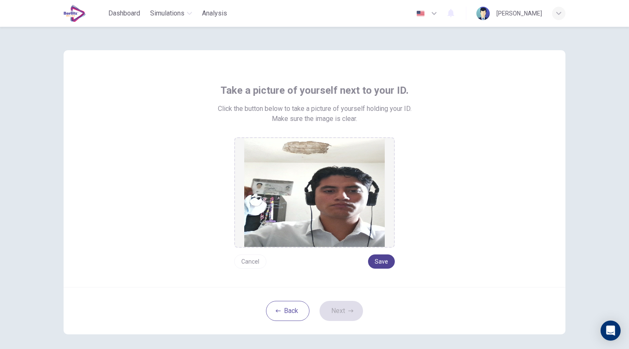
click at [381, 262] on button "Save" at bounding box center [381, 261] width 27 height 14
click at [338, 307] on button "Next" at bounding box center [342, 311] width 44 height 20
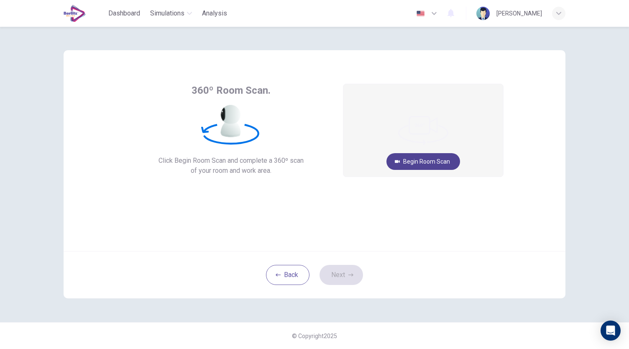
click at [416, 162] on button "Begin Room Scan" at bounding box center [424, 161] width 74 height 17
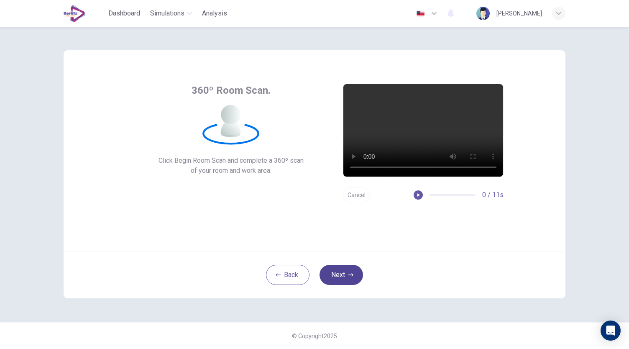
click at [353, 270] on button "Next" at bounding box center [342, 275] width 44 height 20
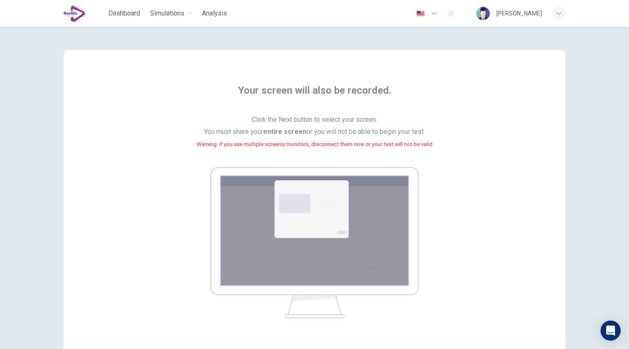
click at [323, 225] on img at bounding box center [314, 242] width 208 height 151
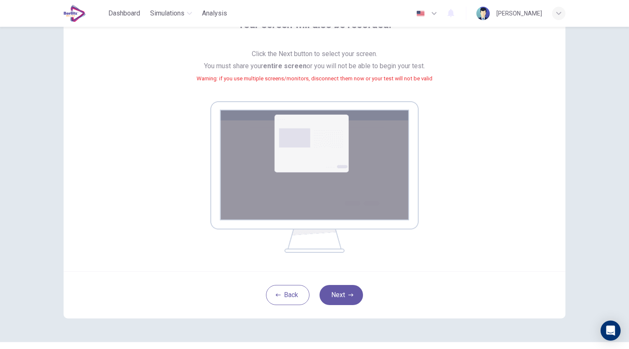
scroll to position [69, 0]
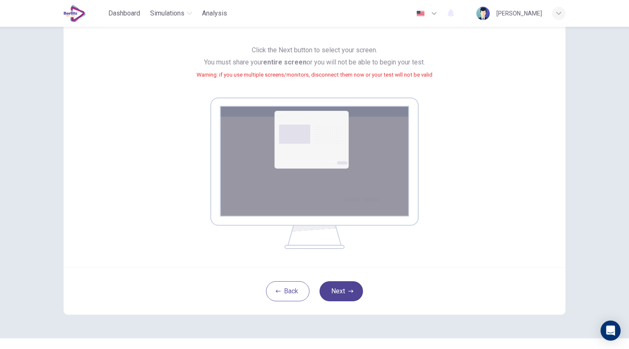
click at [345, 300] on button "Next" at bounding box center [342, 291] width 44 height 20
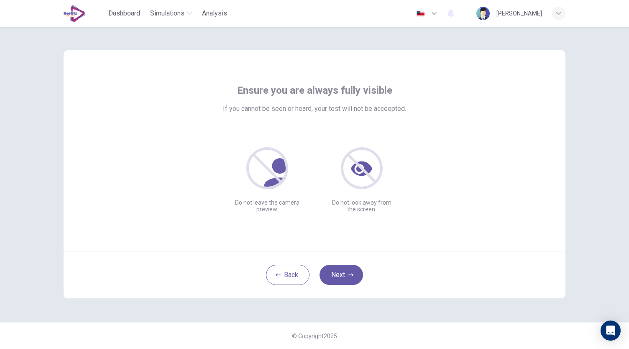
scroll to position [0, 0]
click at [341, 272] on button "Next" at bounding box center [342, 275] width 44 height 20
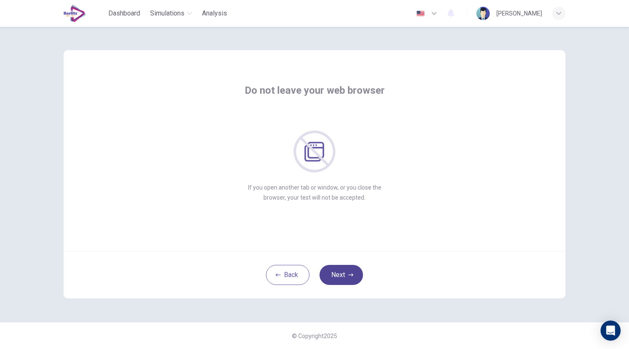
click at [341, 272] on button "Next" at bounding box center [342, 275] width 44 height 20
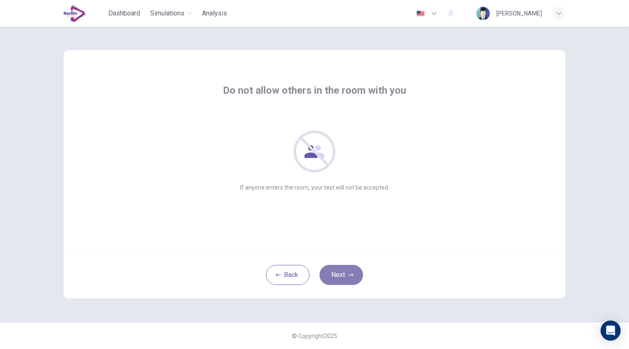
click at [341, 272] on button "Next" at bounding box center [342, 275] width 44 height 20
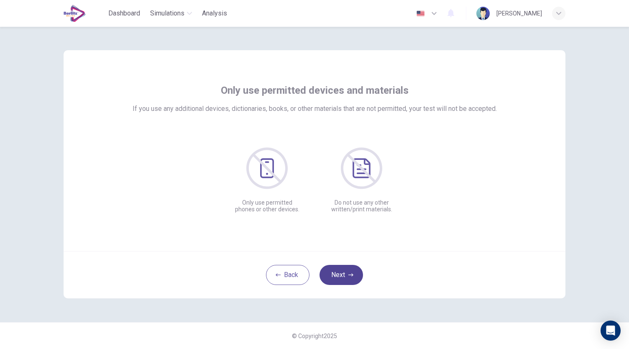
click at [341, 272] on button "Next" at bounding box center [342, 275] width 44 height 20
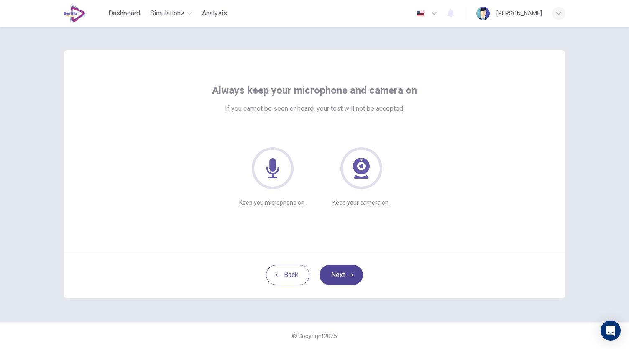
click at [341, 272] on button "Next" at bounding box center [342, 275] width 44 height 20
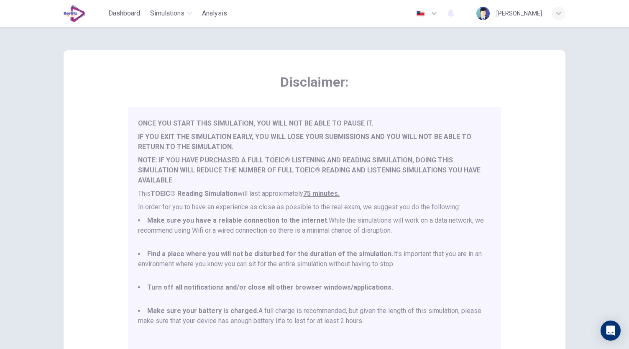
scroll to position [116, 0]
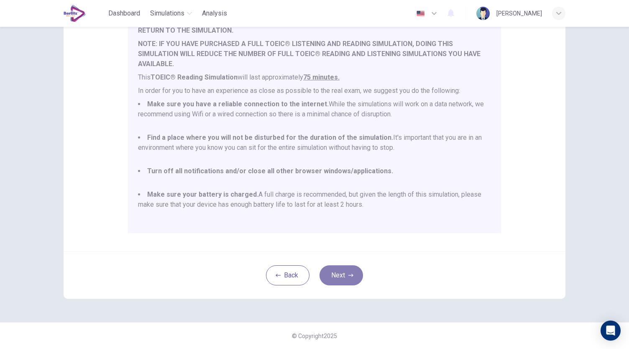
click at [346, 276] on button "Next" at bounding box center [342, 275] width 44 height 20
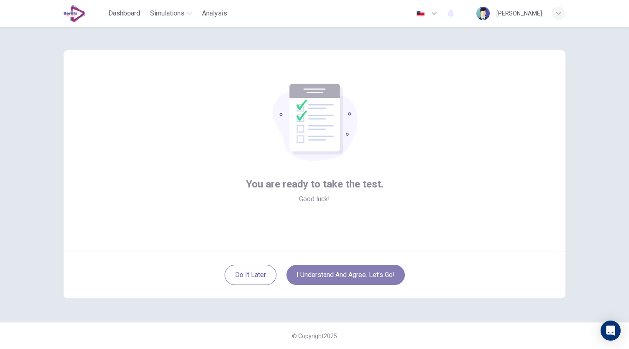
click at [351, 278] on button "I understand and agree. Let’s go!" at bounding box center [346, 275] width 118 height 20
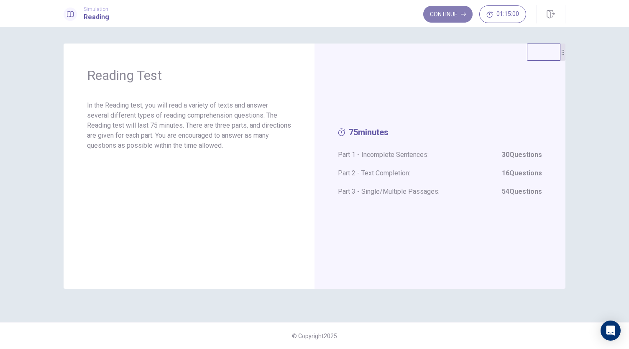
click at [453, 18] on button "Continue" at bounding box center [448, 14] width 49 height 17
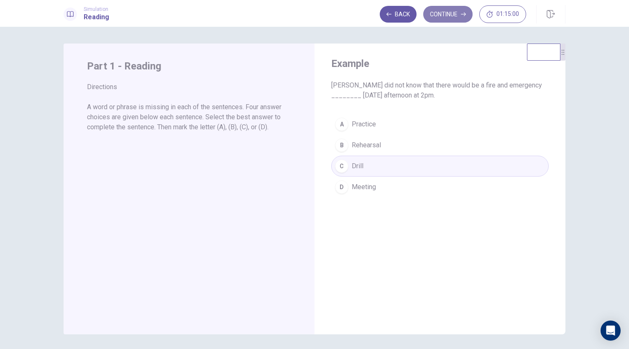
click at [461, 12] on button "Continue" at bounding box center [448, 14] width 49 height 17
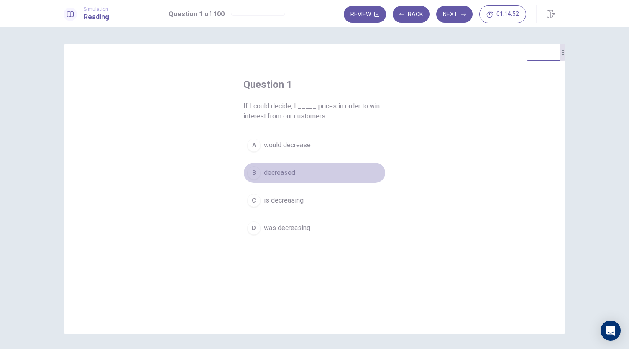
click at [302, 175] on button "B decreased" at bounding box center [315, 172] width 142 height 21
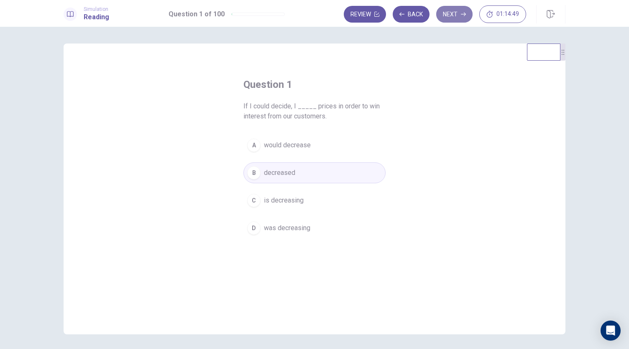
click at [454, 17] on button "Next" at bounding box center [454, 14] width 36 height 17
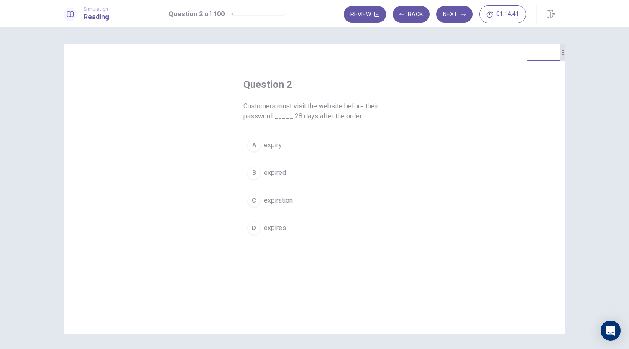
click at [276, 166] on button "B expired" at bounding box center [315, 172] width 142 height 21
click at [470, 12] on button "Next" at bounding box center [454, 14] width 36 height 17
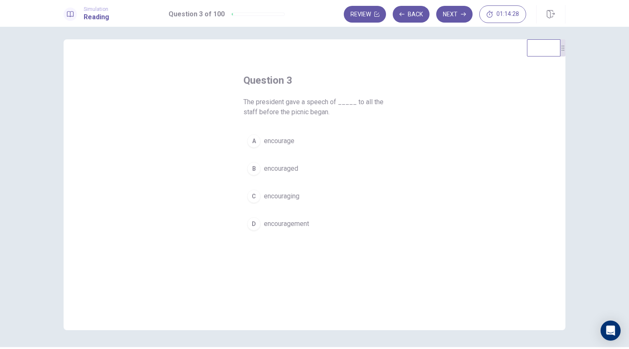
click at [292, 142] on span "encourage" at bounding box center [279, 141] width 31 height 10
click at [462, 18] on button "Next" at bounding box center [454, 14] width 36 height 17
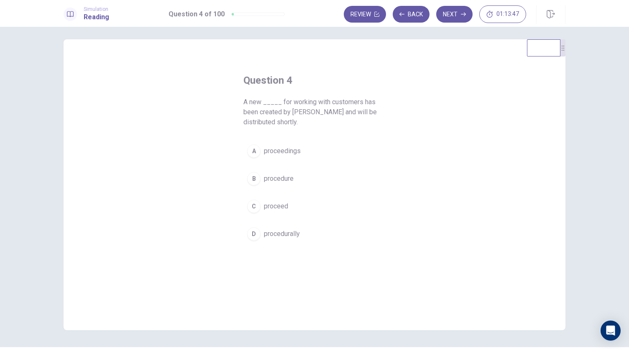
click at [292, 150] on span "proceedings" at bounding box center [282, 151] width 37 height 10
click at [324, 184] on button "B procedure" at bounding box center [315, 178] width 142 height 21
click at [465, 15] on icon "button" at bounding box center [463, 14] width 5 height 5
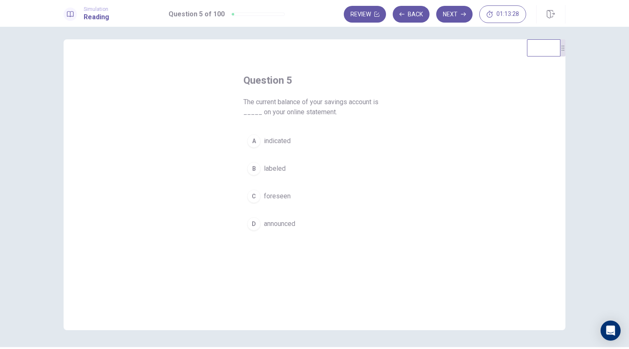
click at [287, 141] on span "indicated" at bounding box center [277, 141] width 27 height 10
click at [457, 21] on button "Next" at bounding box center [454, 14] width 36 height 17
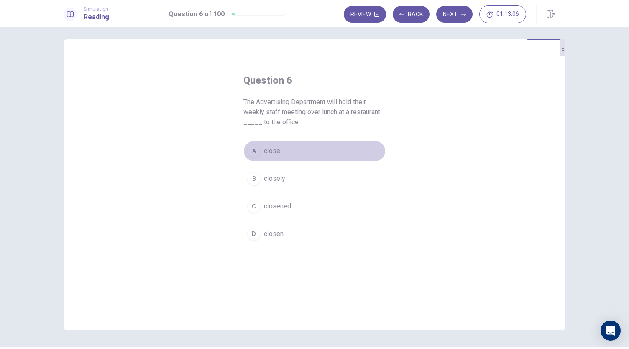
click at [282, 156] on button "A close" at bounding box center [315, 151] width 142 height 21
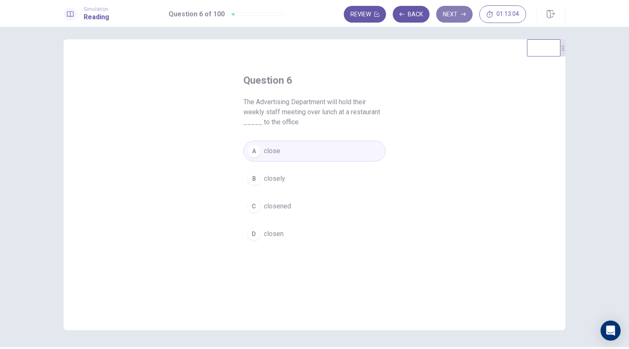
click at [459, 8] on button "Next" at bounding box center [454, 14] width 36 height 17
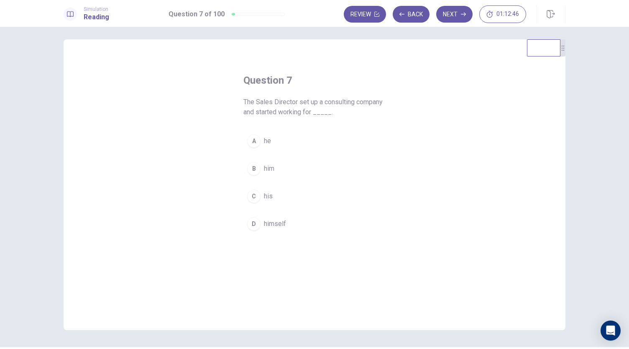
click at [281, 169] on button "B him" at bounding box center [315, 168] width 142 height 21
click at [461, 16] on button "Next" at bounding box center [454, 14] width 36 height 17
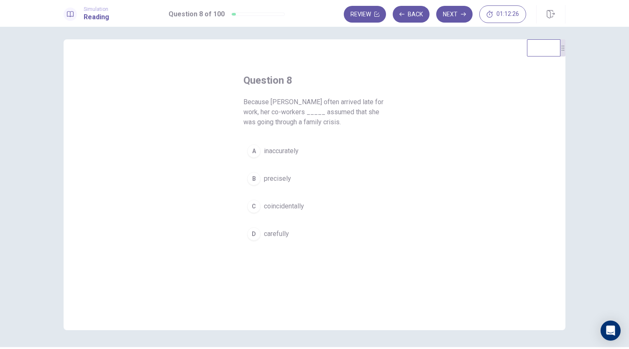
click at [295, 154] on span "inaccurately" at bounding box center [281, 151] width 35 height 10
click at [449, 18] on button "Next" at bounding box center [454, 14] width 36 height 17
click at [280, 202] on button "C rival" at bounding box center [315, 206] width 142 height 21
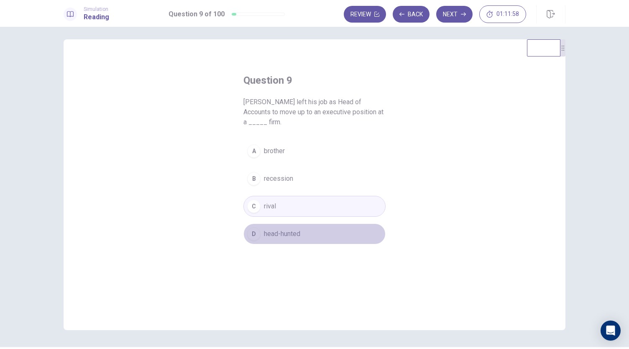
click at [295, 235] on span "head-hunted" at bounding box center [282, 234] width 36 height 10
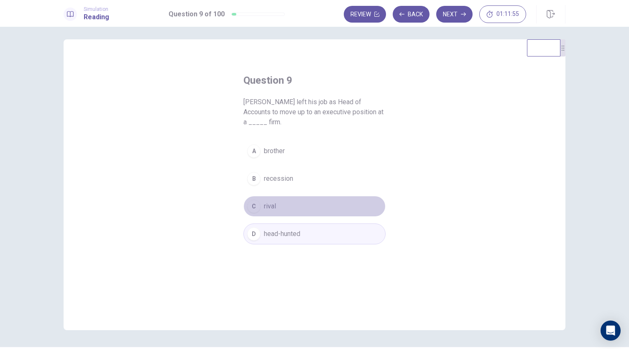
click at [293, 210] on button "C rival" at bounding box center [315, 206] width 142 height 21
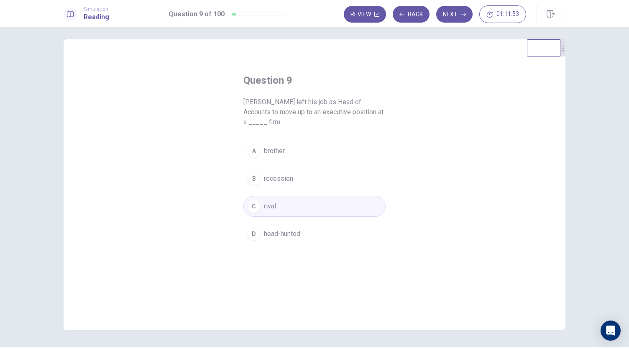
click at [309, 228] on button "D head-hunted" at bounding box center [315, 233] width 142 height 21
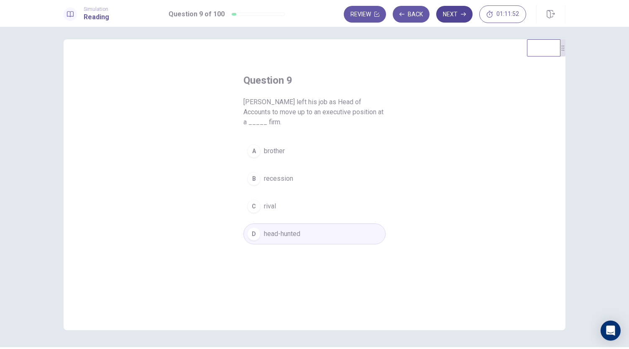
click at [453, 18] on button "Next" at bounding box center [454, 14] width 36 height 17
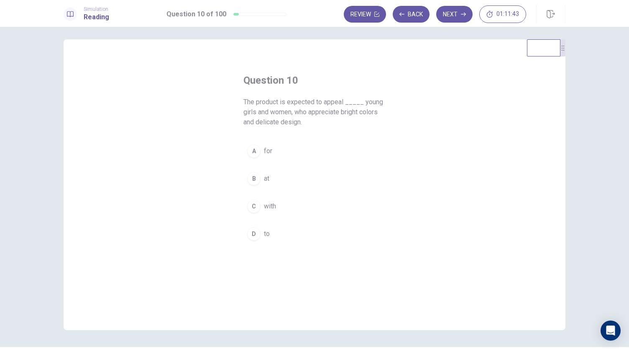
click at [268, 153] on span "for" at bounding box center [268, 151] width 8 height 10
click at [461, 18] on button "Next" at bounding box center [454, 14] width 36 height 17
click at [303, 187] on button "B remarkable" at bounding box center [315, 188] width 142 height 21
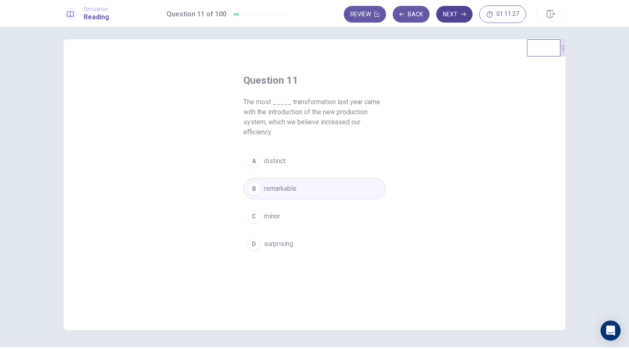
click at [456, 19] on button "Next" at bounding box center [454, 14] width 36 height 17
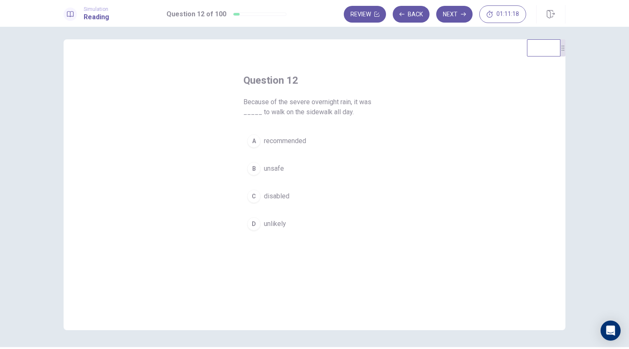
click at [298, 142] on span "recommended" at bounding box center [285, 141] width 42 height 10
click at [455, 18] on button "Next" at bounding box center [454, 14] width 36 height 17
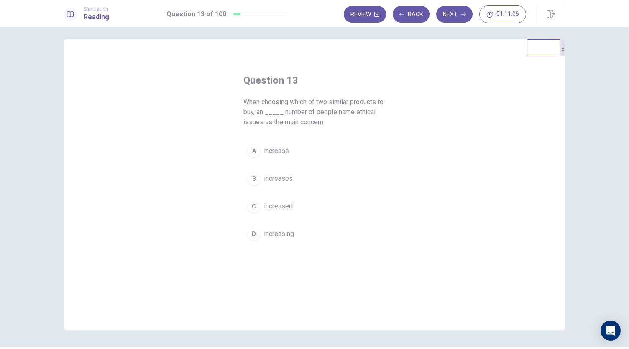
click at [282, 204] on span "increased" at bounding box center [278, 206] width 29 height 10
drag, startPoint x: 459, startPoint y: 11, endPoint x: 415, endPoint y: 210, distance: 203.1
click at [415, 210] on div "Simulation Reading Question 13 of 100 Review Back Next 01:11:03 Question 13 of …" at bounding box center [314, 174] width 629 height 349
click at [463, 12] on icon "button" at bounding box center [463, 14] width 5 height 5
click at [278, 204] on span "about" at bounding box center [272, 206] width 16 height 10
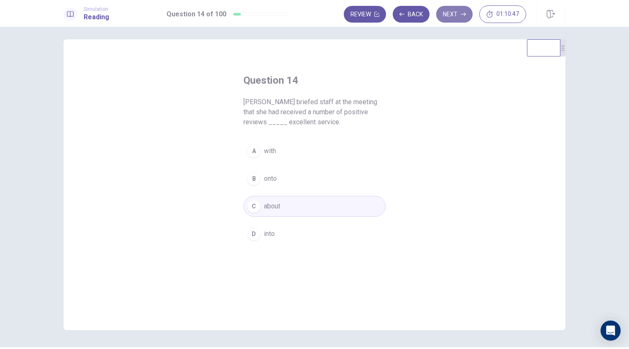
click at [458, 15] on button "Next" at bounding box center [454, 14] width 36 height 17
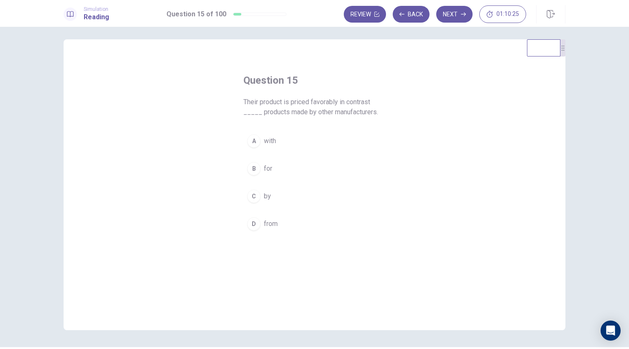
click at [272, 143] on span "with" at bounding box center [270, 141] width 12 height 10
click at [460, 15] on button "Next" at bounding box center [454, 14] width 36 height 17
click at [278, 227] on span "inevitably" at bounding box center [278, 224] width 28 height 10
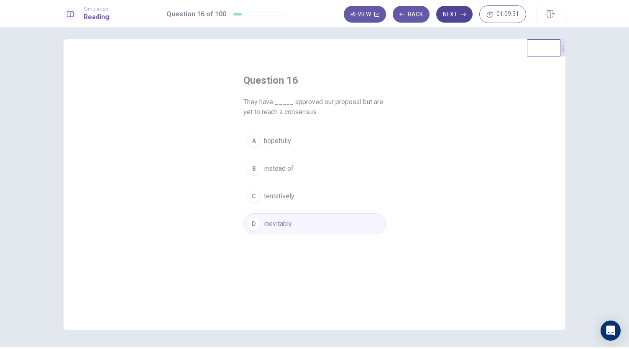
click at [457, 16] on button "Next" at bounding box center [454, 14] width 36 height 17
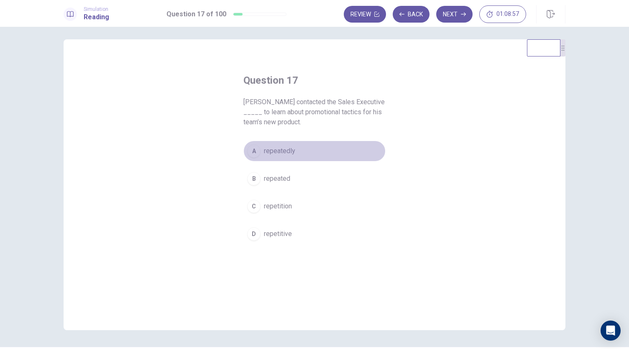
click at [286, 151] on span "repeatedly" at bounding box center [279, 151] width 31 height 10
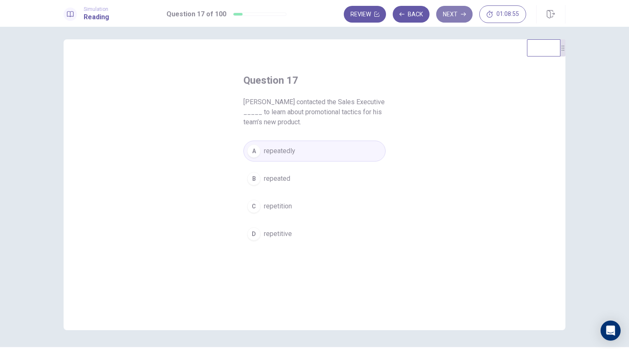
click at [454, 16] on button "Next" at bounding box center [454, 14] width 36 height 17
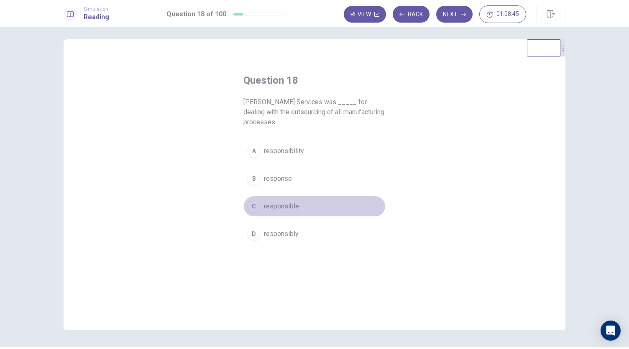
click at [290, 205] on span "responsible" at bounding box center [281, 206] width 35 height 10
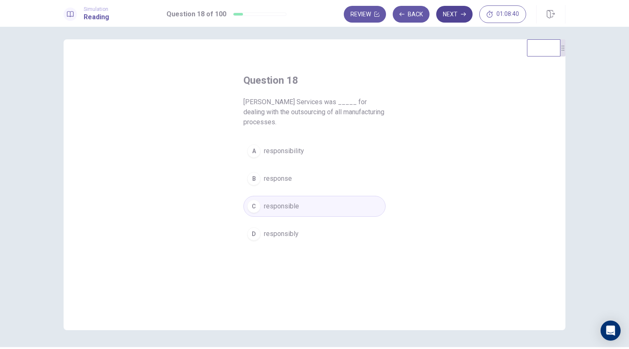
click at [447, 18] on button "Next" at bounding box center [454, 14] width 36 height 17
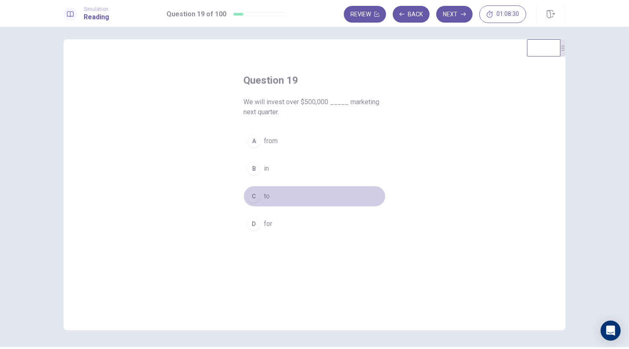
click at [264, 192] on span "to" at bounding box center [267, 196] width 6 height 10
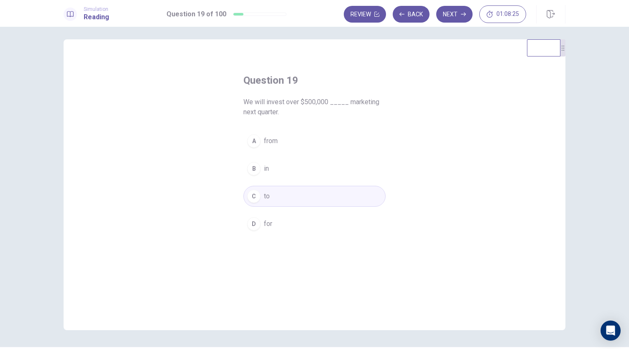
click at [295, 223] on button "D for" at bounding box center [315, 223] width 142 height 21
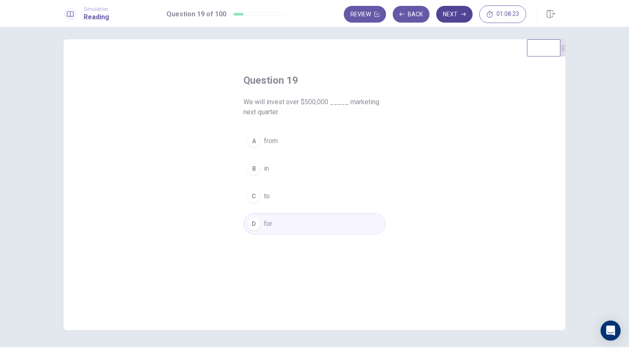
click at [461, 14] on button "Next" at bounding box center [454, 14] width 36 height 17
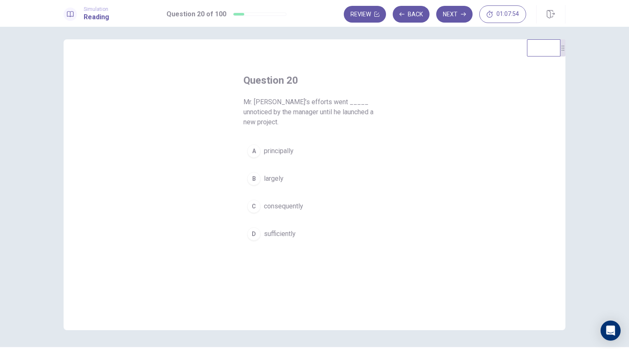
click at [266, 229] on span "sufficiently" at bounding box center [280, 234] width 32 height 10
click at [278, 201] on span "consequently" at bounding box center [283, 206] width 39 height 10
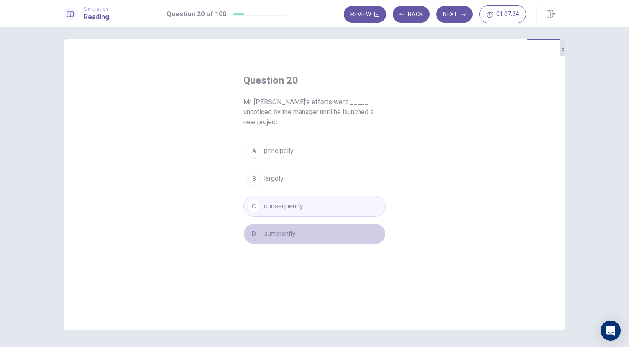
click at [295, 223] on button "D sufficiently" at bounding box center [315, 233] width 142 height 21
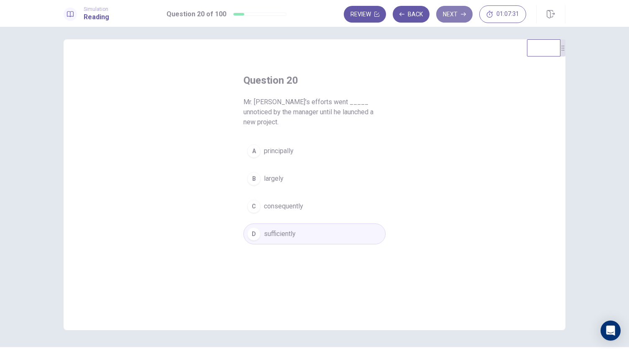
click at [458, 17] on button "Next" at bounding box center [454, 14] width 36 height 17
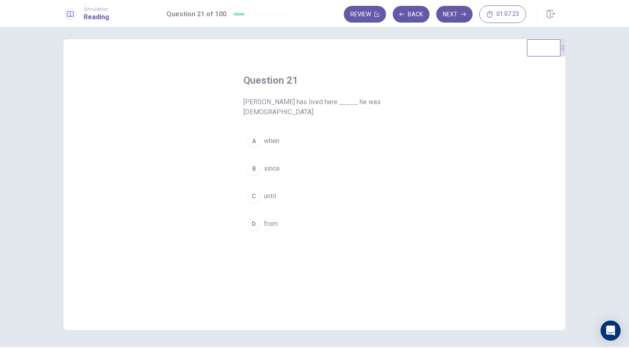
click at [267, 169] on span "since" at bounding box center [272, 169] width 16 height 10
click at [457, 17] on button "Next" at bounding box center [454, 14] width 36 height 17
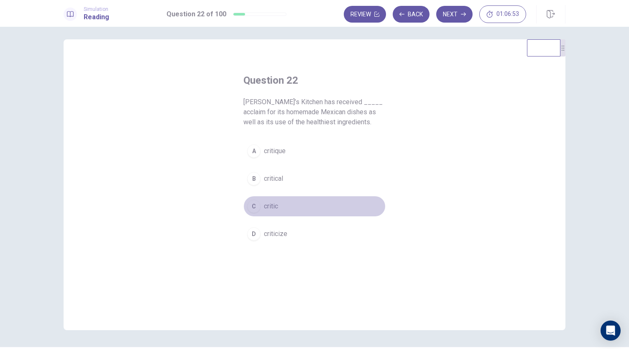
click at [266, 206] on span "critic" at bounding box center [271, 206] width 14 height 10
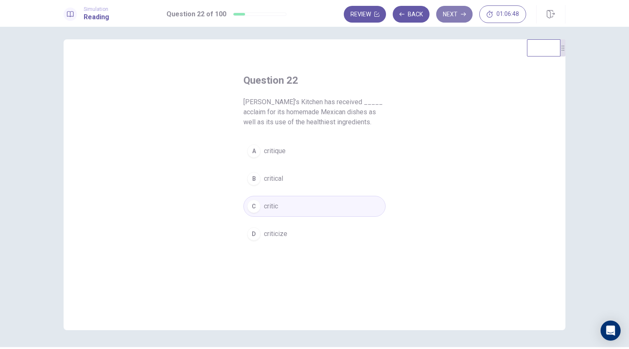
click at [449, 13] on button "Next" at bounding box center [454, 14] width 36 height 17
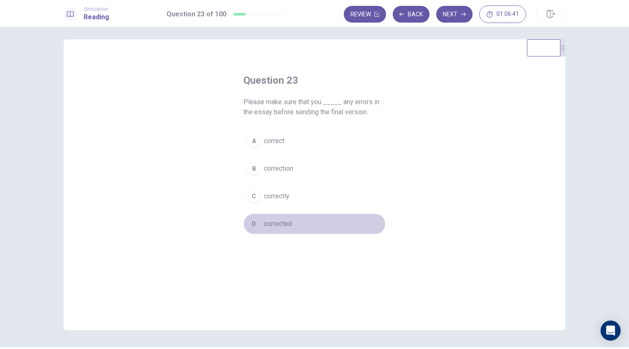
click at [287, 223] on span "corrected" at bounding box center [278, 224] width 28 height 10
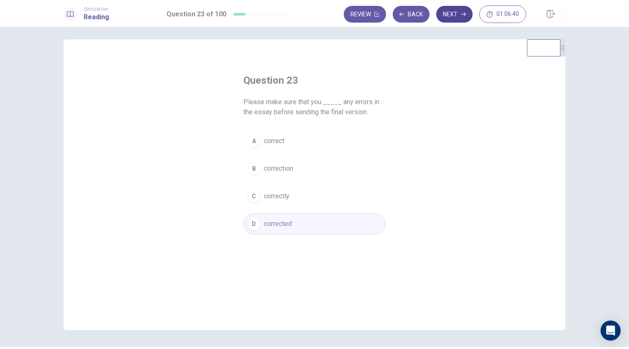
click at [455, 13] on button "Next" at bounding box center [454, 14] width 36 height 17
click at [272, 195] on span "strong" at bounding box center [273, 196] width 19 height 10
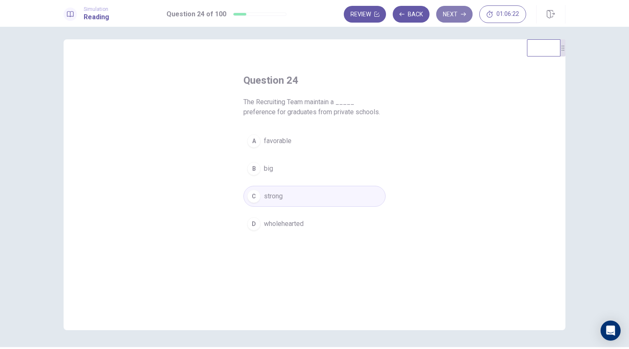
click at [454, 10] on button "Next" at bounding box center [454, 14] width 36 height 17
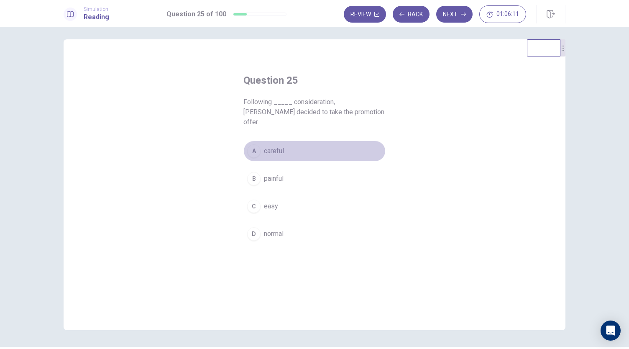
click at [282, 146] on span "careful" at bounding box center [274, 151] width 20 height 10
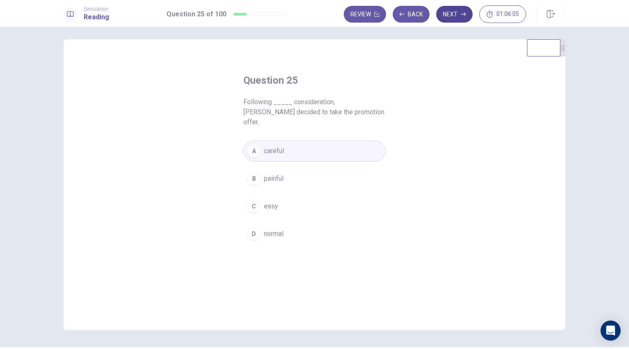
click at [450, 11] on button "Next" at bounding box center [454, 14] width 36 height 17
click at [264, 182] on span "by" at bounding box center [267, 179] width 7 height 10
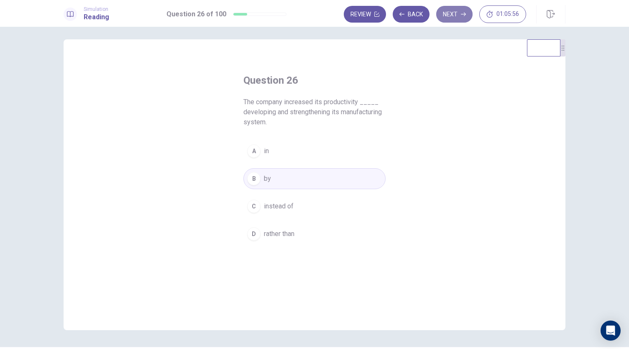
click at [456, 12] on button "Next" at bounding box center [454, 14] width 36 height 17
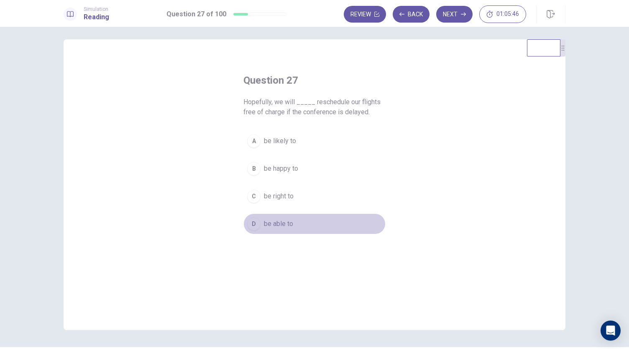
click at [285, 221] on span "be able to" at bounding box center [278, 224] width 29 height 10
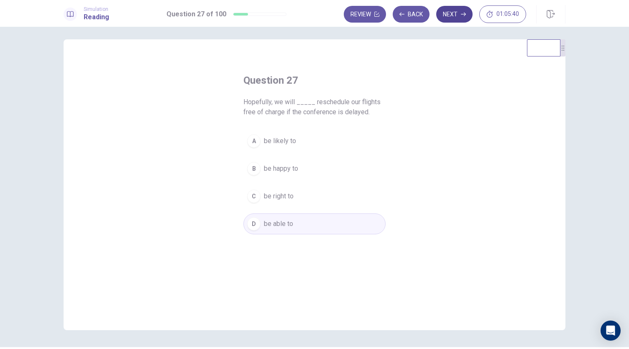
click at [454, 15] on button "Next" at bounding box center [454, 14] width 36 height 17
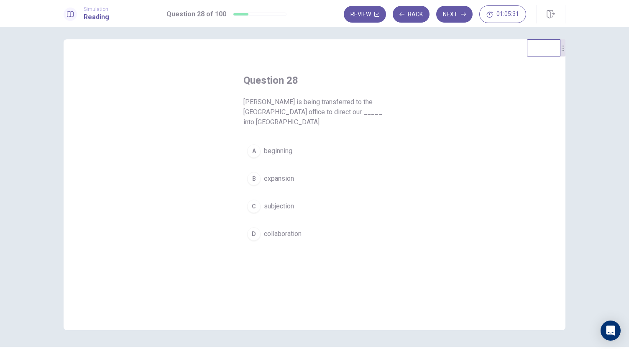
click at [283, 174] on span "expansion" at bounding box center [279, 179] width 30 height 10
click at [449, 19] on button "Next" at bounding box center [454, 14] width 36 height 17
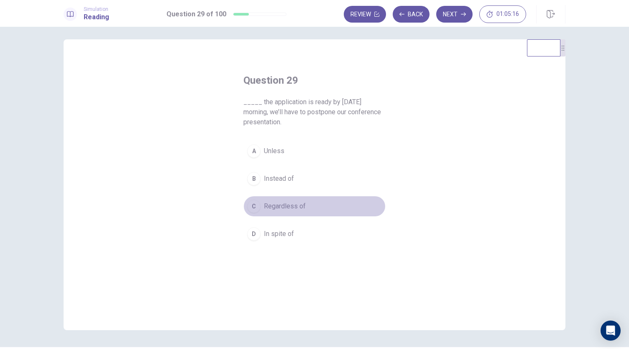
click at [287, 207] on span "Regardless of" at bounding box center [285, 206] width 42 height 10
click at [280, 229] on span "In spite of" at bounding box center [279, 234] width 30 height 10
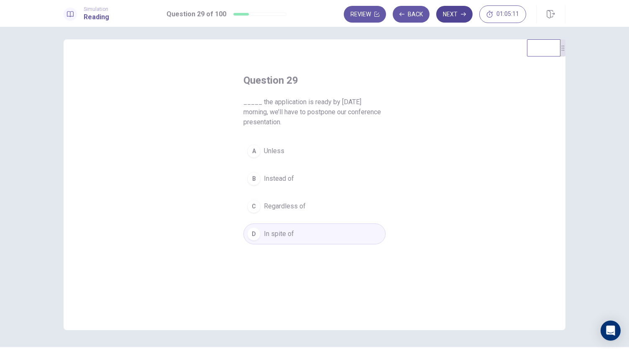
click at [459, 16] on button "Next" at bounding box center [454, 14] width 36 height 17
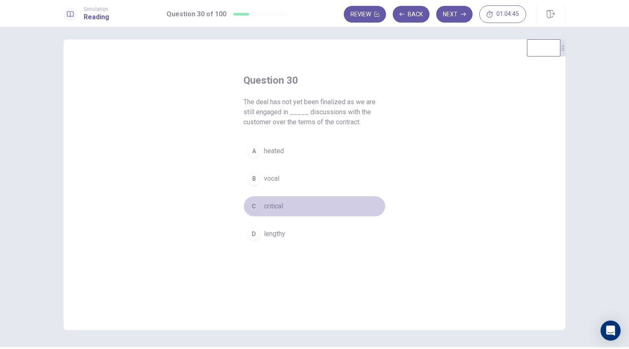
click at [274, 205] on span "critical" at bounding box center [273, 206] width 19 height 10
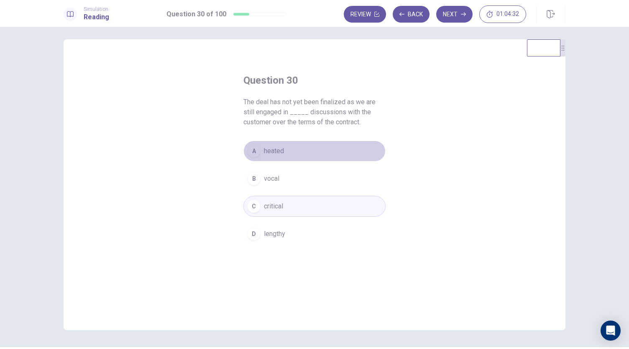
click at [289, 149] on button "A heated" at bounding box center [315, 151] width 142 height 21
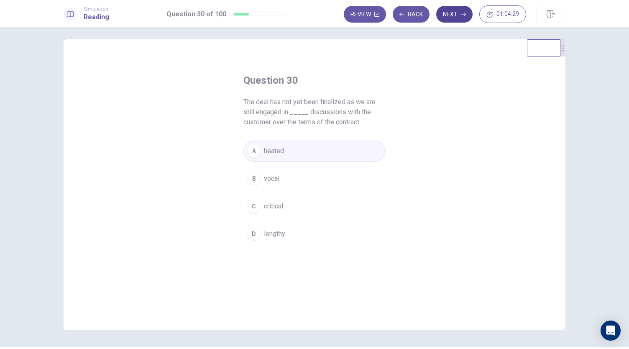
click at [466, 18] on button "Next" at bounding box center [454, 14] width 36 height 17
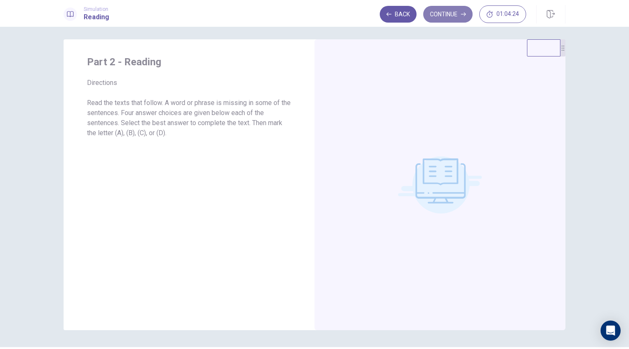
click at [453, 13] on button "Continue" at bounding box center [448, 14] width 49 height 17
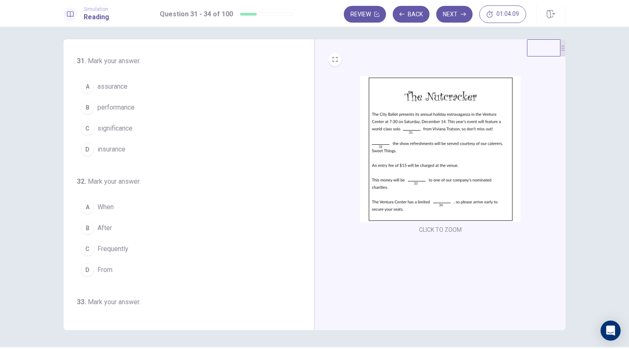
click at [431, 230] on button "CLICK TO ZOOM" at bounding box center [440, 230] width 49 height 12
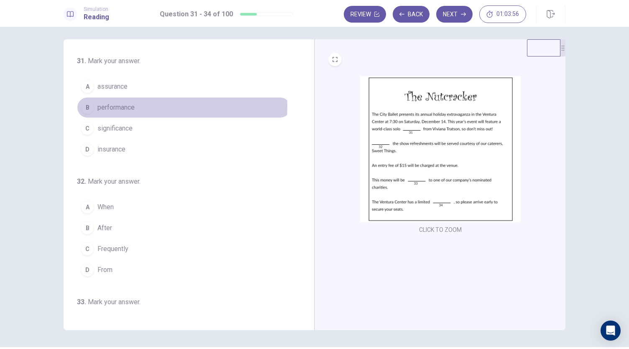
click at [121, 106] on span "performance" at bounding box center [116, 108] width 37 height 10
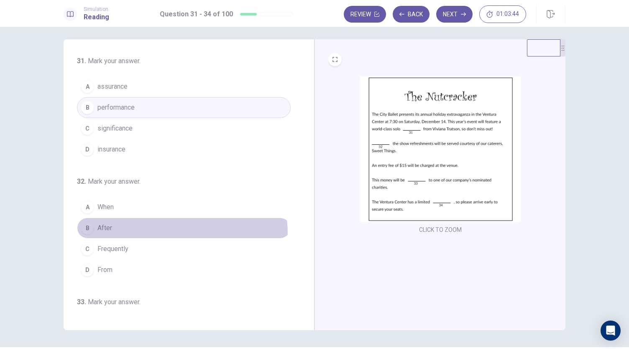
click at [128, 234] on button "B After" at bounding box center [184, 228] width 214 height 21
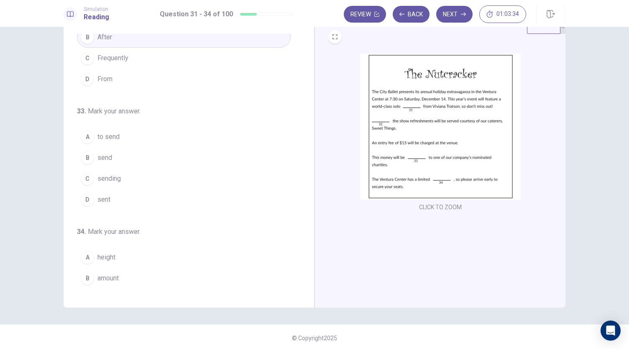
scroll to position [174, 0]
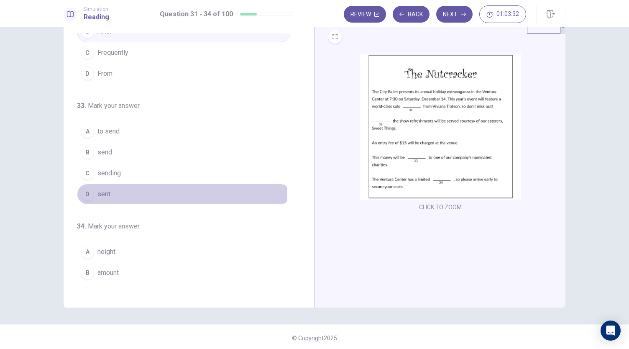
click at [143, 189] on button "D sent" at bounding box center [184, 194] width 214 height 21
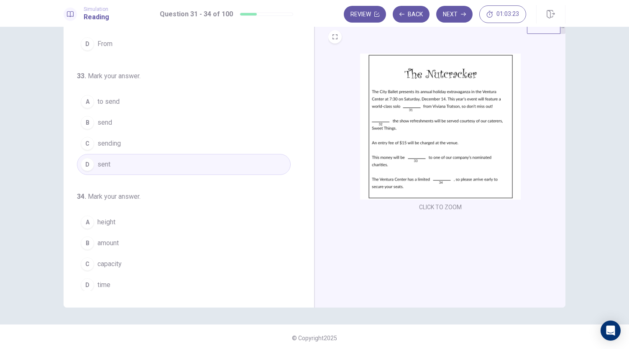
scroll to position [29, 0]
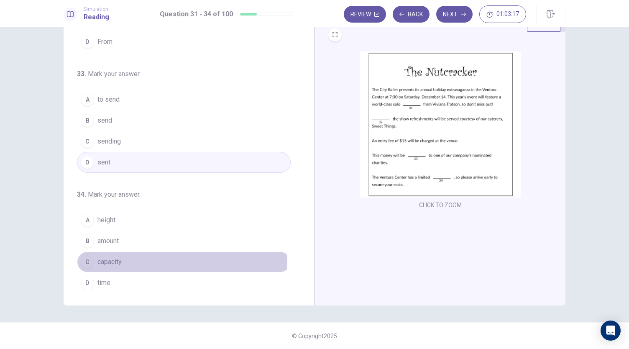
click at [112, 259] on span "capacity" at bounding box center [110, 262] width 24 height 10
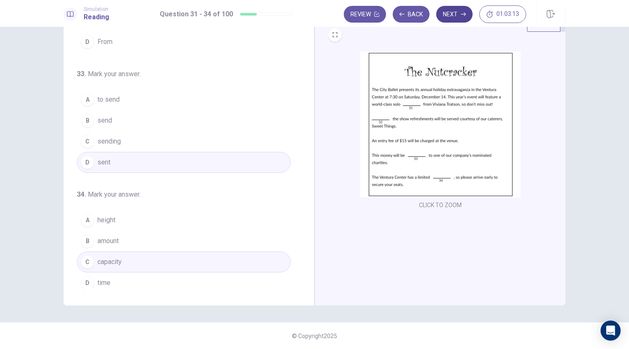
click at [456, 10] on button "Next" at bounding box center [454, 14] width 36 height 17
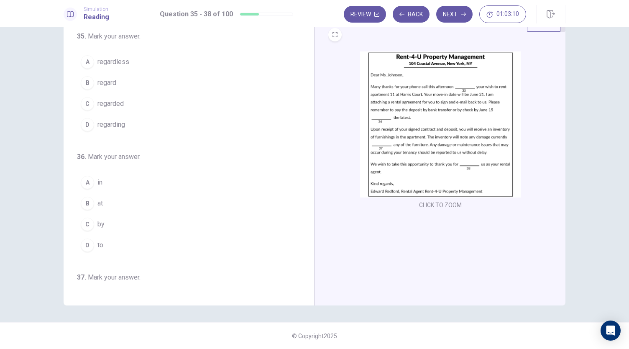
scroll to position [0, 0]
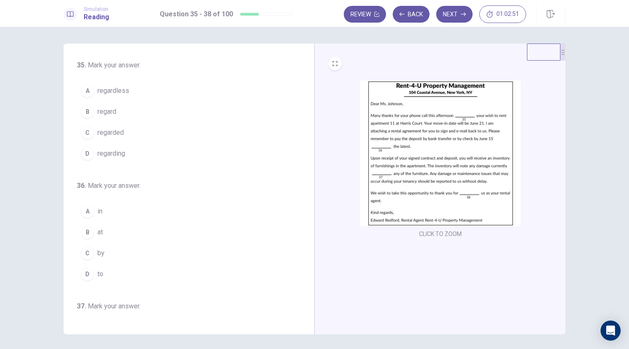
click at [105, 154] on span "regarding" at bounding box center [112, 154] width 28 height 10
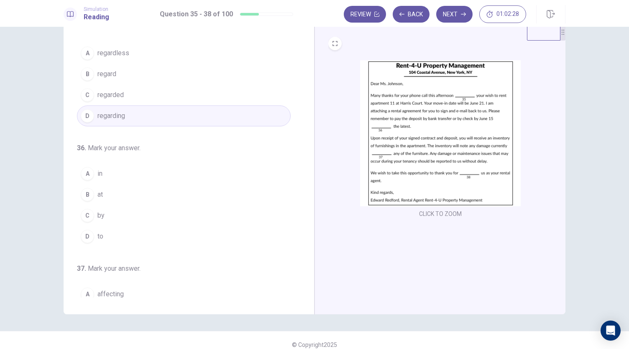
scroll to position [21, 0]
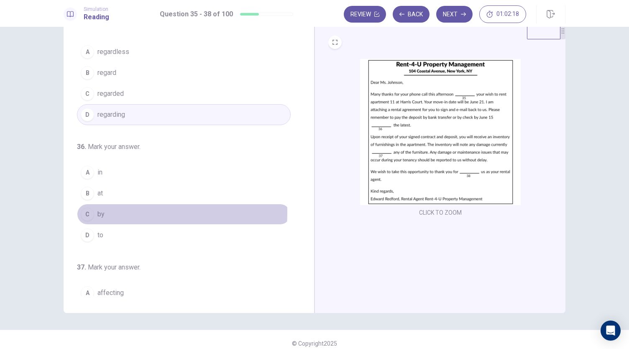
click at [108, 210] on button "C by" at bounding box center [184, 214] width 214 height 21
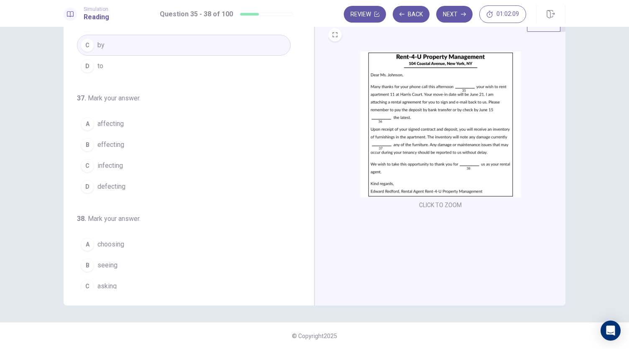
scroll to position [182, 0]
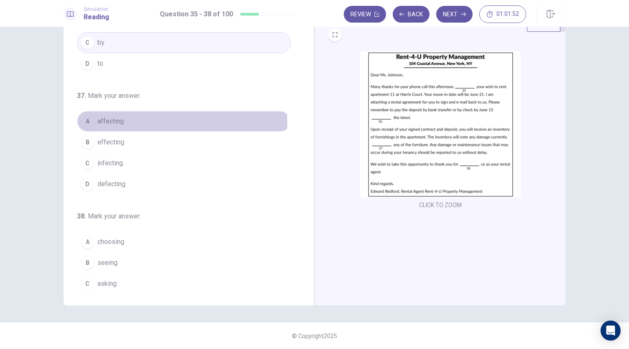
click at [126, 120] on button "A affecting" at bounding box center [184, 121] width 214 height 21
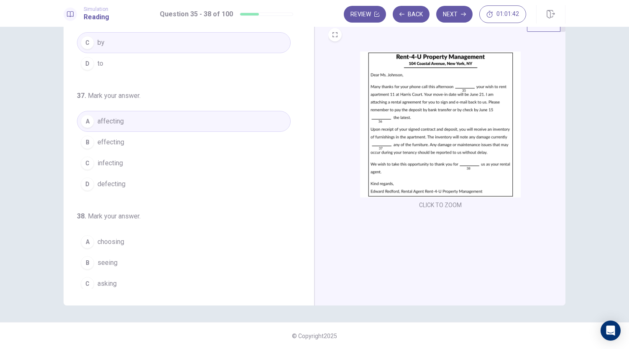
scroll to position [203, 0]
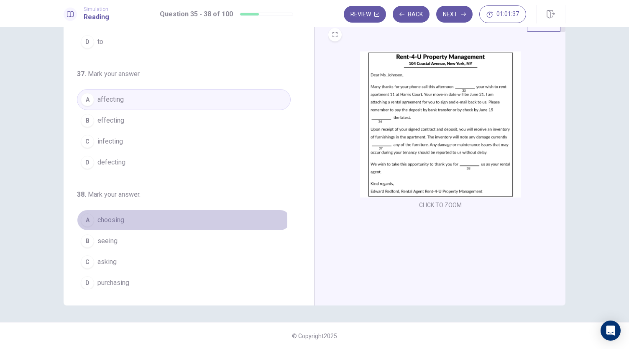
click at [121, 218] on span "choosing" at bounding box center [111, 220] width 27 height 10
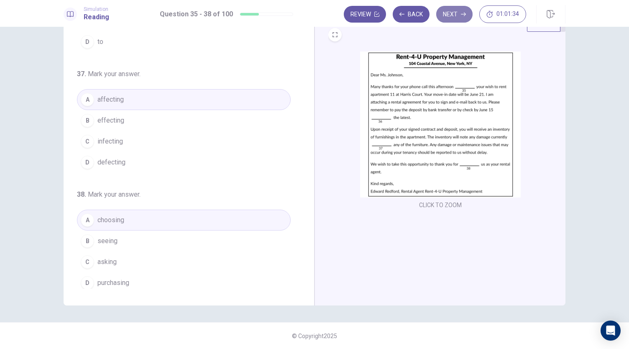
click at [452, 17] on button "Next" at bounding box center [454, 14] width 36 height 17
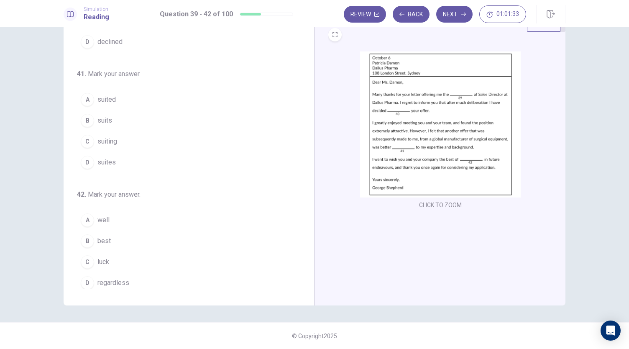
scroll to position [0, 0]
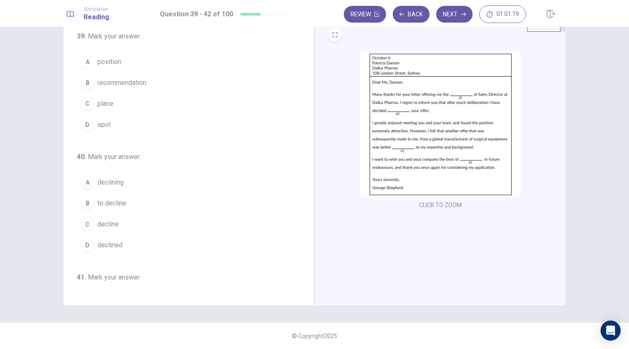
click at [112, 62] on span "position" at bounding box center [110, 62] width 24 height 10
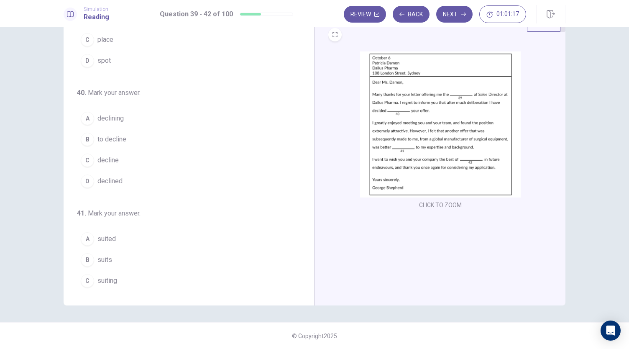
scroll to position [69, 0]
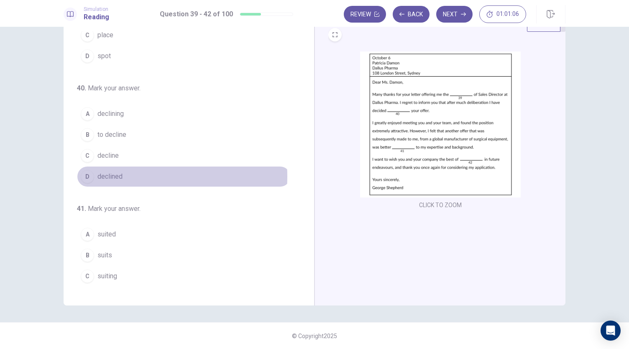
click at [121, 175] on button "D declined" at bounding box center [184, 176] width 214 height 21
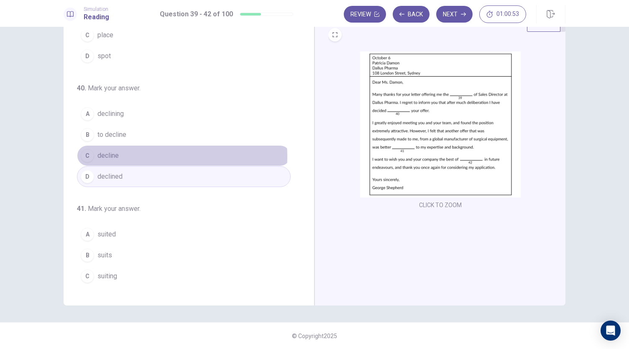
click at [143, 154] on button "C decline" at bounding box center [184, 155] width 214 height 21
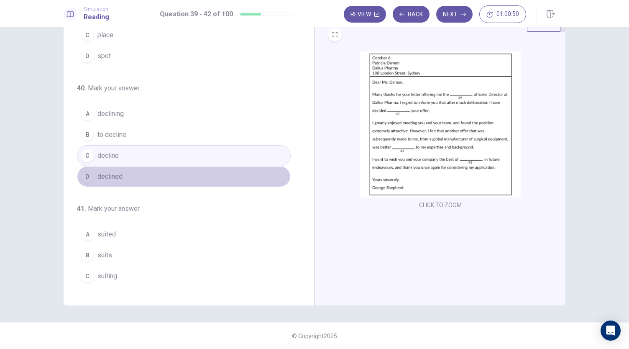
click at [258, 173] on button "D declined" at bounding box center [184, 176] width 214 height 21
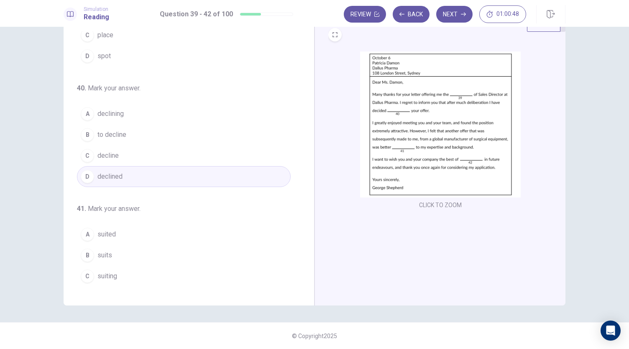
click at [244, 156] on button "C decline" at bounding box center [184, 155] width 214 height 21
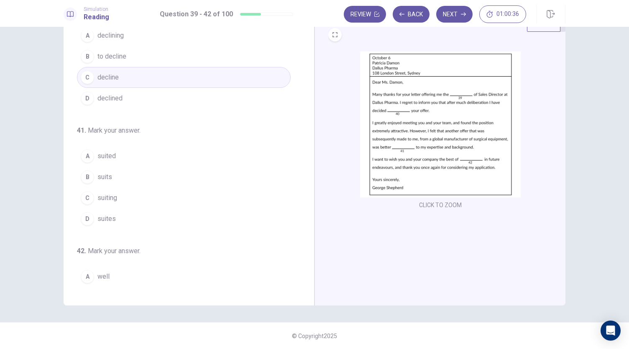
scroll to position [153, 0]
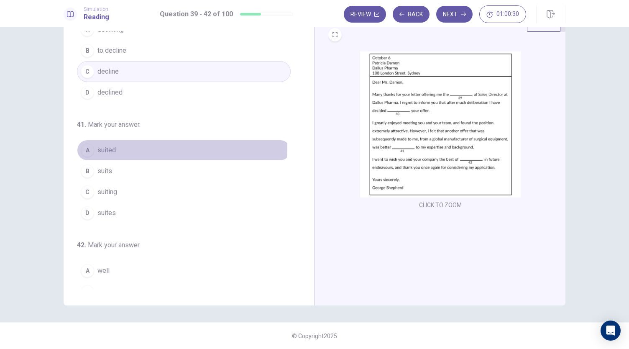
click at [115, 145] on button "A suited" at bounding box center [184, 150] width 214 height 21
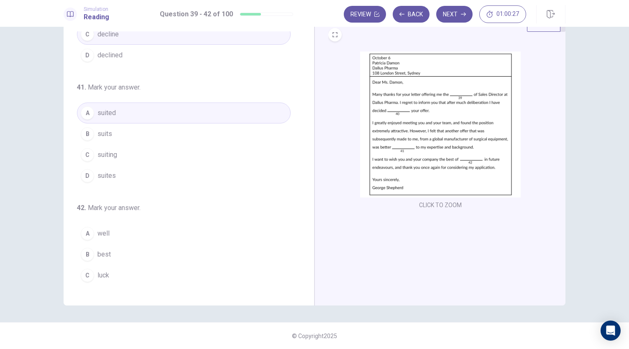
scroll to position [203, 0]
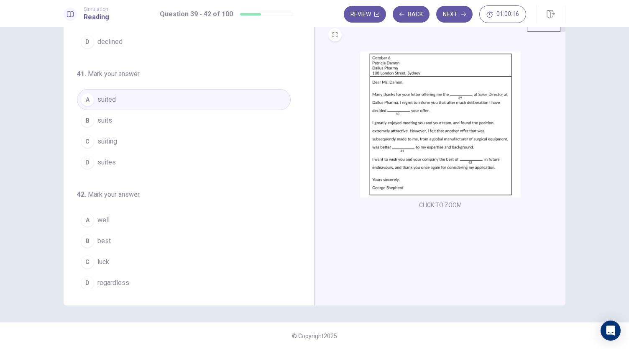
click at [120, 278] on span "regardless" at bounding box center [114, 283] width 32 height 10
click at [454, 18] on button "Next" at bounding box center [454, 14] width 36 height 17
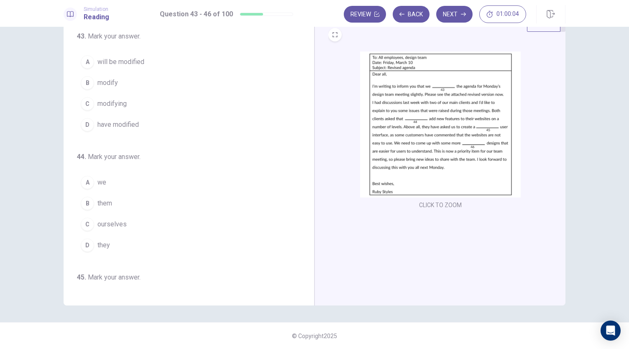
scroll to position [0, 0]
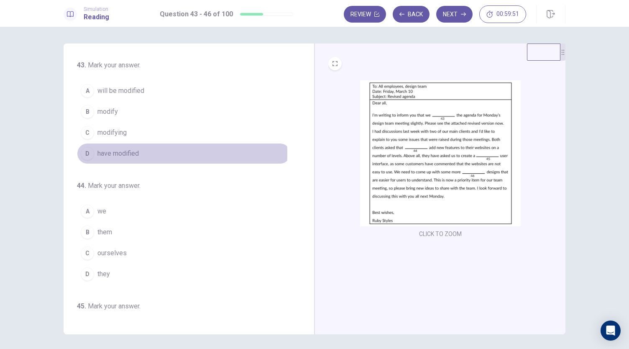
click at [126, 153] on span "have modified" at bounding box center [118, 154] width 41 height 10
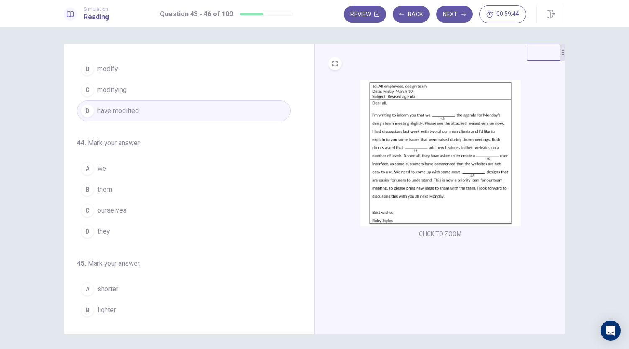
scroll to position [49, 0]
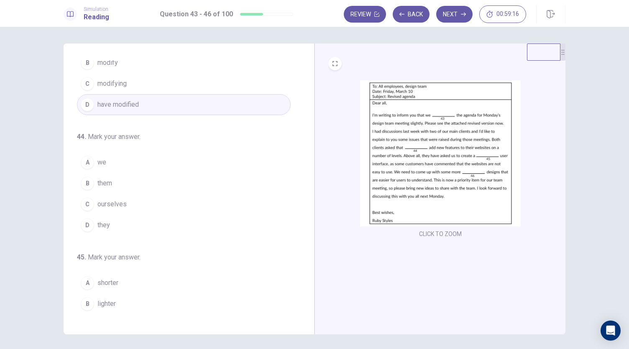
click at [100, 160] on span "we" at bounding box center [102, 162] width 9 height 10
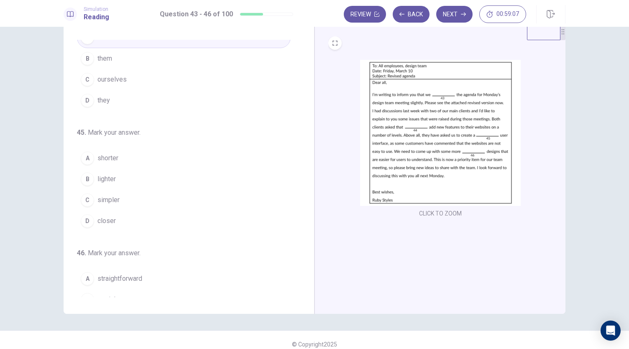
scroll to position [155, 0]
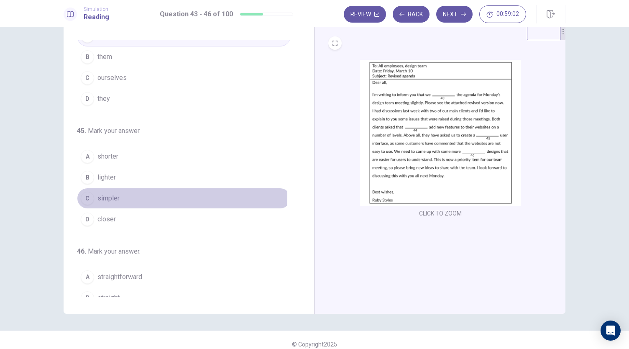
click at [113, 193] on span "simpler" at bounding box center [109, 198] width 22 height 10
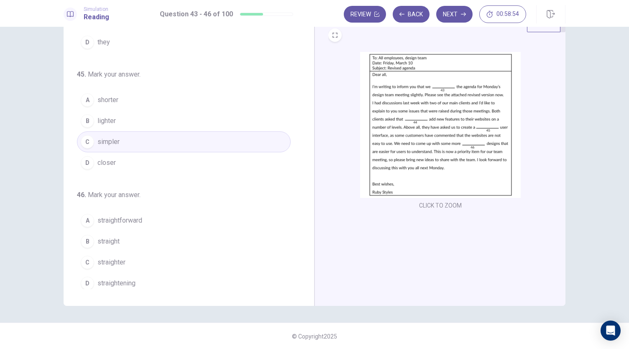
scroll to position [29, 0]
click at [142, 220] on button "A straightforward" at bounding box center [184, 220] width 214 height 21
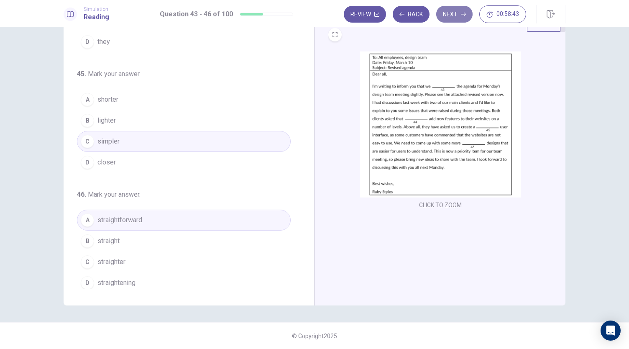
click at [452, 15] on button "Next" at bounding box center [454, 14] width 36 height 17
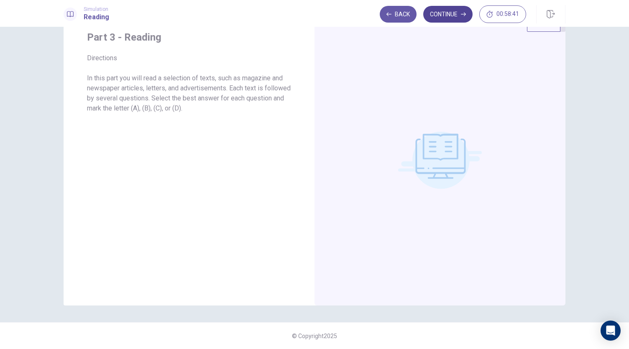
click at [449, 17] on button "Continue" at bounding box center [448, 14] width 49 height 17
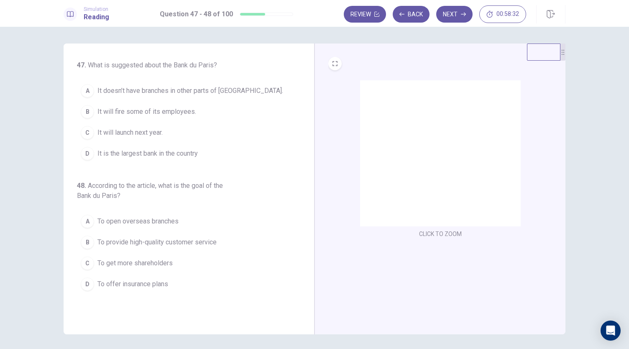
scroll to position [2, 0]
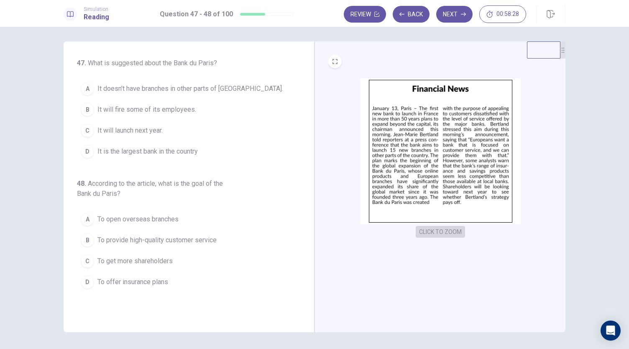
click at [434, 229] on button "CLICK TO ZOOM" at bounding box center [440, 232] width 49 height 12
click at [171, 149] on span "It is the largest bank in the country" at bounding box center [148, 151] width 100 height 10
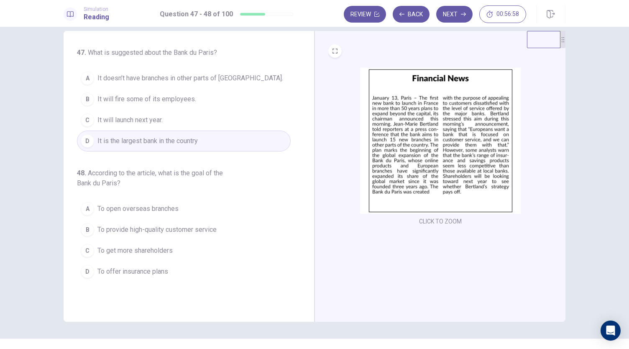
scroll to position [13, 0]
click at [191, 224] on span "To provide high-quality customer service" at bounding box center [157, 229] width 119 height 10
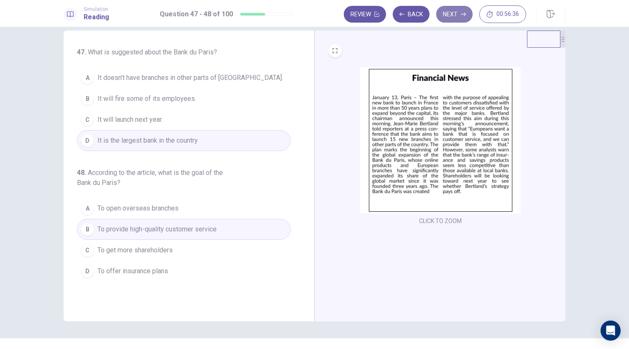
click at [464, 21] on button "Next" at bounding box center [454, 14] width 36 height 17
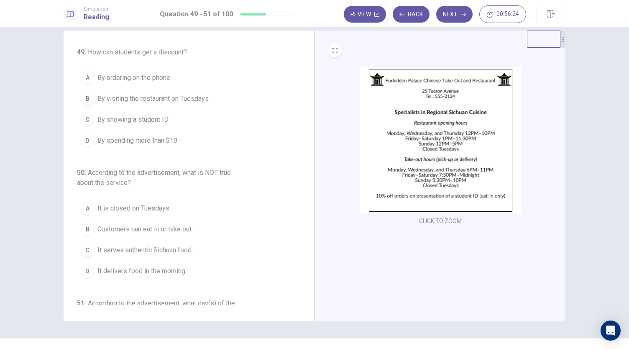
scroll to position [0, 0]
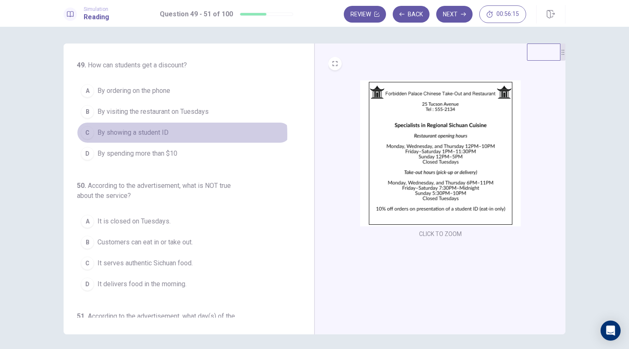
click at [159, 133] on span "By showing a student ID" at bounding box center [133, 133] width 71 height 10
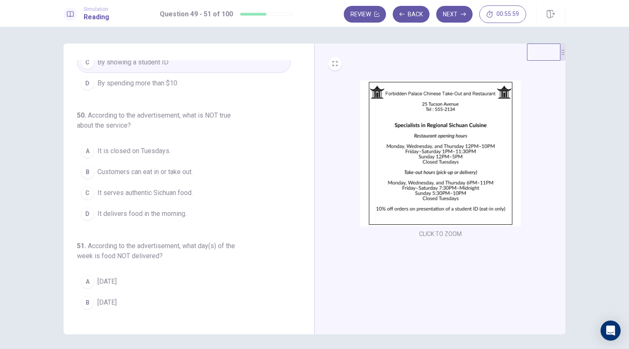
scroll to position [81, 0]
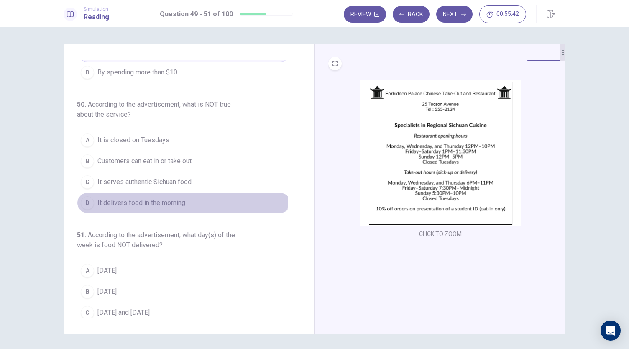
click at [172, 198] on span "It delivers food in the morning." at bounding box center [142, 203] width 89 height 10
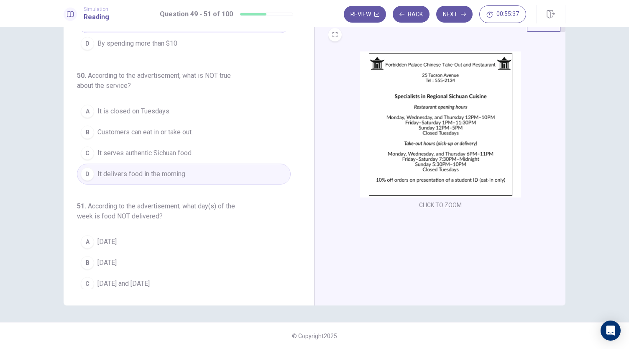
scroll to position [104, 0]
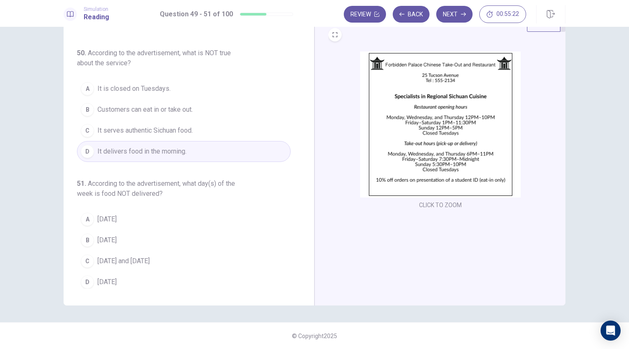
click at [116, 216] on span "[DATE]" at bounding box center [107, 219] width 19 height 10
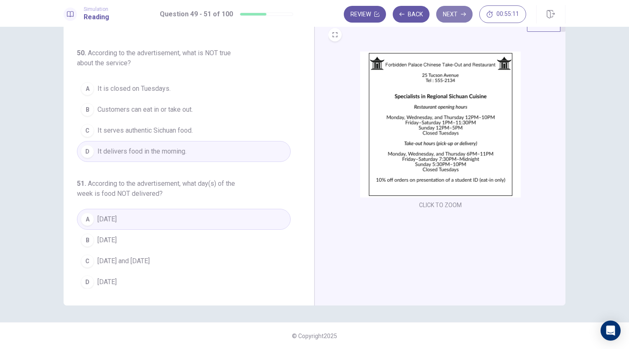
click at [457, 12] on button "Next" at bounding box center [454, 14] width 36 height 17
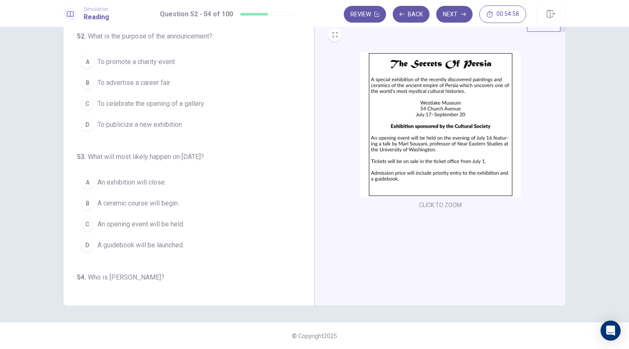
scroll to position [0, 0]
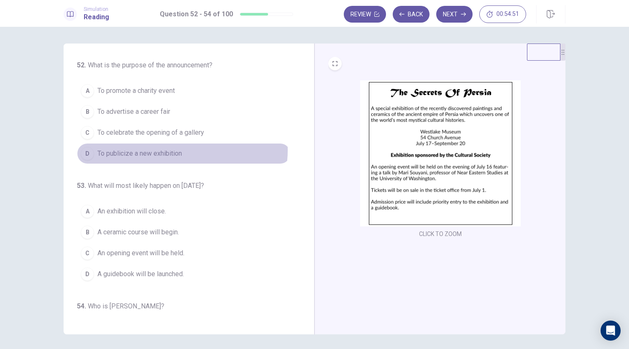
click at [175, 149] on span "To publicize a new exhibition" at bounding box center [140, 154] width 85 height 10
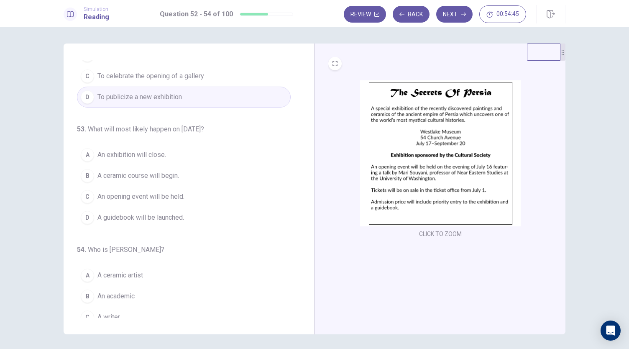
scroll to position [60, 0]
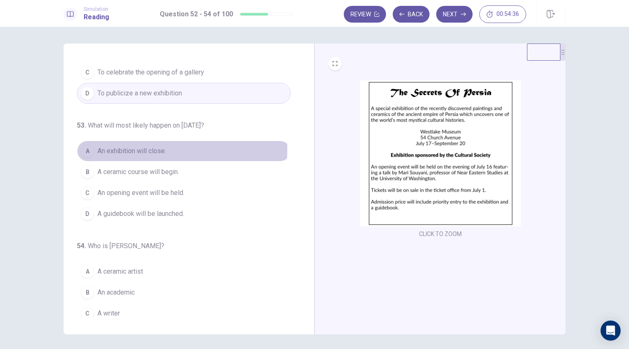
click at [158, 149] on span "An exhibition will close." at bounding box center [132, 151] width 69 height 10
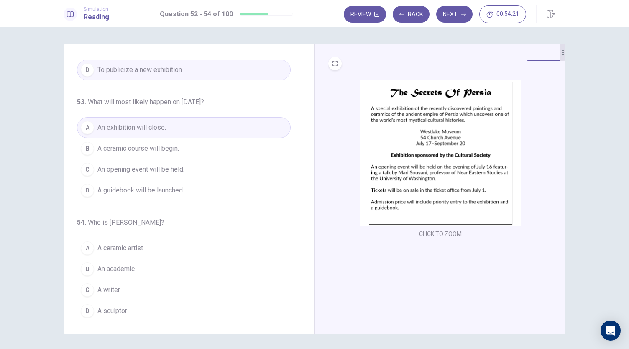
scroll to position [13, 0]
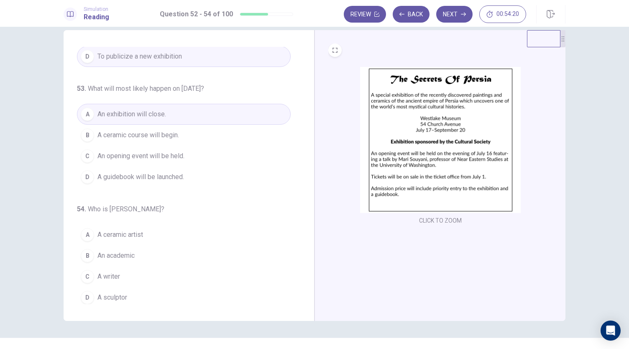
click at [130, 252] on span "An academic" at bounding box center [116, 256] width 37 height 10
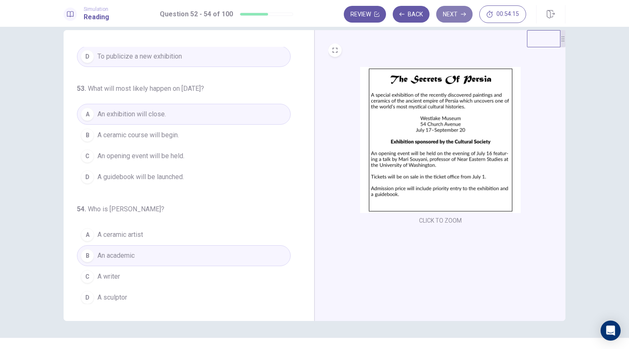
click at [453, 12] on button "Next" at bounding box center [454, 14] width 36 height 17
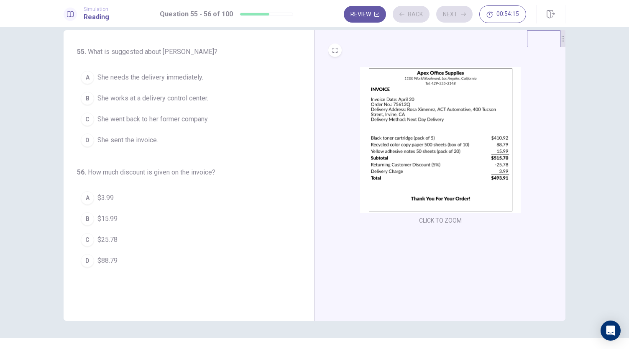
scroll to position [0, 0]
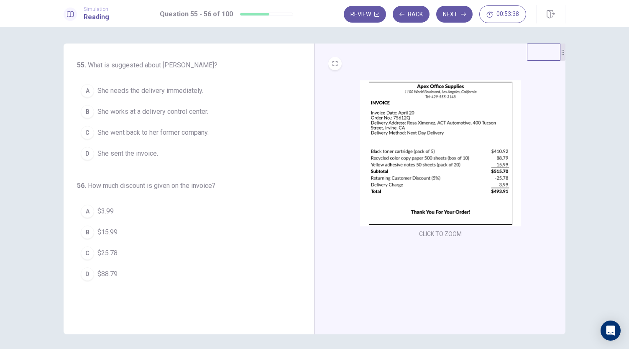
click at [109, 249] on span "$25.78" at bounding box center [108, 253] width 20 height 10
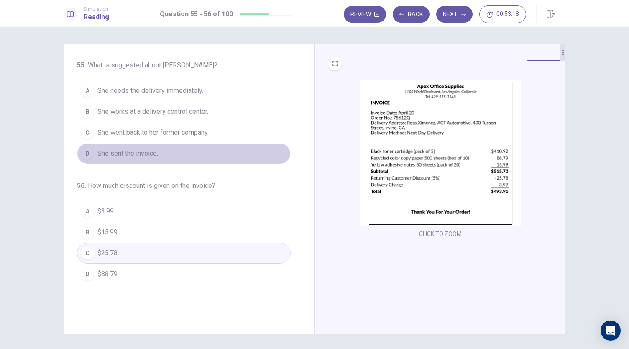
click at [145, 152] on span "She sent the invoice." at bounding box center [128, 154] width 61 height 10
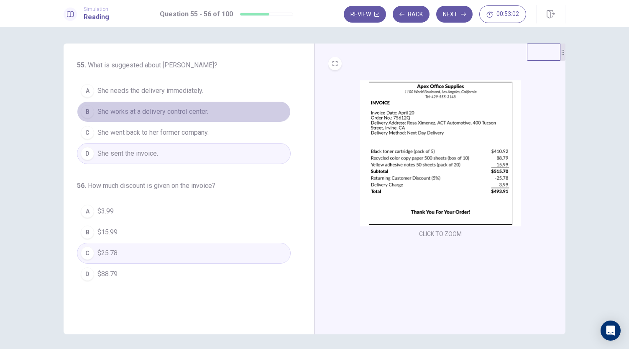
click at [189, 113] on span "She works at a delivery control center." at bounding box center [153, 112] width 111 height 10
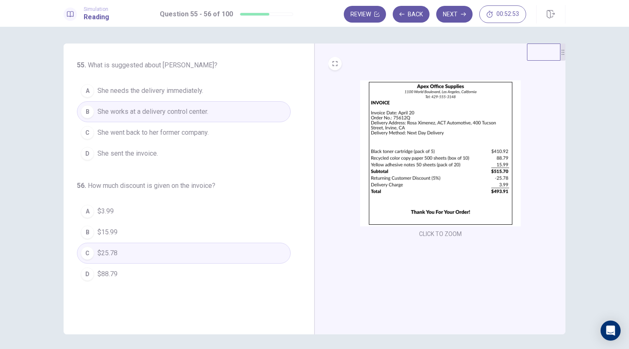
scroll to position [29, 0]
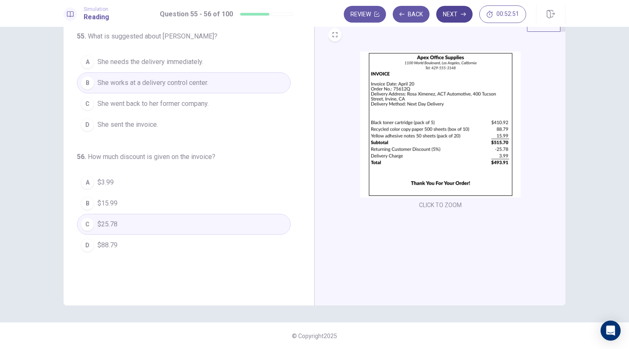
click at [450, 18] on button "Next" at bounding box center [454, 14] width 36 height 17
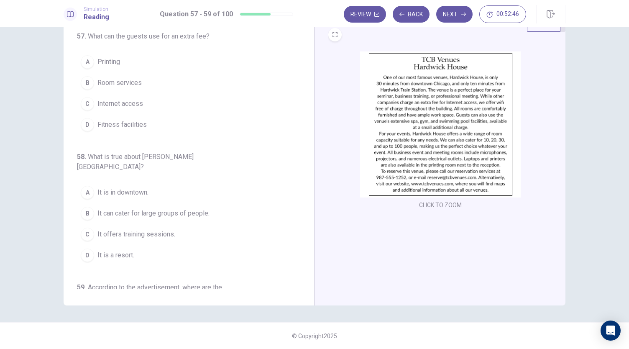
scroll to position [0, 0]
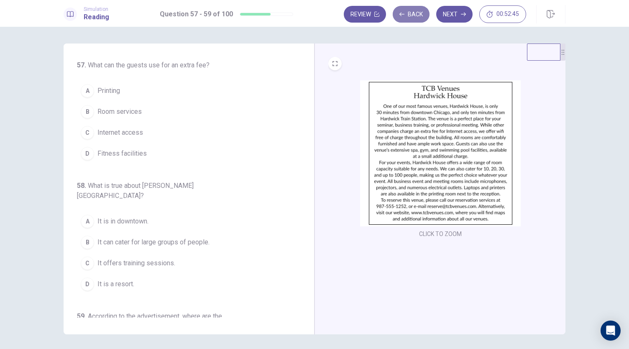
click at [420, 15] on button "Back" at bounding box center [411, 14] width 37 height 17
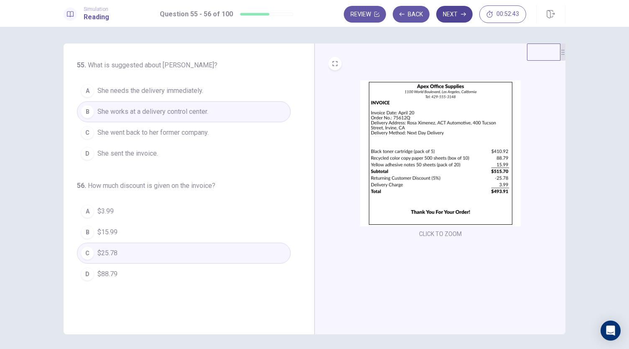
click at [449, 21] on button "Next" at bounding box center [454, 14] width 36 height 17
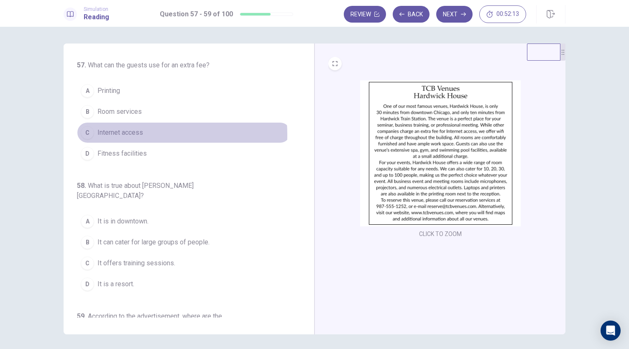
click at [123, 134] on span "Internet access" at bounding box center [121, 133] width 46 height 10
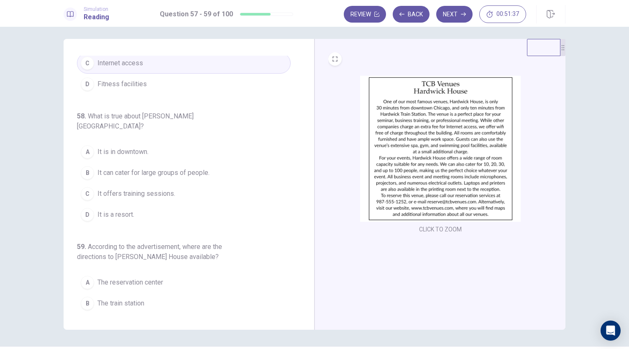
scroll to position [5, 0]
click at [116, 209] on span "It is a resort." at bounding box center [116, 214] width 37 height 10
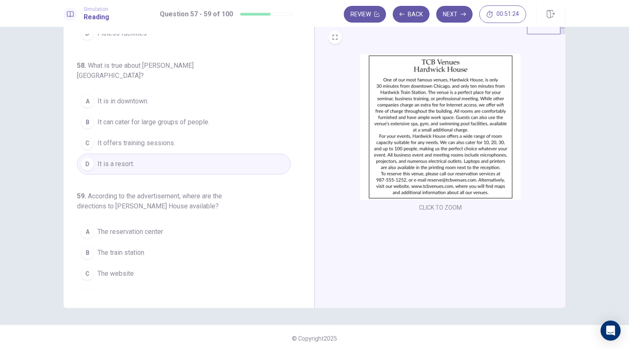
scroll to position [29, 0]
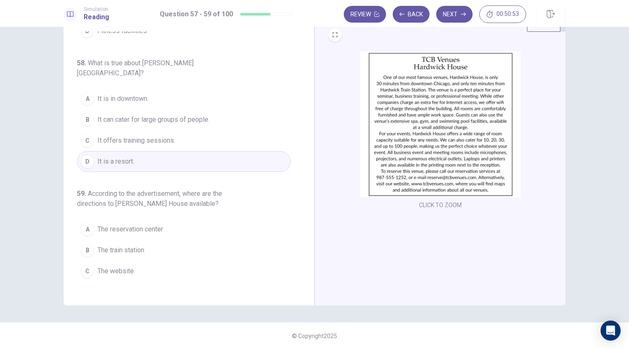
click at [130, 266] on span "The website" at bounding box center [116, 271] width 36 height 10
click at [457, 13] on button "Next" at bounding box center [454, 14] width 36 height 17
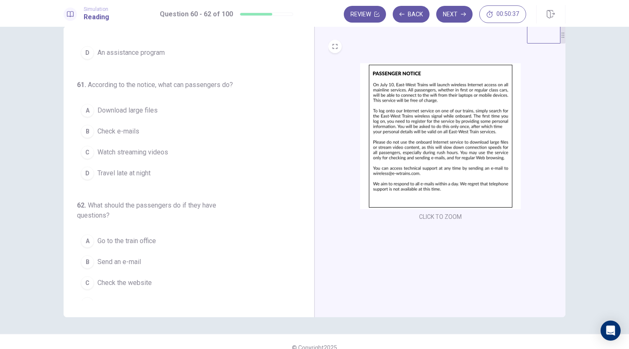
scroll to position [0, 0]
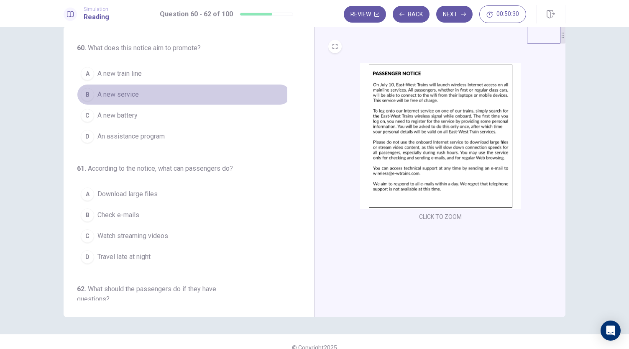
click at [111, 94] on span "A new service" at bounding box center [118, 95] width 41 height 10
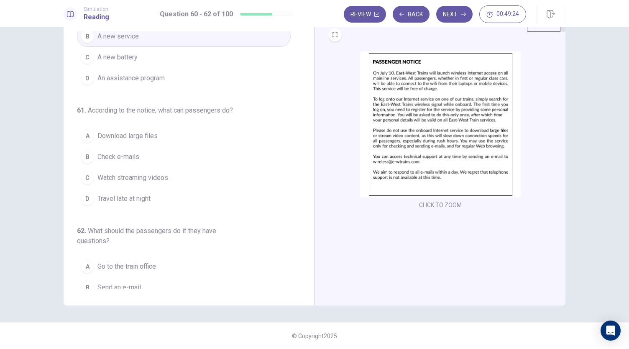
scroll to position [53, 0]
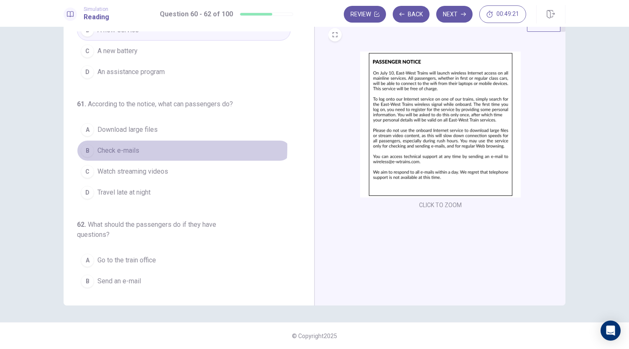
click at [131, 146] on span "Check e-mails" at bounding box center [119, 151] width 42 height 10
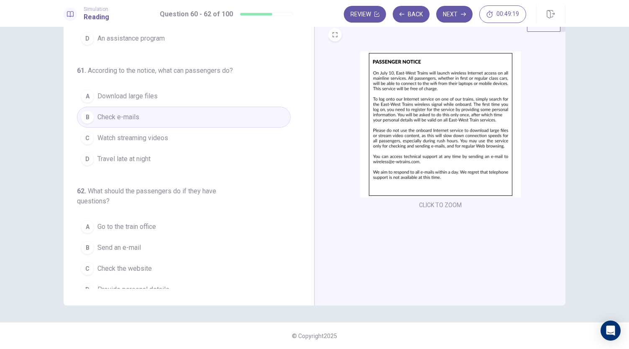
scroll to position [94, 0]
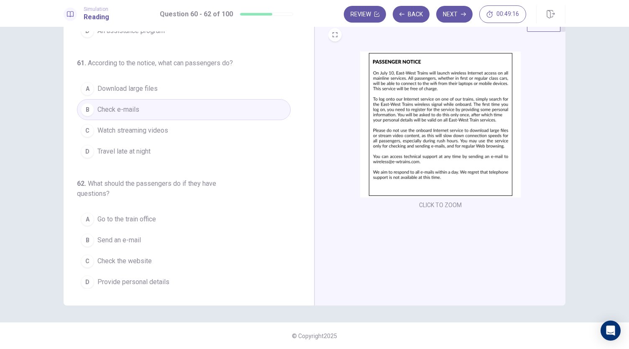
click at [131, 236] on span "Send an e-mail" at bounding box center [120, 240] width 44 height 10
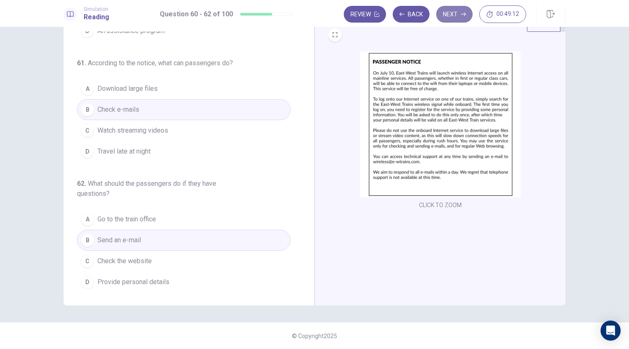
click at [455, 18] on button "Next" at bounding box center [454, 14] width 36 height 17
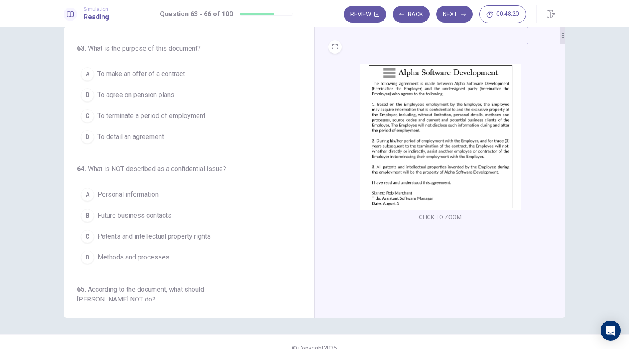
scroll to position [0, 0]
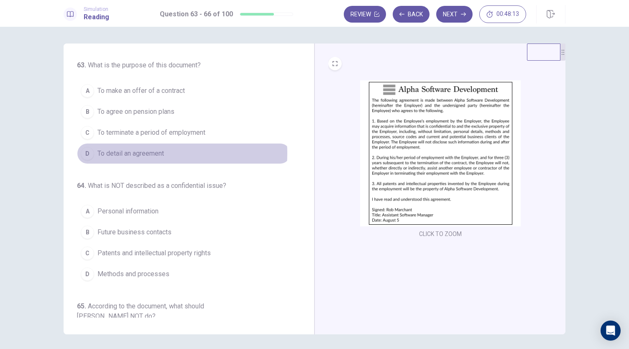
click at [155, 152] on span "To detail an agreement" at bounding box center [131, 154] width 67 height 10
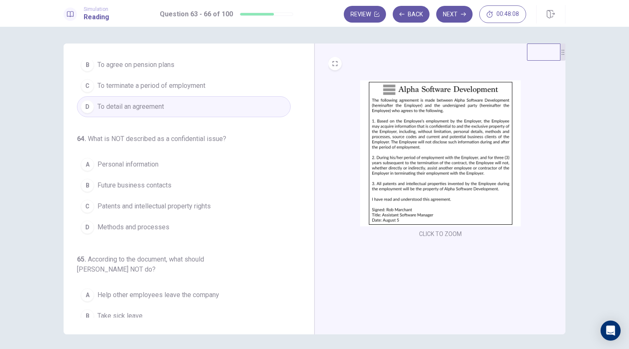
scroll to position [55, 0]
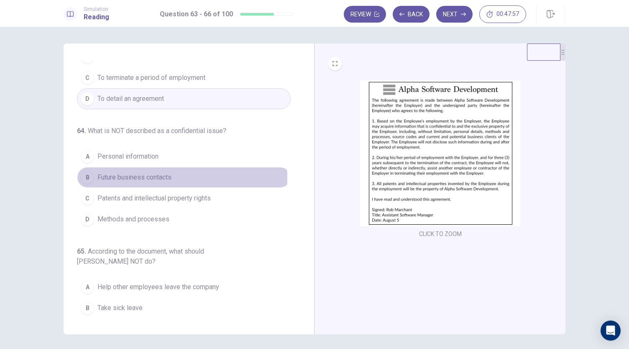
click at [145, 176] on span "Future business contacts" at bounding box center [135, 177] width 74 height 10
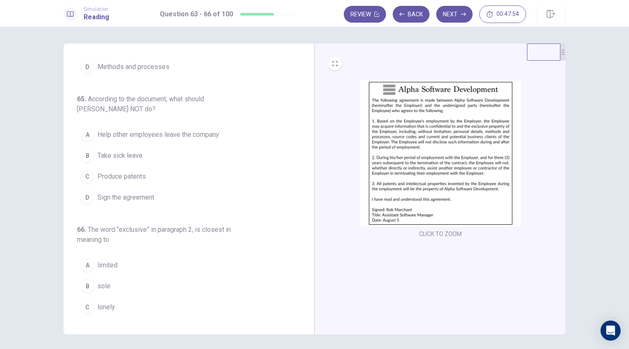
scroll to position [223, 0]
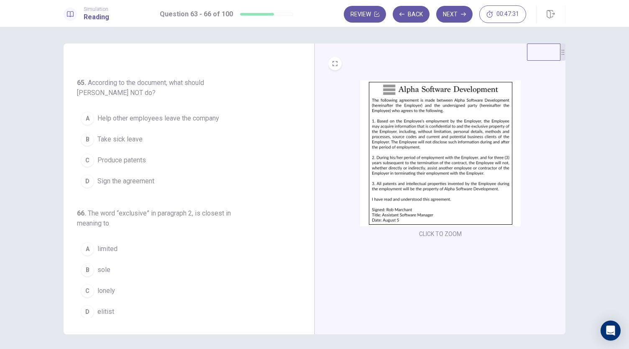
click at [135, 157] on span "Produce patents" at bounding box center [122, 160] width 49 height 10
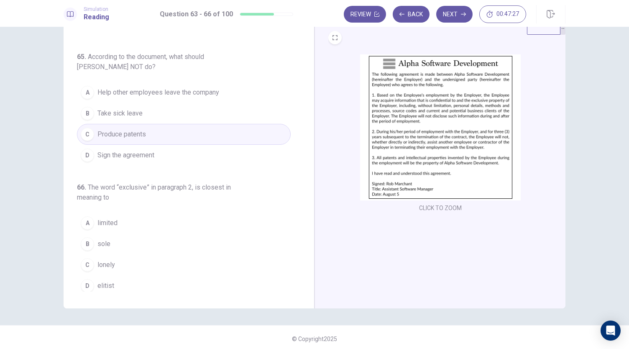
scroll to position [29, 0]
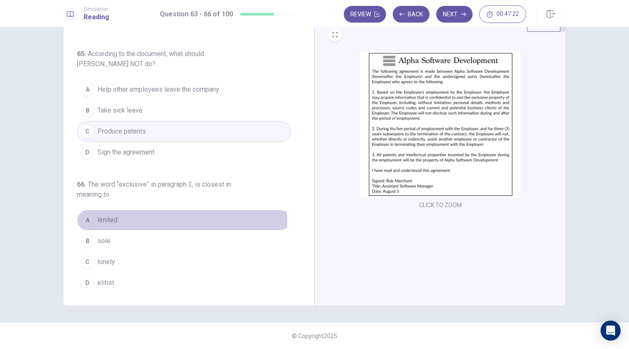
click at [107, 220] on span "limited" at bounding box center [108, 220] width 20 height 10
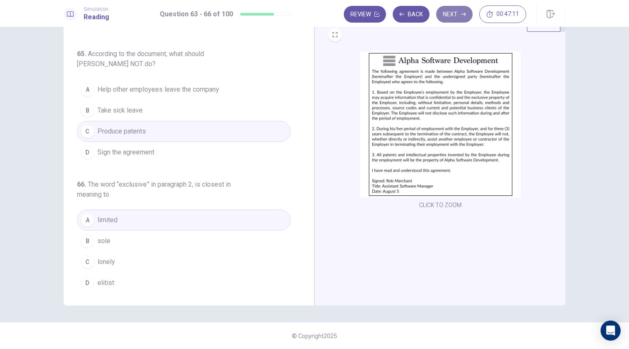
click at [465, 19] on button "Next" at bounding box center [454, 14] width 36 height 17
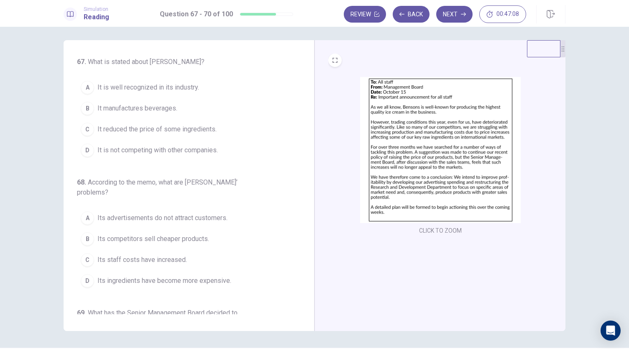
scroll to position [0, 0]
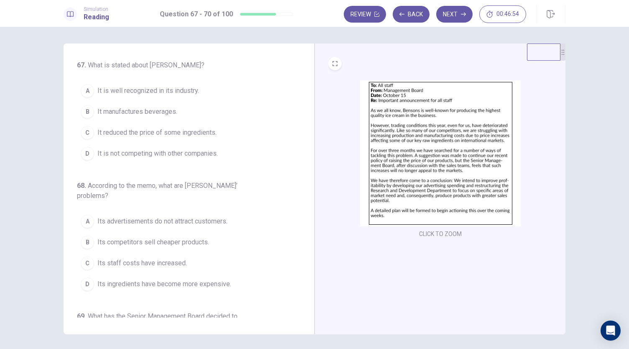
click at [185, 92] on span "It is well recognized in its industry." at bounding box center [149, 91] width 102 height 10
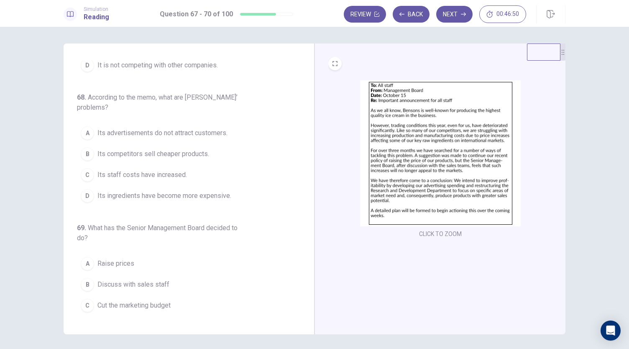
scroll to position [89, 0]
click at [196, 190] on span "Its ingredients have become more expensive." at bounding box center [165, 195] width 134 height 10
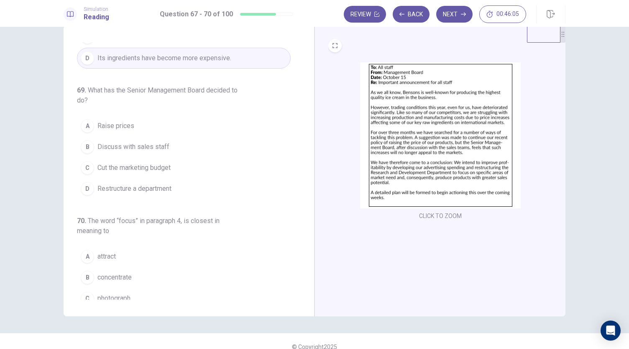
scroll to position [16, 0]
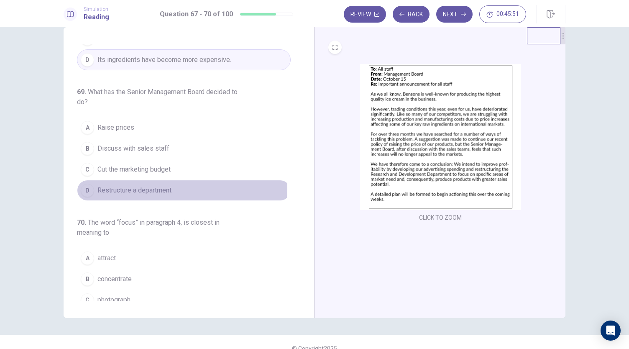
click at [159, 185] on span "Restructure a department" at bounding box center [135, 190] width 74 height 10
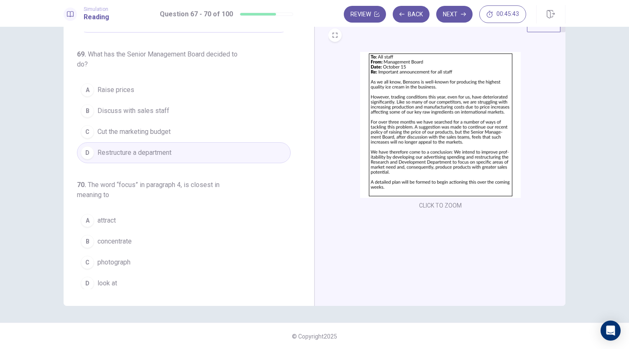
scroll to position [29, 0]
click at [119, 236] on span "concentrate" at bounding box center [115, 241] width 34 height 10
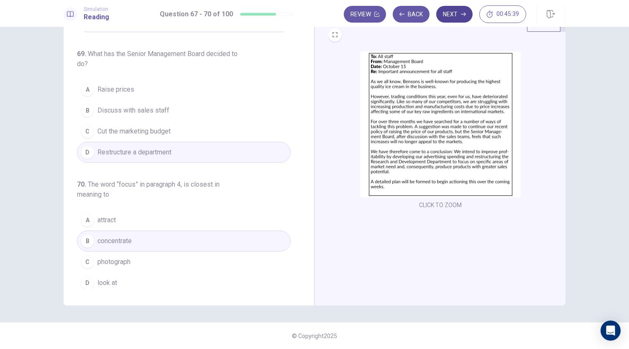
click at [465, 15] on icon "button" at bounding box center [463, 14] width 5 height 5
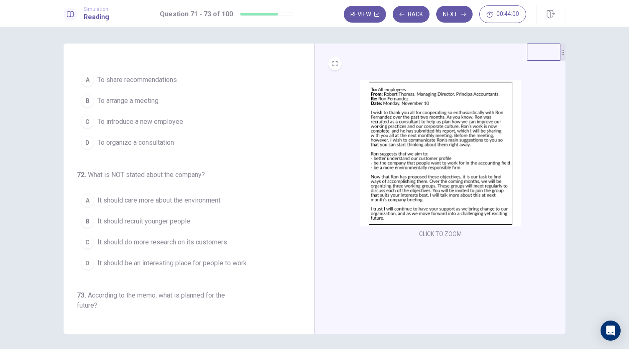
scroll to position [0, 0]
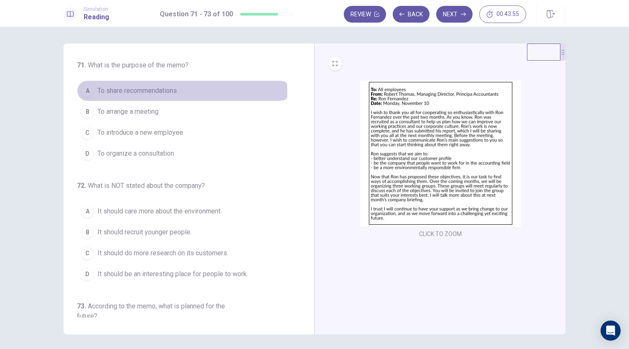
click at [157, 91] on span "To share recommendations" at bounding box center [138, 91] width 80 height 10
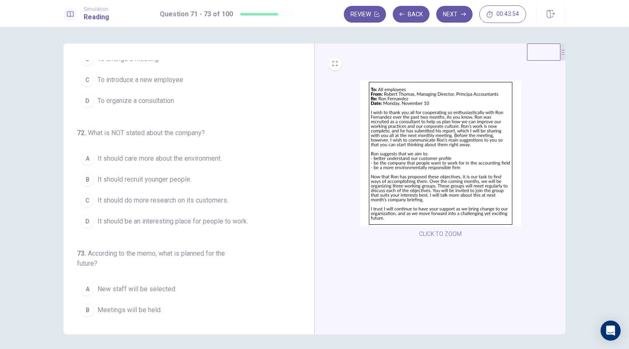
scroll to position [56, 0]
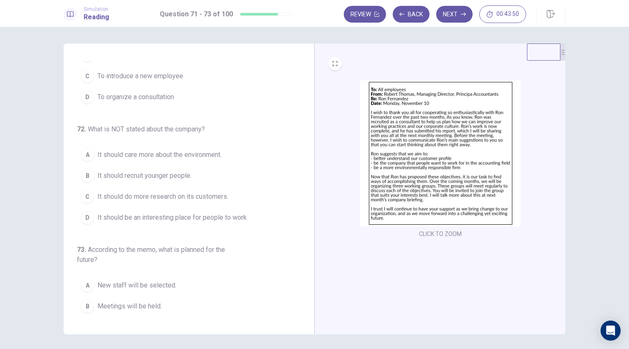
click at [187, 174] on span "It should recruit younger people." at bounding box center [145, 176] width 94 height 10
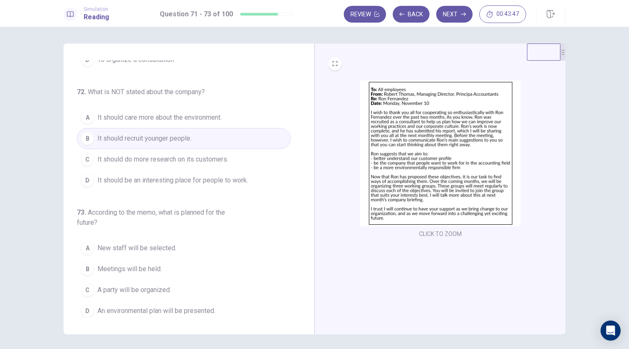
scroll to position [29, 0]
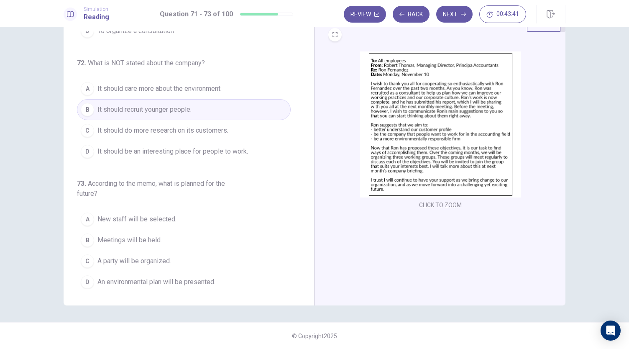
click at [199, 279] on span "An environmental plan will be presented." at bounding box center [157, 282] width 118 height 10
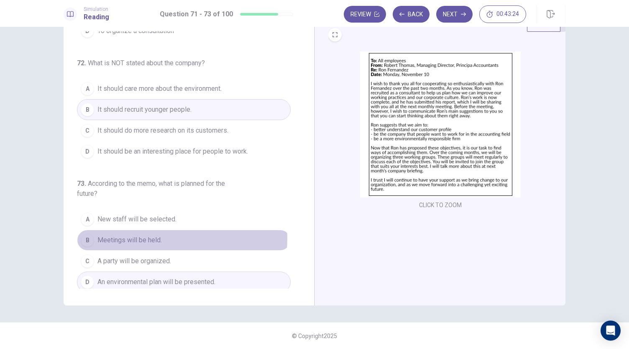
click at [165, 236] on button "B Meetings will be held." at bounding box center [184, 240] width 214 height 21
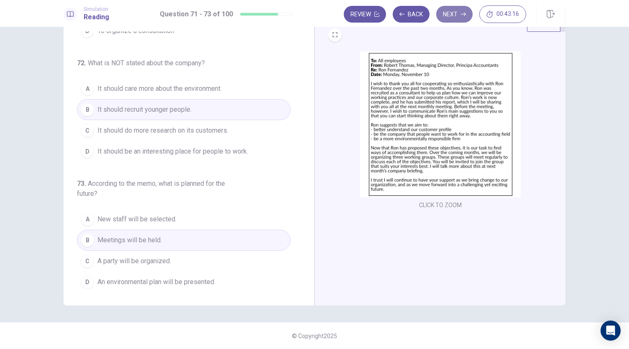
click at [468, 15] on button "Next" at bounding box center [454, 14] width 36 height 17
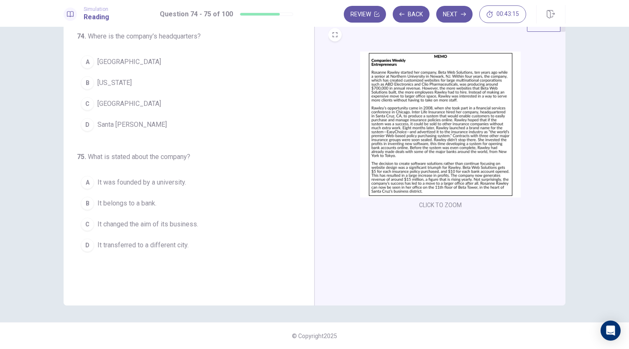
scroll to position [0, 0]
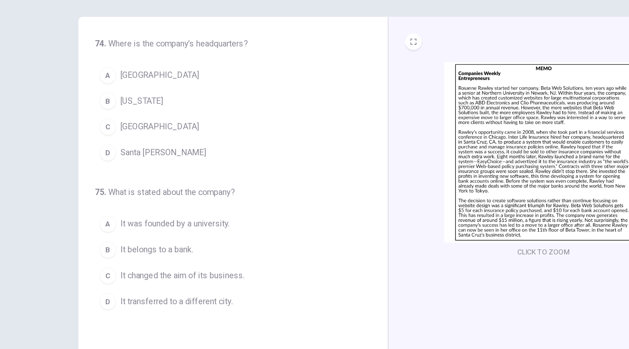
click at [122, 153] on span "Santa [PERSON_NAME]" at bounding box center [132, 154] width 69 height 10
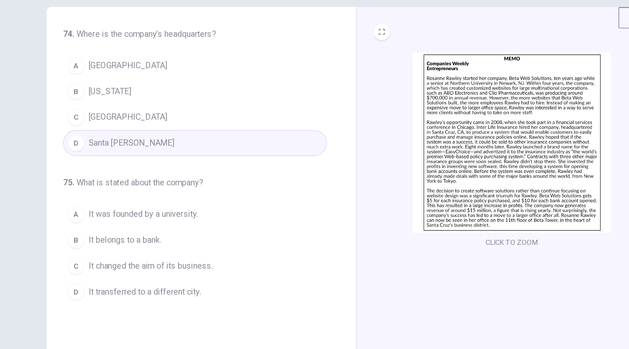
scroll to position [9, 0]
click at [157, 222] on button "B It belongs to a bank." at bounding box center [184, 223] width 214 height 21
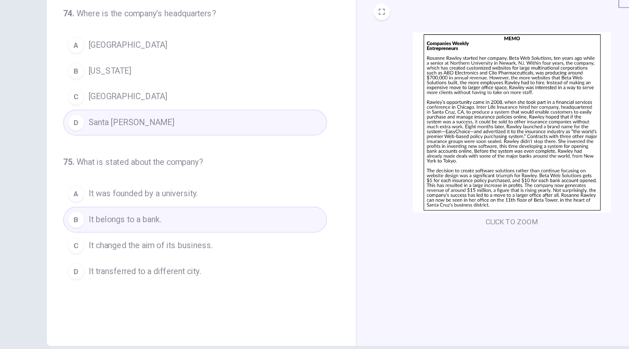
scroll to position [29, 0]
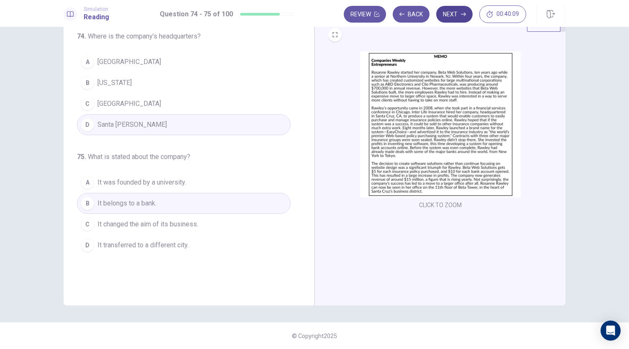
click at [452, 11] on button "Next" at bounding box center [454, 14] width 36 height 17
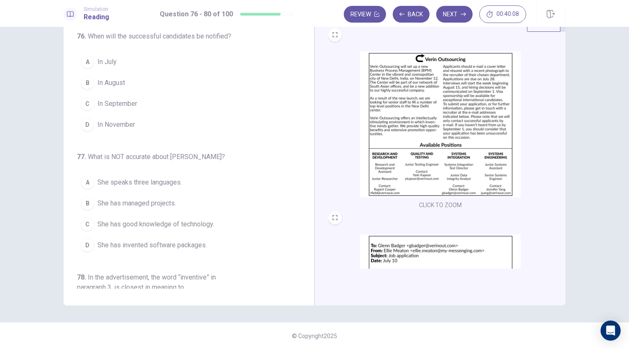
scroll to position [0, 0]
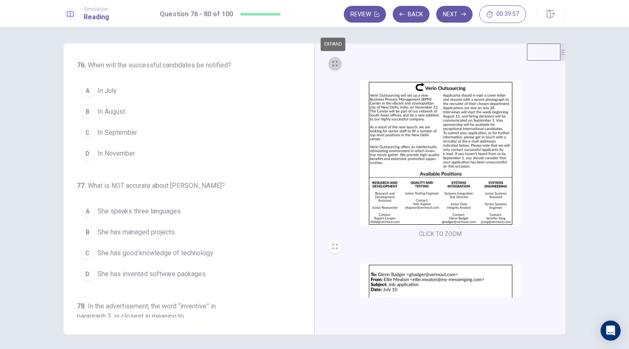
click at [335, 67] on button "EXPAND" at bounding box center [335, 63] width 13 height 13
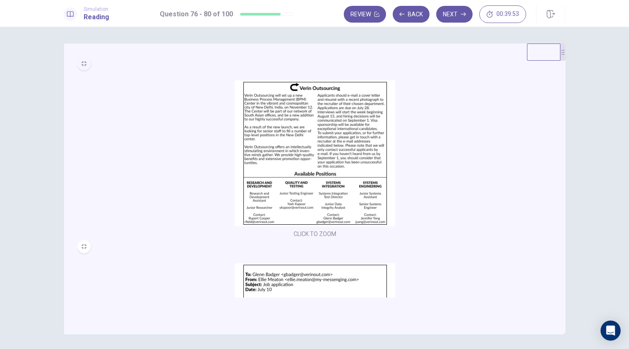
click at [85, 64] on button "MINIMIZE" at bounding box center [83, 63] width 13 height 13
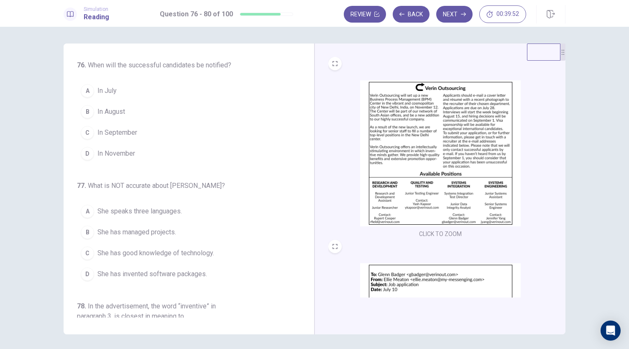
click at [436, 232] on button "CLICK TO ZOOM" at bounding box center [440, 234] width 49 height 12
click at [130, 150] on span "In November" at bounding box center [117, 154] width 38 height 10
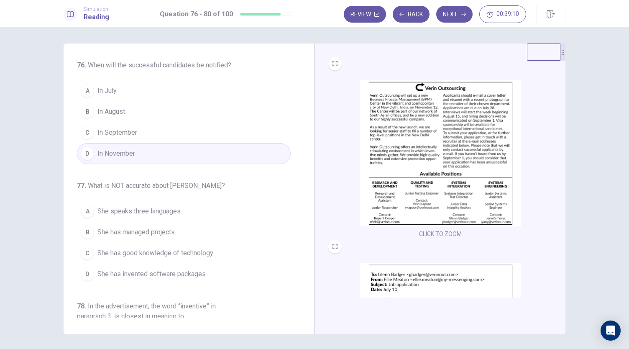
click at [129, 132] on span "In September" at bounding box center [118, 133] width 40 height 10
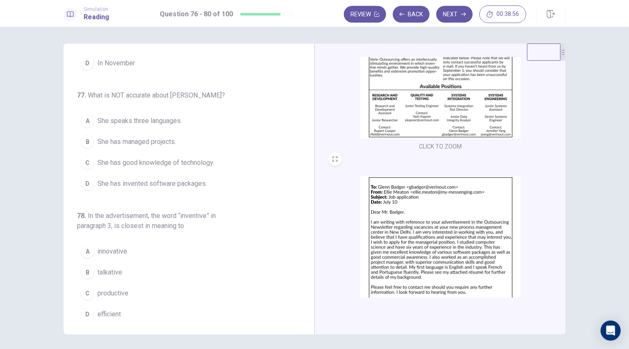
scroll to position [125, 0]
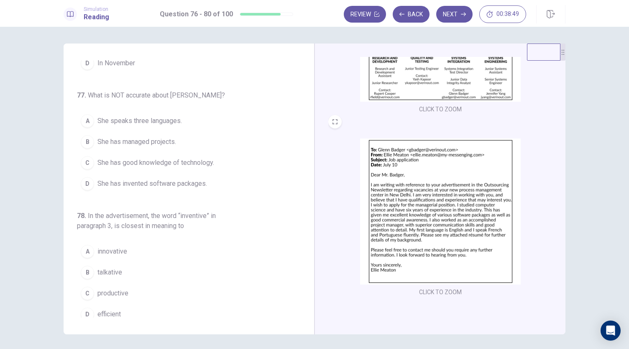
click at [443, 206] on img at bounding box center [440, 212] width 161 height 146
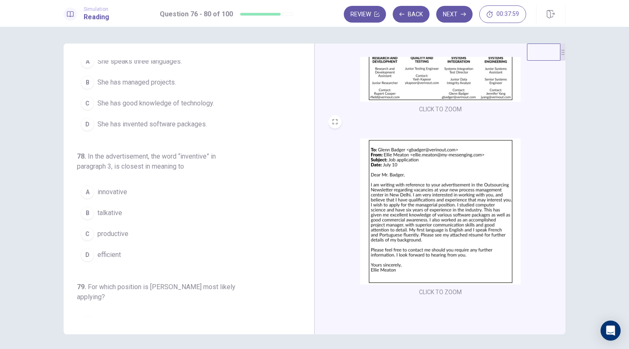
scroll to position [154, 0]
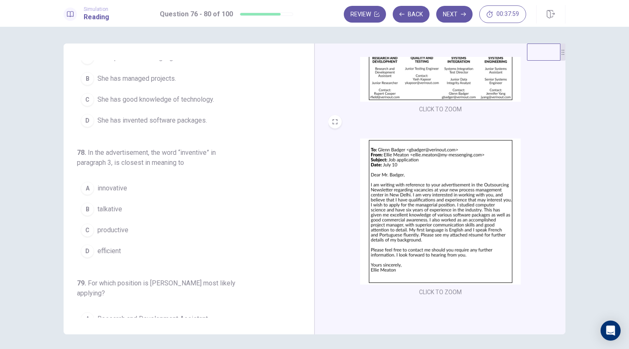
click at [148, 112] on button "D She has invented software packages." at bounding box center [184, 120] width 214 height 21
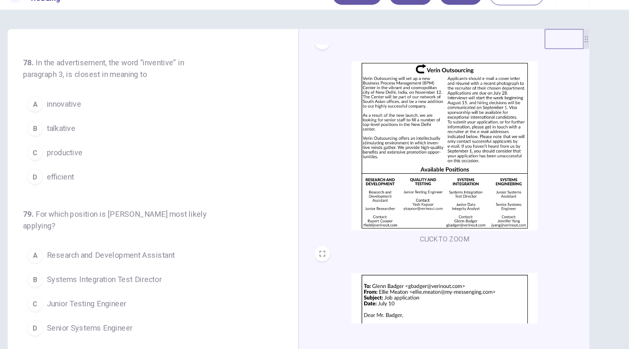
scroll to position [0, 0]
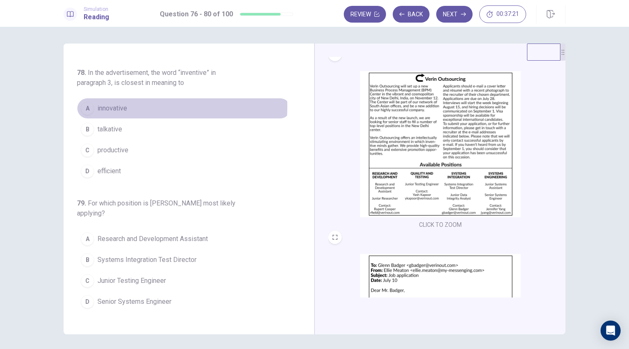
click at [108, 104] on span "innovative" at bounding box center [113, 108] width 30 height 10
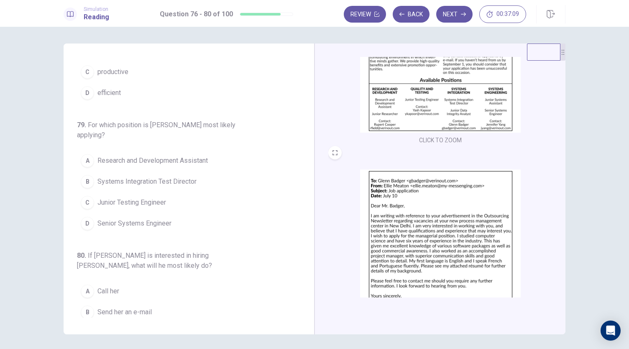
scroll to position [100, 0]
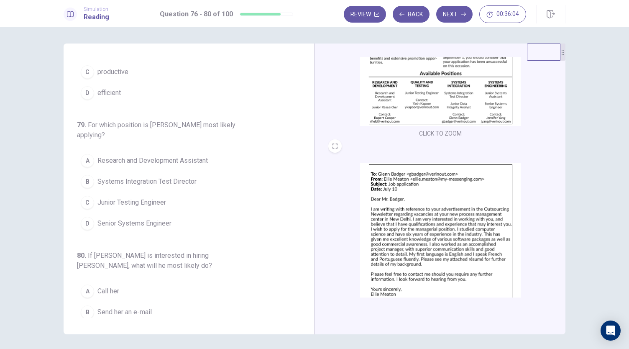
click at [183, 177] on span "Systems Integration Test Director" at bounding box center [147, 182] width 99 height 10
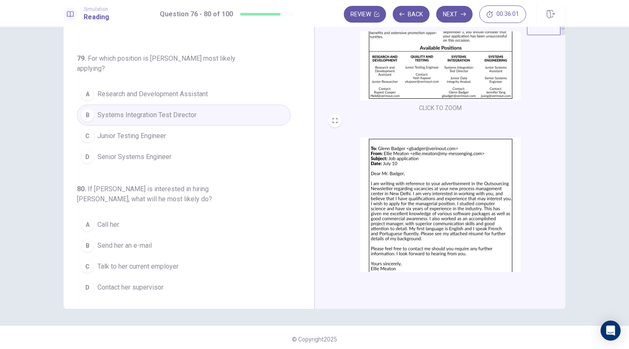
scroll to position [29, 0]
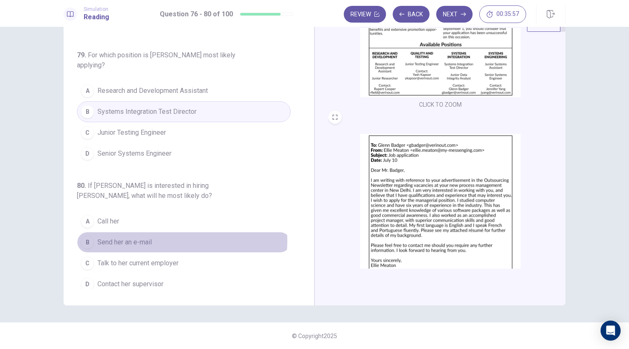
click at [154, 236] on button "B Send her an e-mail" at bounding box center [184, 242] width 214 height 21
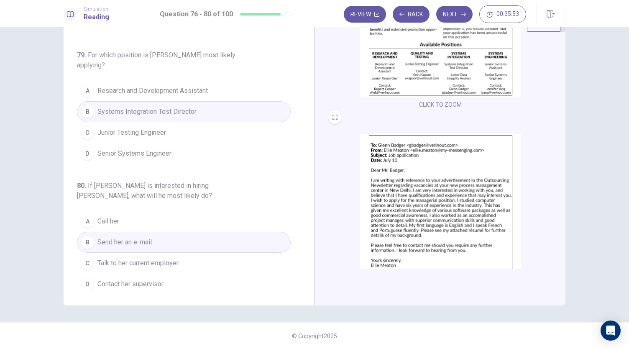
drag, startPoint x: 460, startPoint y: 11, endPoint x: 270, endPoint y: 203, distance: 270.8
click at [270, 203] on div "Simulation Reading Question 76 - 80 of 100 Review Back Next 00:35:53 Question 7…" at bounding box center [314, 174] width 629 height 349
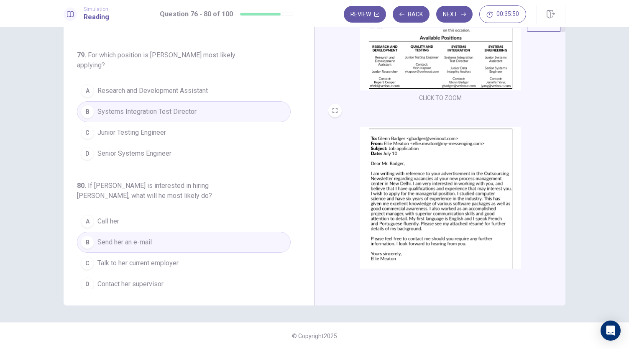
scroll to position [108, 0]
click at [465, 17] on button "Next" at bounding box center [454, 14] width 36 height 17
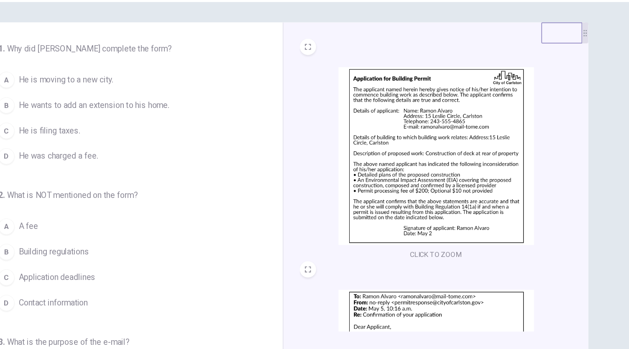
scroll to position [1, 0]
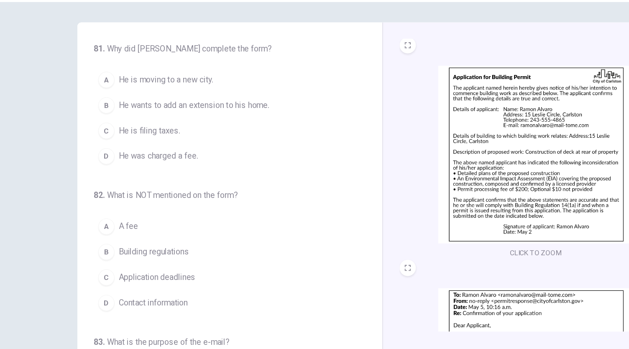
click at [186, 113] on span "He wants to add an extension to his home." at bounding box center [160, 112] width 124 height 10
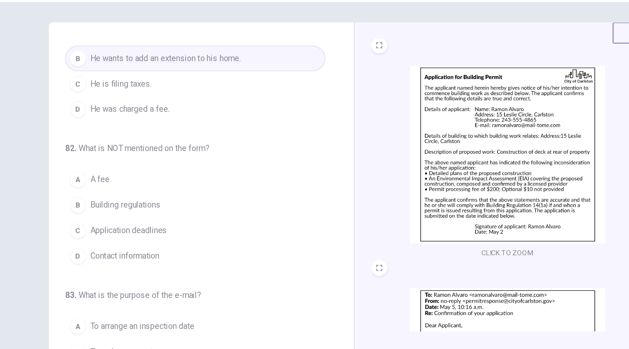
scroll to position [39, 0]
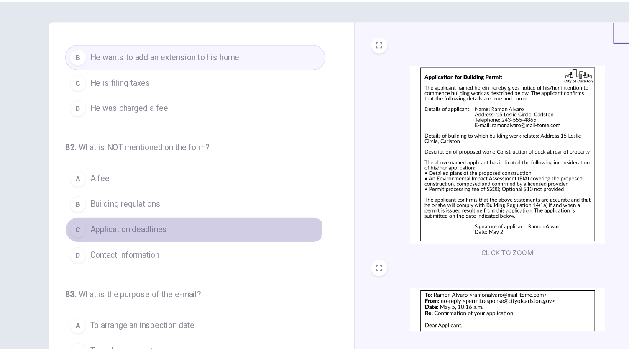
click at [145, 209] on span "Application deadlines" at bounding box center [129, 214] width 63 height 10
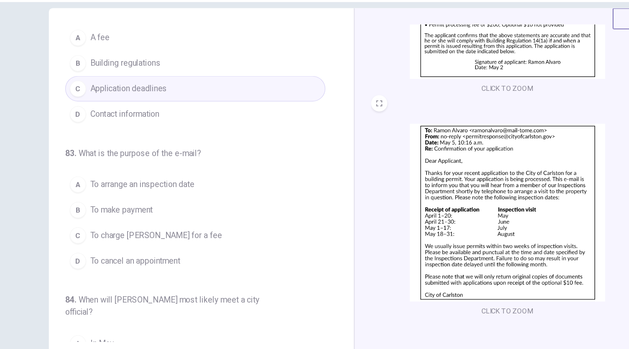
scroll to position [15, 0]
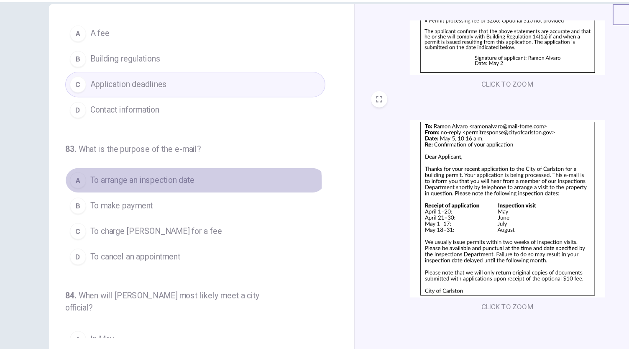
click at [169, 173] on span "To arrange an inspection date" at bounding box center [141, 173] width 86 height 10
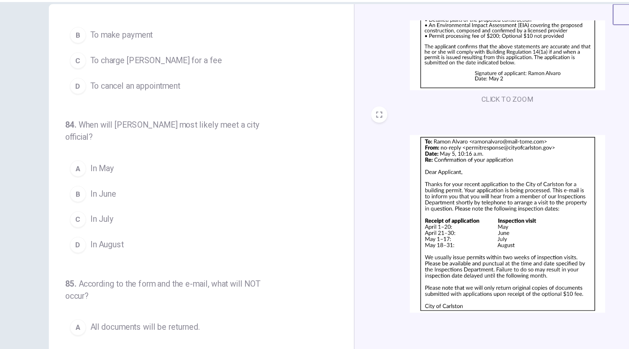
scroll to position [123, 0]
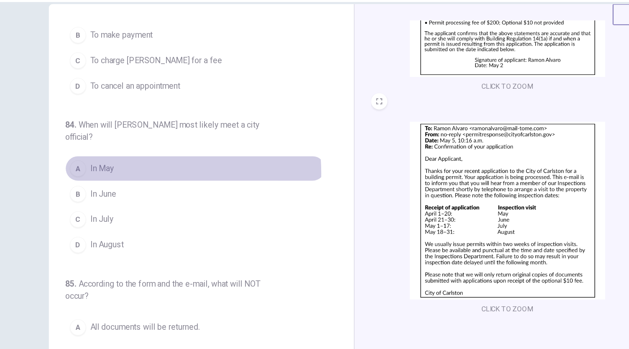
click at [105, 164] on span "In May" at bounding box center [108, 164] width 20 height 10
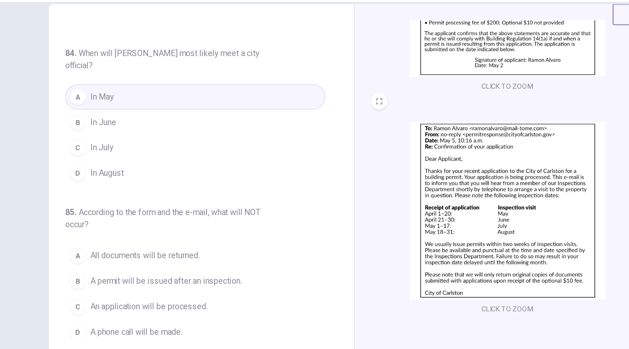
scroll to position [29, 0]
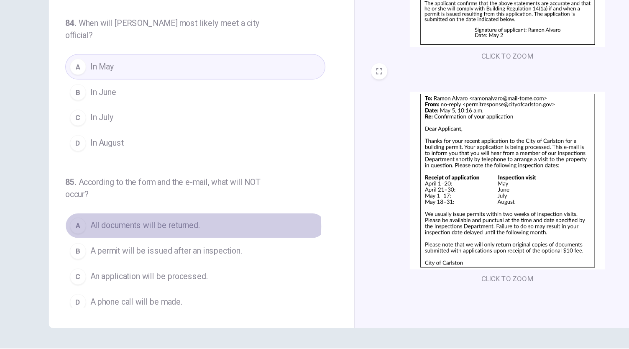
click at [174, 217] on span "All documents will be returned." at bounding box center [143, 221] width 90 height 10
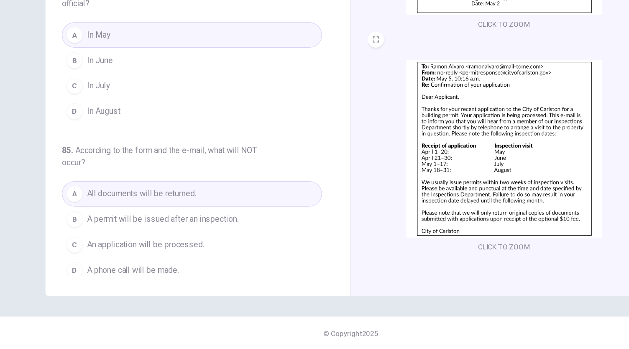
scroll to position [0, 0]
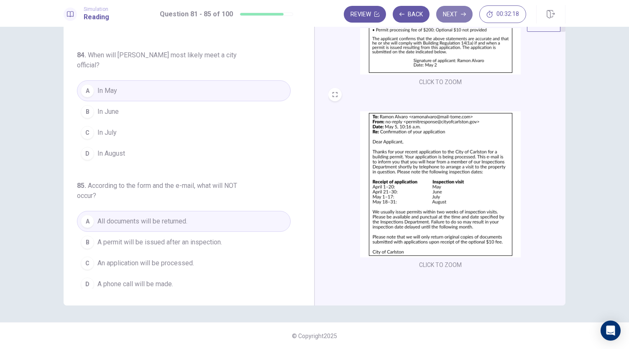
click at [459, 15] on button "Next" at bounding box center [454, 14] width 36 height 17
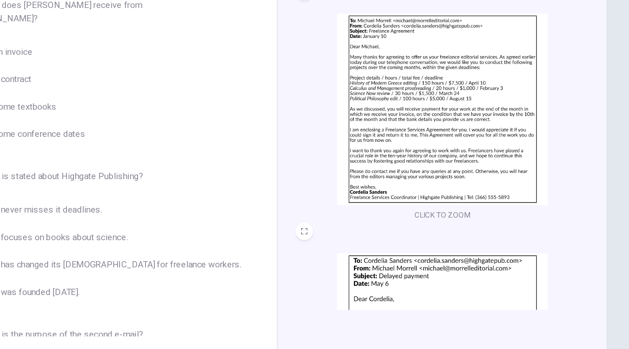
scroll to position [10, 0]
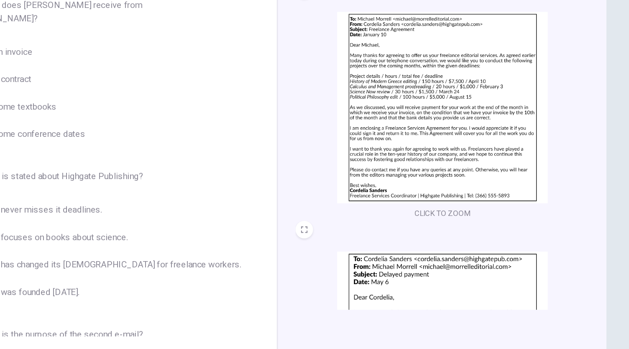
click at [464, 125] on img at bounding box center [440, 114] width 161 height 146
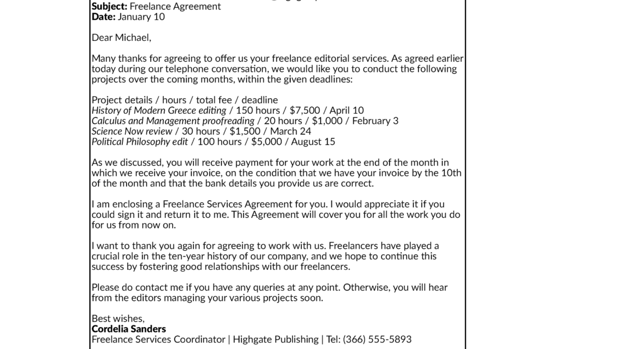
click at [436, 139] on img at bounding box center [315, 156] width 588 height 293
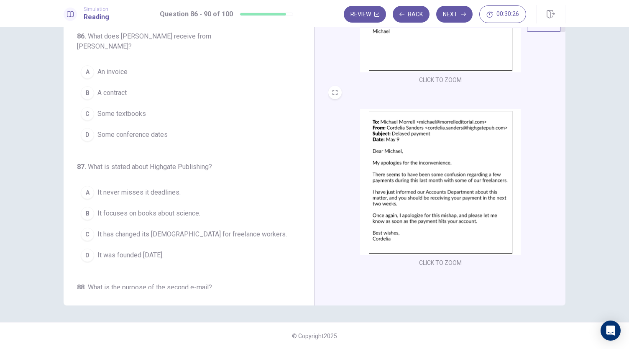
scroll to position [0, 0]
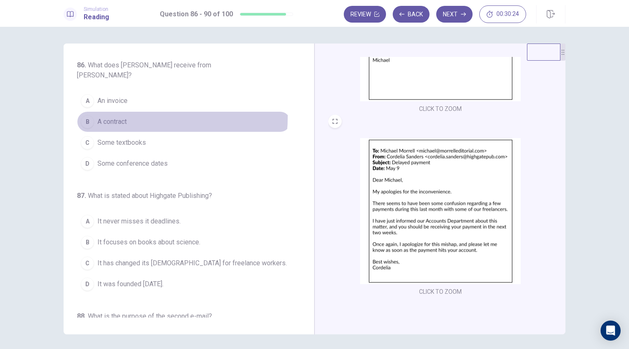
click at [116, 117] on span "A contract" at bounding box center [112, 122] width 29 height 10
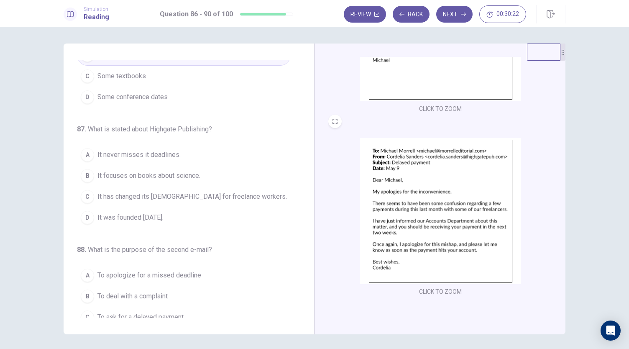
scroll to position [69, 0]
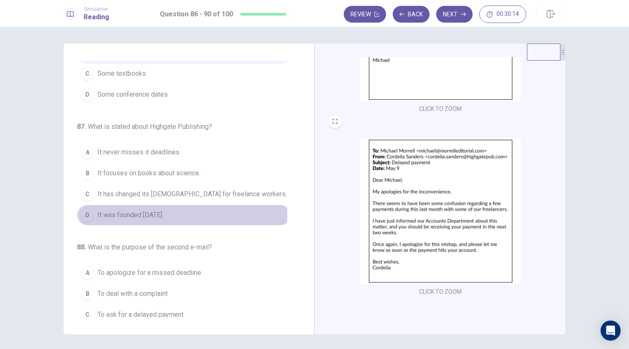
click at [164, 210] on span "It was founded [DATE]." at bounding box center [131, 215] width 66 height 10
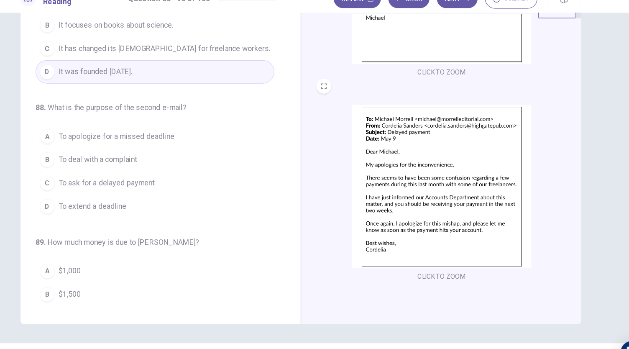
scroll to position [177, 0]
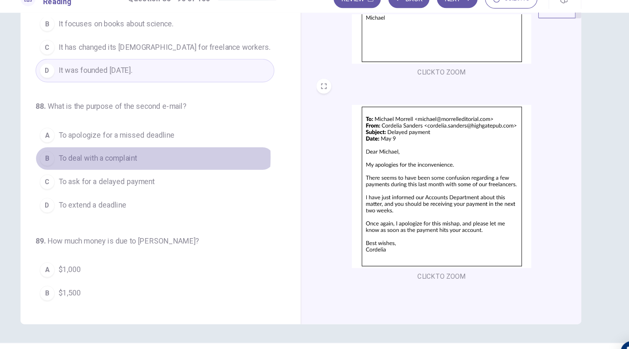
click at [154, 152] on span "To deal with a complaint" at bounding box center [133, 157] width 70 height 10
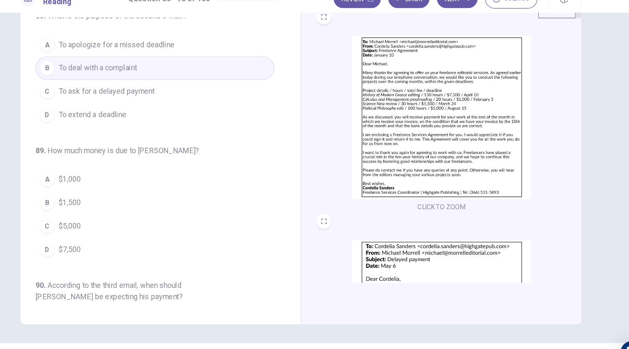
scroll to position [3, 0]
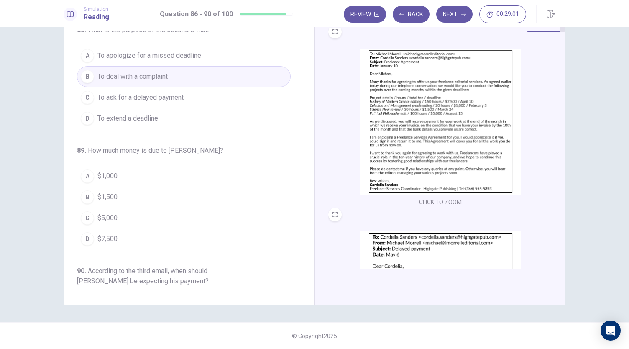
click at [98, 192] on span "$1,500" at bounding box center [108, 197] width 20 height 10
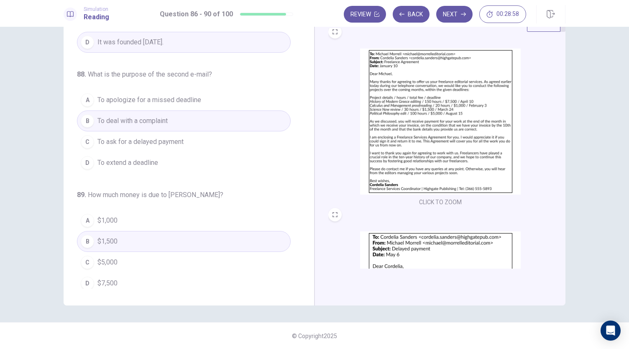
scroll to position [210, 0]
click at [169, 139] on span "To ask for a delayed payment" at bounding box center [141, 144] width 86 height 10
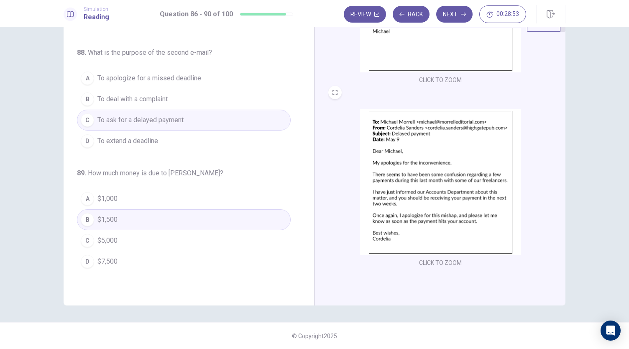
scroll to position [333, 0]
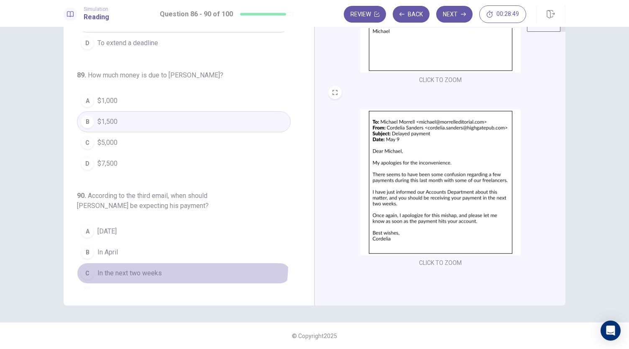
click at [140, 263] on button "C In the next two weeks" at bounding box center [184, 273] width 214 height 21
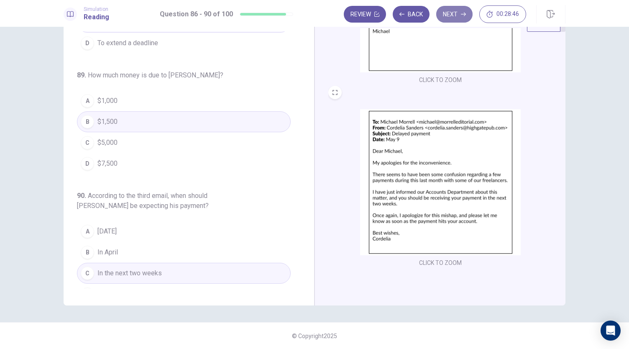
click at [459, 10] on button "Next" at bounding box center [454, 14] width 36 height 17
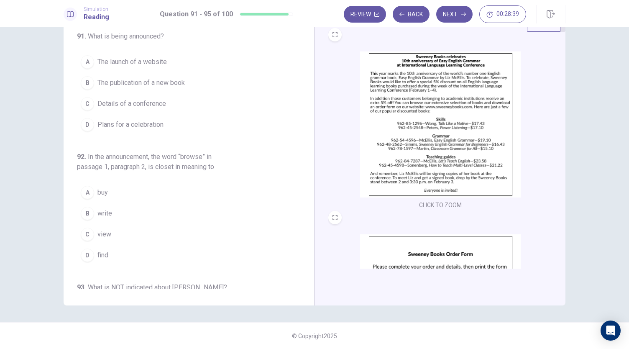
scroll to position [0, 0]
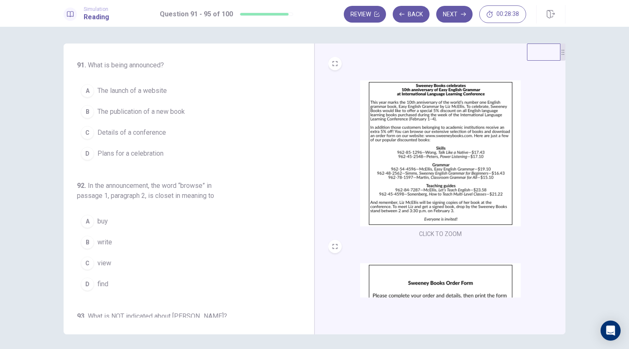
click at [401, 156] on img at bounding box center [440, 153] width 161 height 146
click at [174, 110] on span "The publication of a new book" at bounding box center [141, 112] width 87 height 10
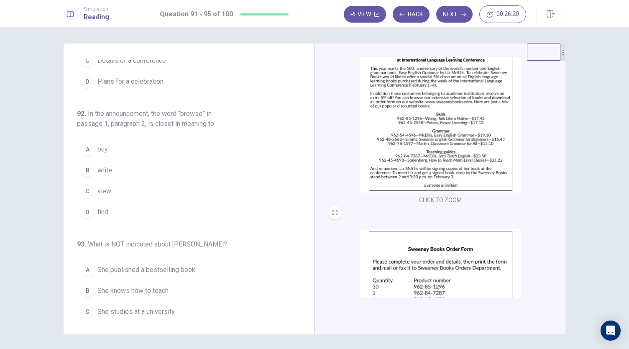
scroll to position [32, 0]
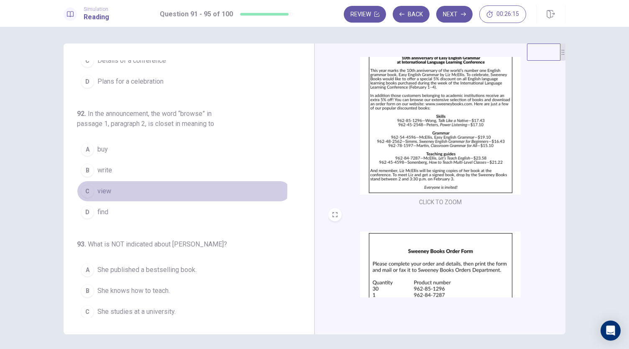
click at [100, 188] on span "view" at bounding box center [105, 191] width 14 height 10
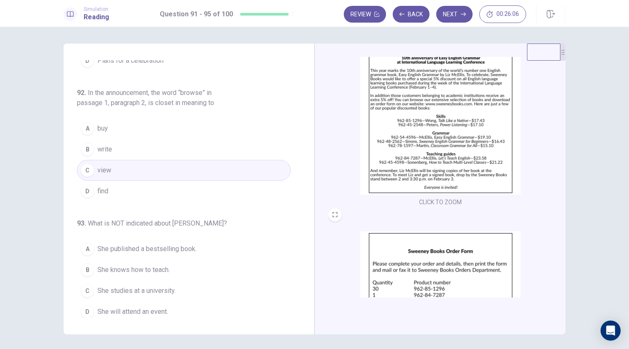
scroll to position [101, 0]
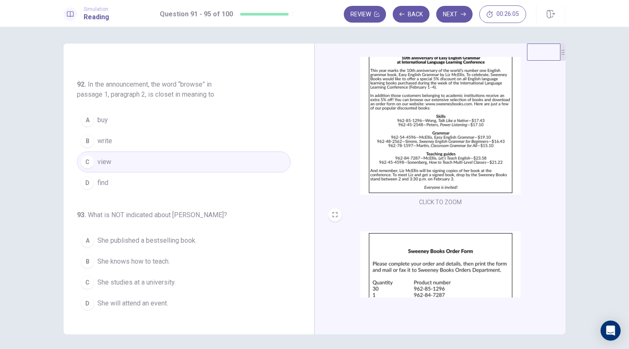
click at [184, 179] on button "D find" at bounding box center [184, 182] width 214 height 21
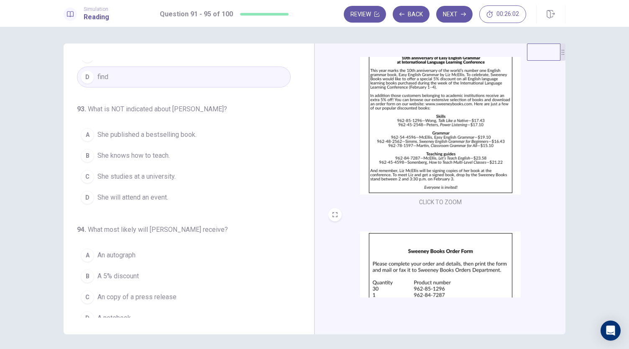
scroll to position [209, 0]
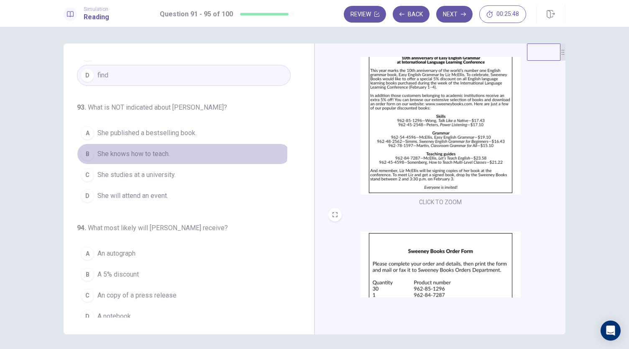
click at [162, 149] on span "She knows how to teach." at bounding box center [134, 154] width 72 height 10
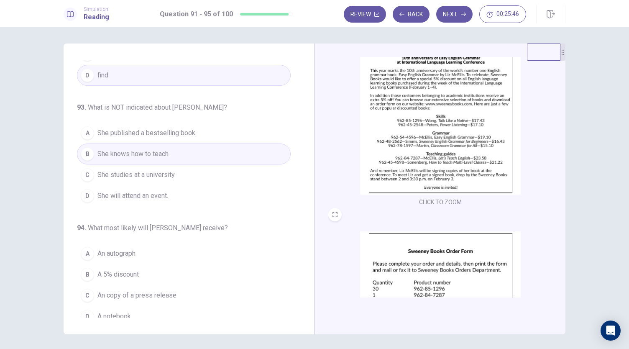
click at [163, 175] on span "She studies at a university." at bounding box center [137, 175] width 78 height 10
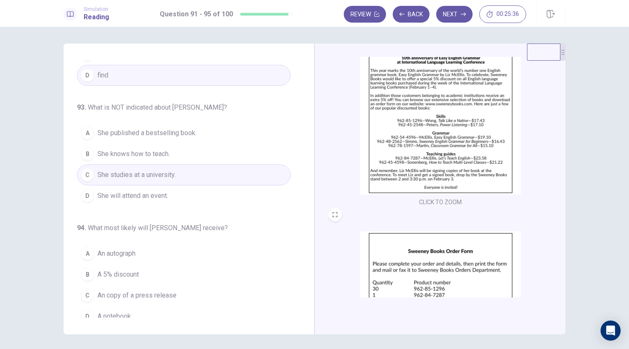
click at [172, 195] on button "D She will attend an event." at bounding box center [184, 195] width 214 height 21
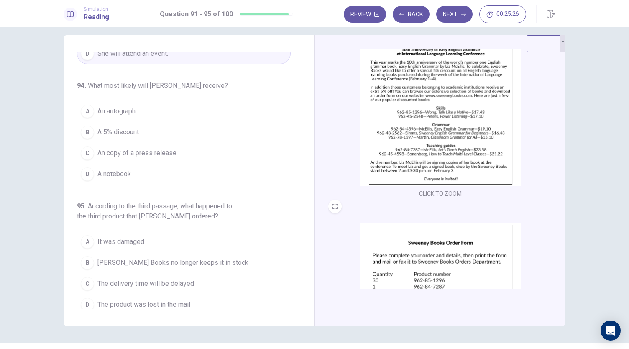
scroll to position [11, 0]
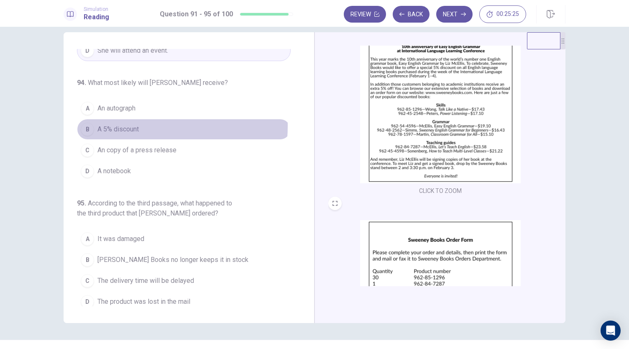
click at [127, 124] on span "A 5% discount" at bounding box center [118, 129] width 41 height 10
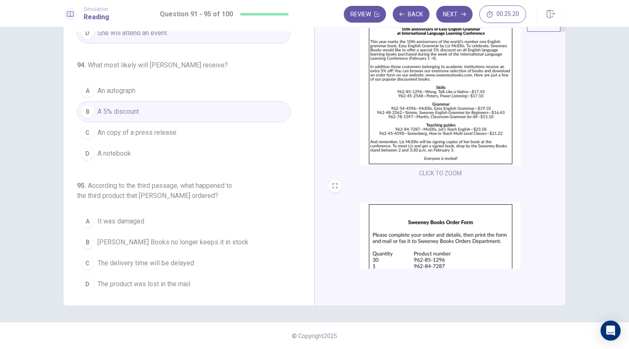
scroll to position [308, 0]
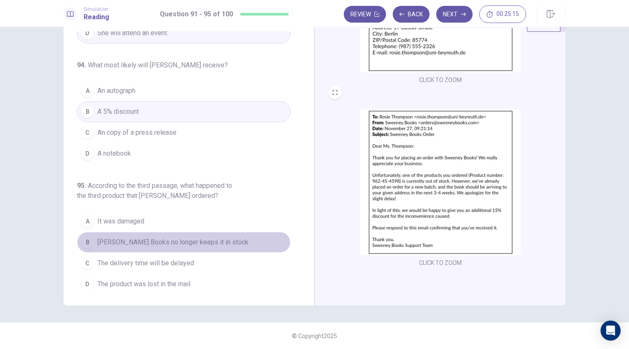
click at [200, 237] on span "[PERSON_NAME] Books no longer keeps it in stock" at bounding box center [173, 242] width 151 height 10
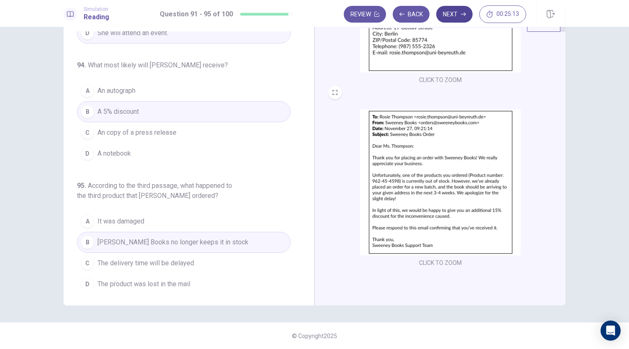
click at [452, 12] on button "Next" at bounding box center [454, 14] width 36 height 17
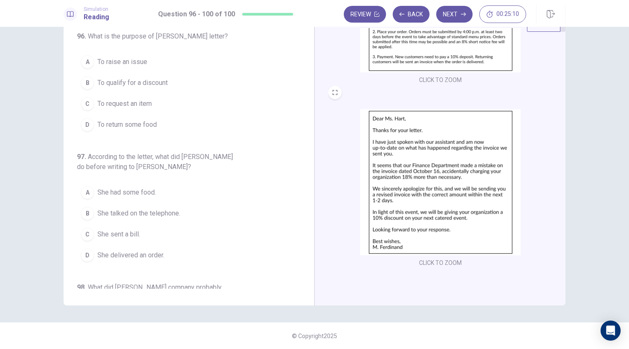
scroll to position [0, 0]
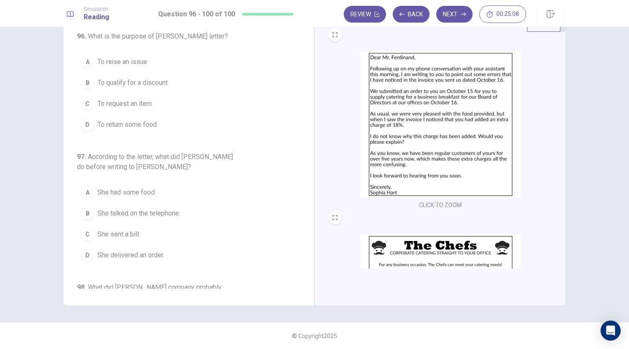
click at [442, 145] on img at bounding box center [440, 124] width 161 height 146
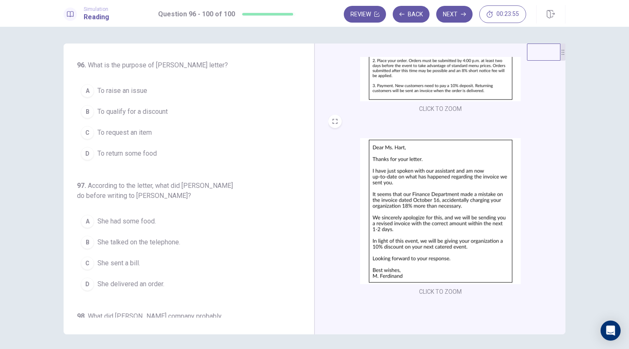
click at [134, 87] on span "To raise an issue" at bounding box center [123, 91] width 50 height 10
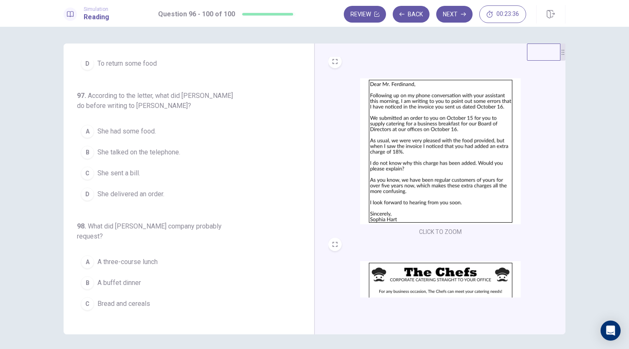
scroll to position [3, 0]
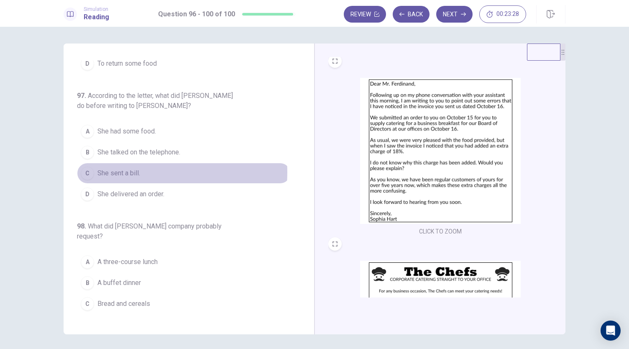
click at [136, 170] on span "She sent a bill." at bounding box center [119, 173] width 43 height 10
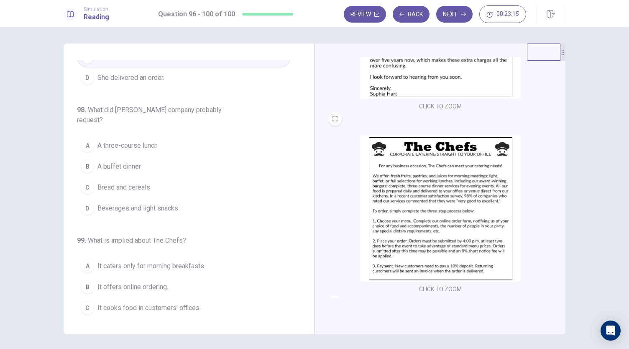
scroll to position [128, 0]
click at [107, 162] on span "A buffet dinner" at bounding box center [120, 167] width 44 height 10
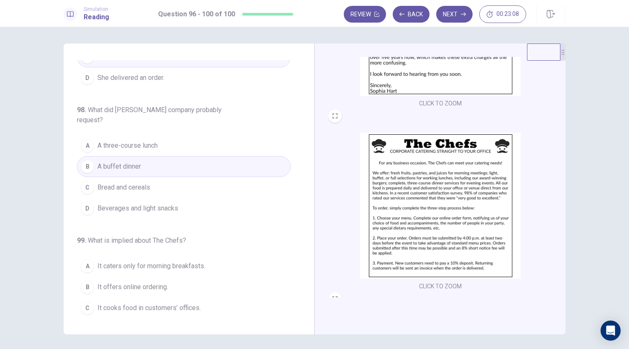
scroll to position [131, 0]
click at [205, 137] on button "A A three-course lunch" at bounding box center [184, 145] width 214 height 21
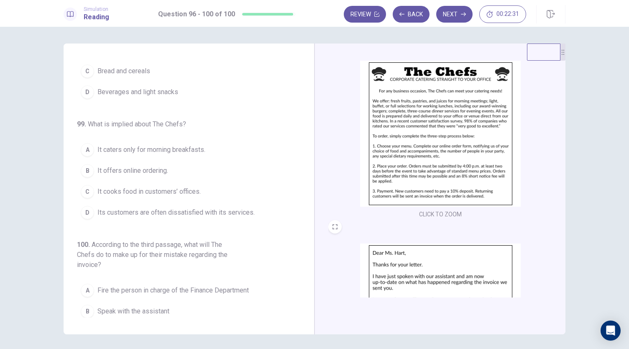
scroll to position [326, 0]
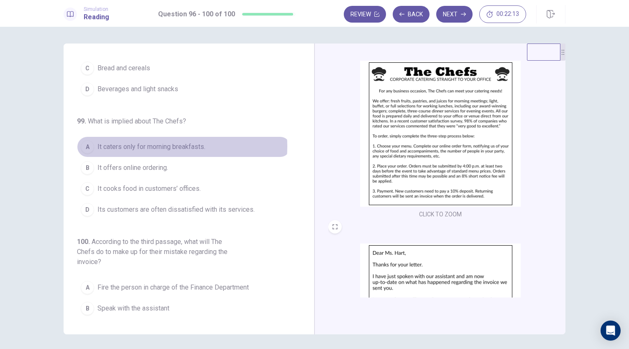
click at [170, 142] on span "It caters only for morning breakfasts." at bounding box center [152, 147] width 108 height 10
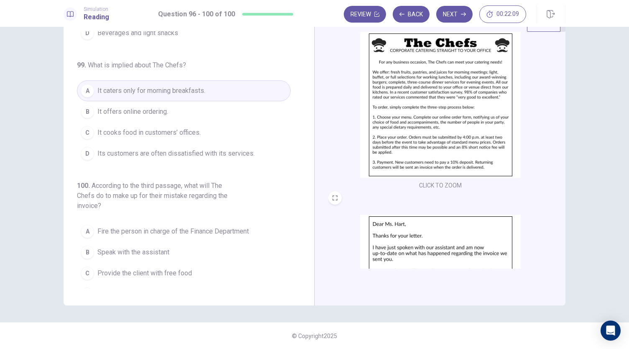
scroll to position [308, 0]
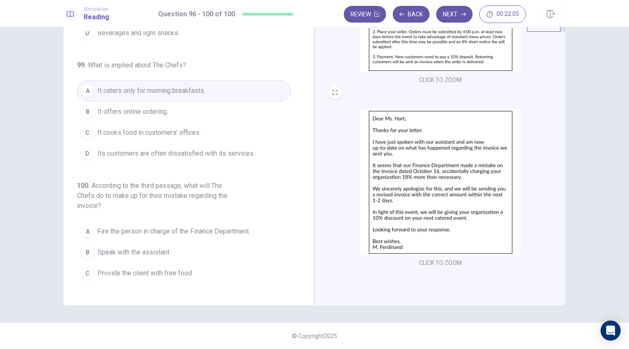
click at [161, 289] on span "Give the client a 10% discount on their next purchase" at bounding box center [175, 294] width 154 height 10
click at [463, 15] on icon "button" at bounding box center [463, 14] width 5 height 5
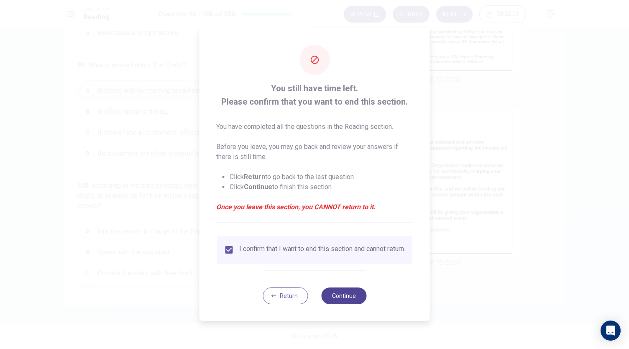
click at [354, 294] on button "Continue" at bounding box center [343, 295] width 45 height 17
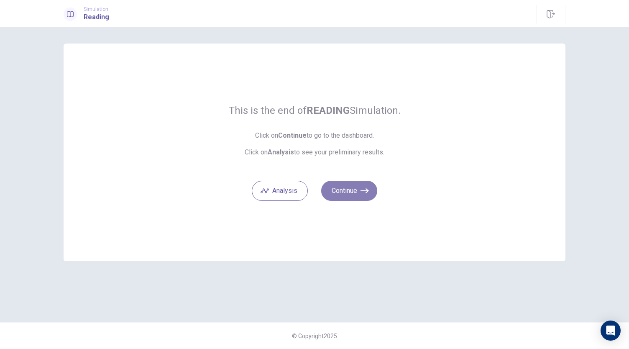
click at [353, 184] on button "Continue" at bounding box center [349, 191] width 56 height 20
